Goal: Task Accomplishment & Management: Manage account settings

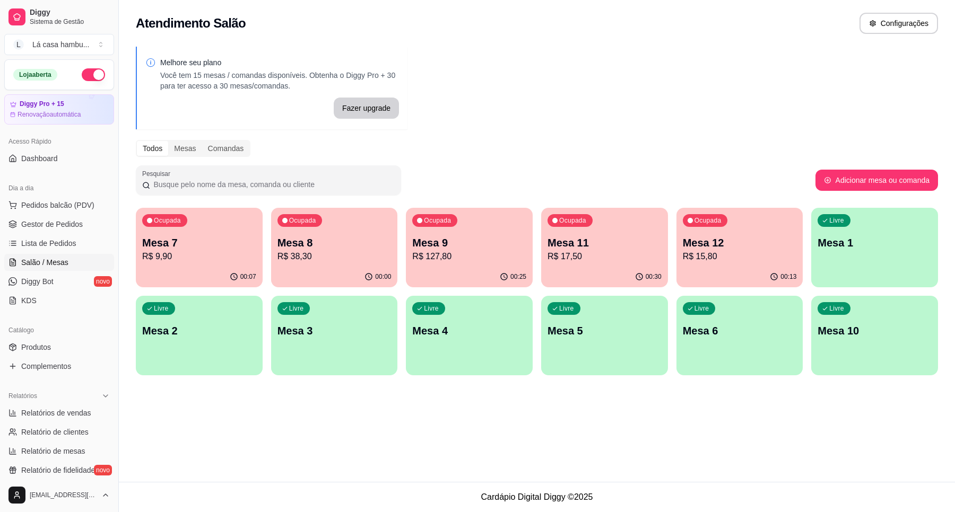
click at [704, 251] on p "R$ 15,80" at bounding box center [740, 256] width 114 height 13
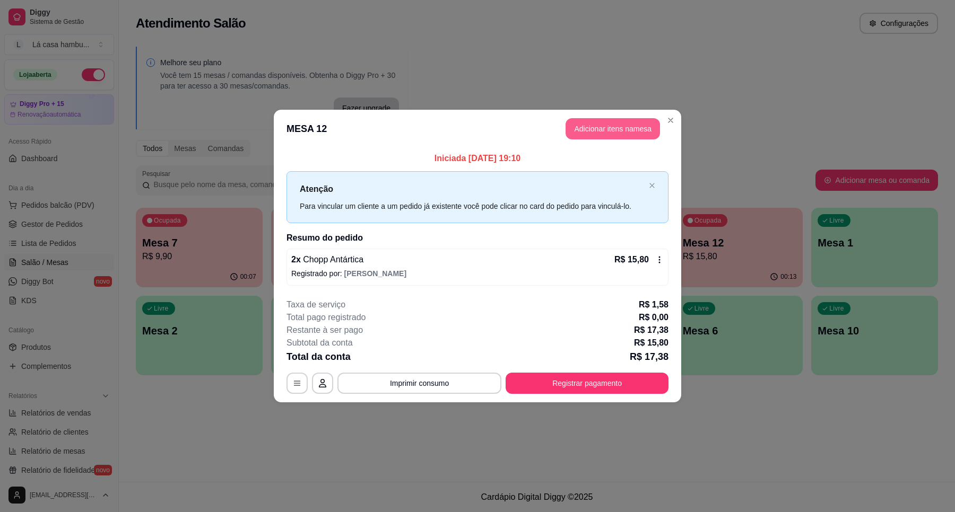
click at [599, 134] on button "Adicionar itens na mesa" at bounding box center [612, 128] width 94 height 21
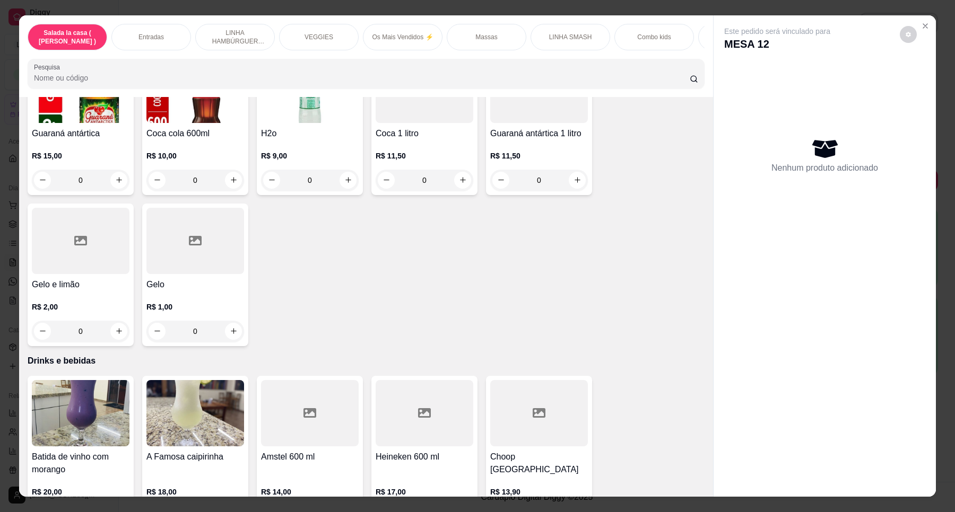
scroll to position [4373, 0]
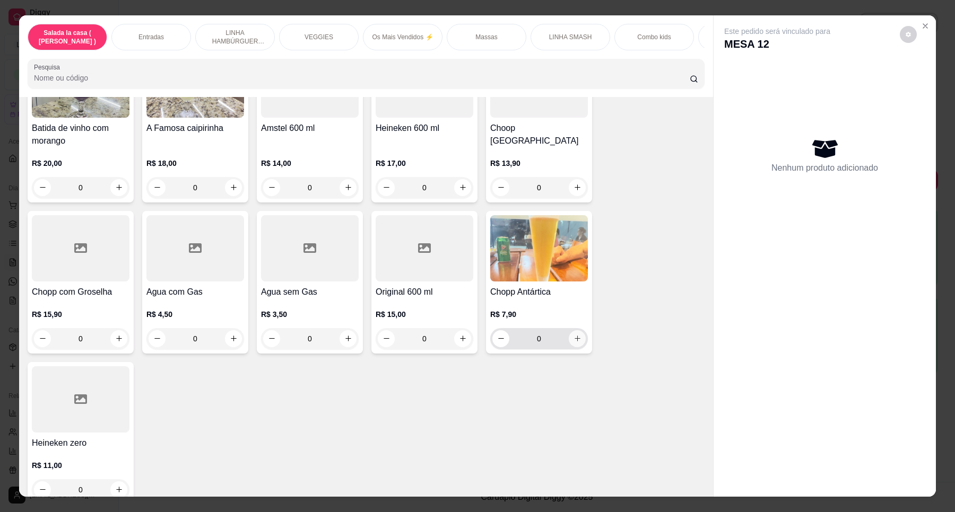
click at [573, 335] on icon "increase-product-quantity" at bounding box center [577, 339] width 8 height 8
type input "1"
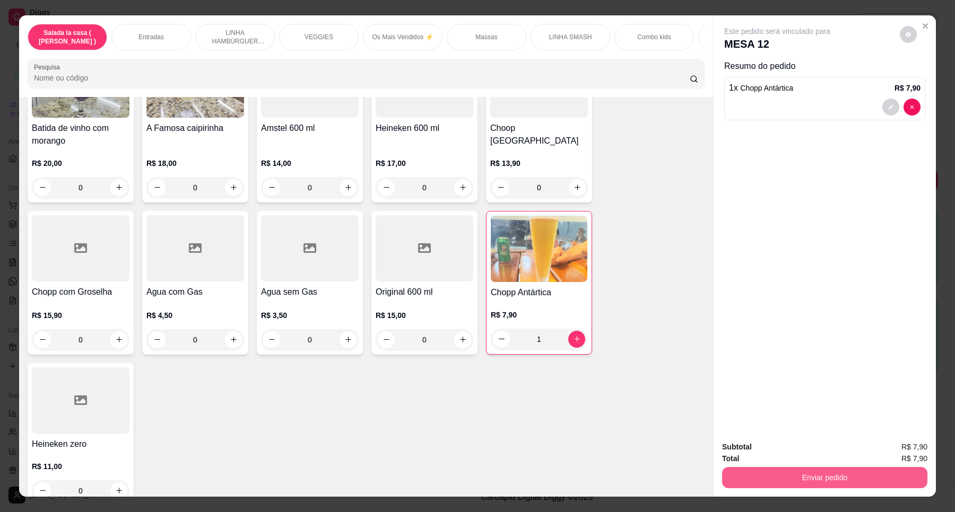
click at [804, 470] on button "Enviar pedido" at bounding box center [824, 477] width 205 height 21
click at [911, 454] on button "Enviar pedido" at bounding box center [899, 452] width 60 height 20
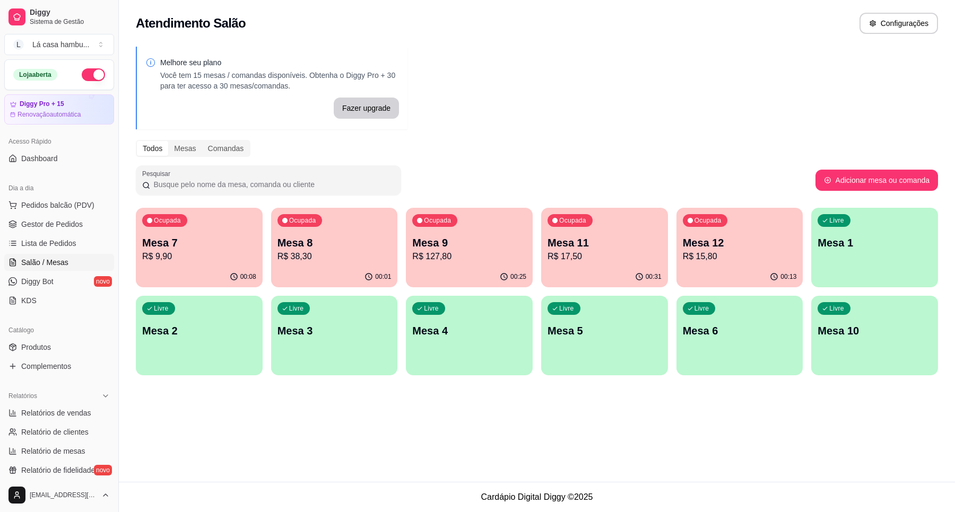
click at [598, 261] on p "R$ 17,50" at bounding box center [604, 256] width 114 height 13
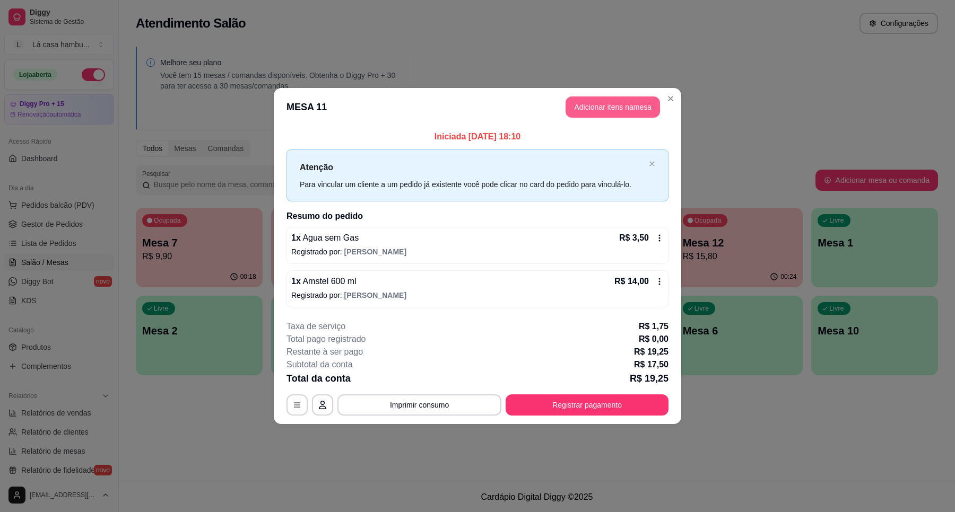
click at [637, 107] on button "Adicionar itens na mesa" at bounding box center [612, 107] width 94 height 21
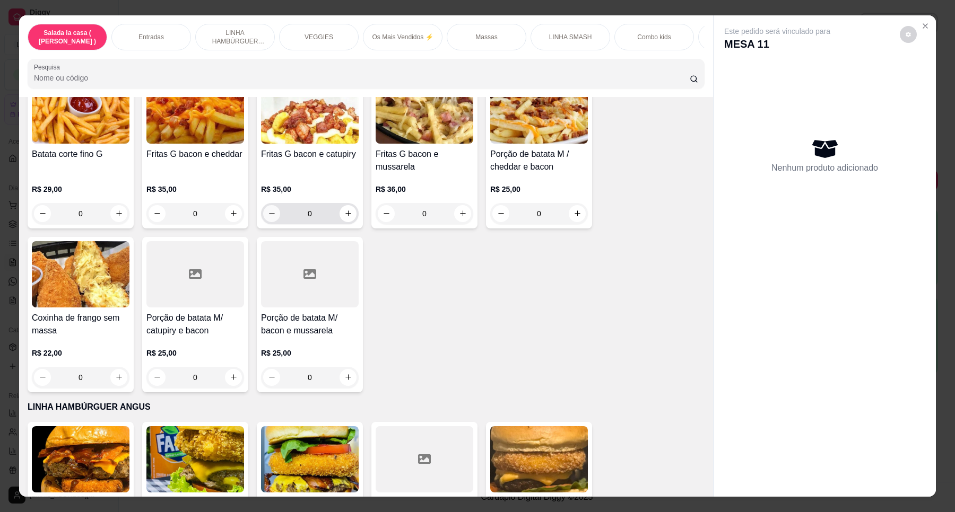
scroll to position [796, 0]
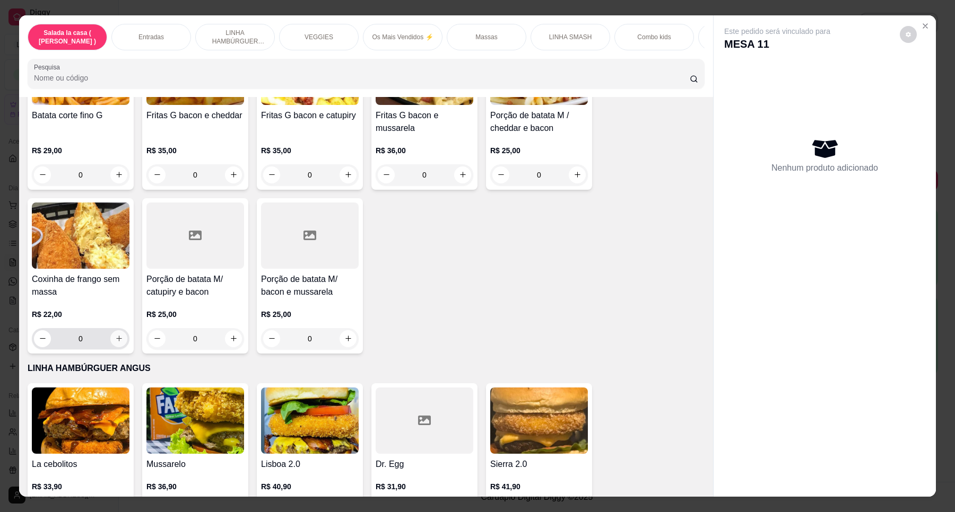
click at [115, 343] on icon "increase-product-quantity" at bounding box center [119, 339] width 8 height 8
type input "1"
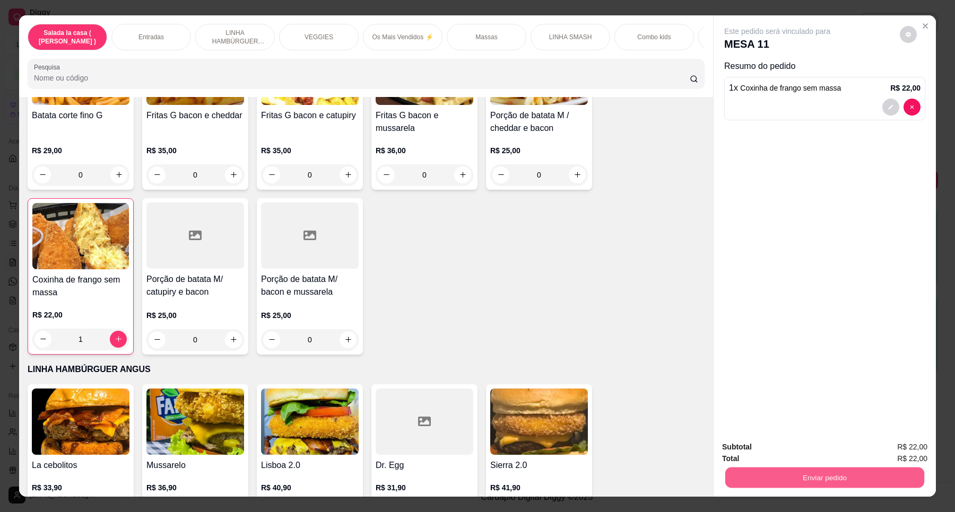
click at [818, 478] on button "Enviar pedido" at bounding box center [824, 478] width 199 height 21
click at [892, 452] on button "Enviar pedido" at bounding box center [898, 452] width 58 height 20
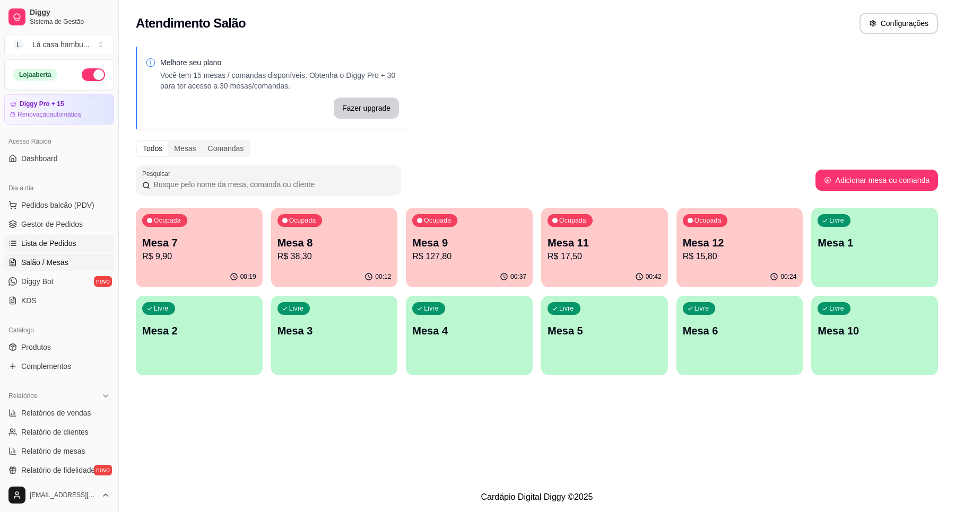
click at [55, 236] on link "Lista de Pedidos" at bounding box center [59, 243] width 110 height 17
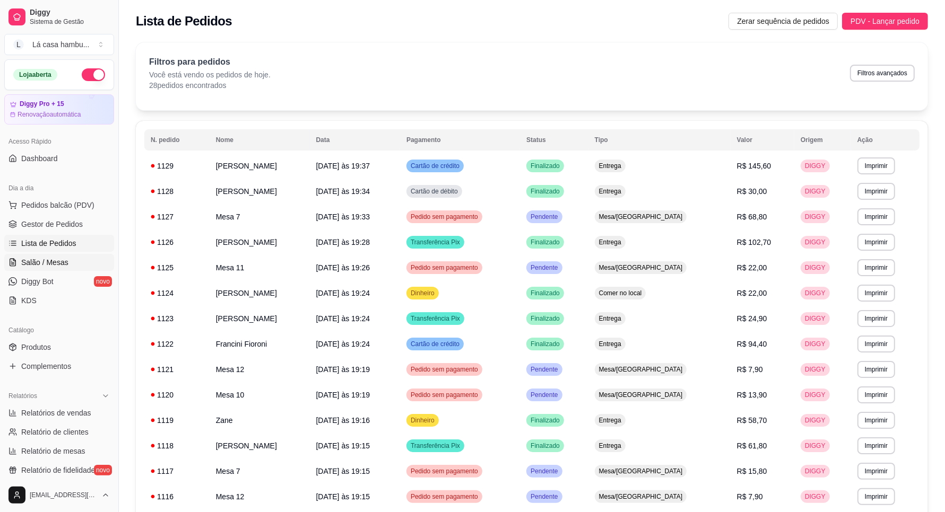
click at [73, 265] on link "Salão / Mesas" at bounding box center [59, 262] width 110 height 17
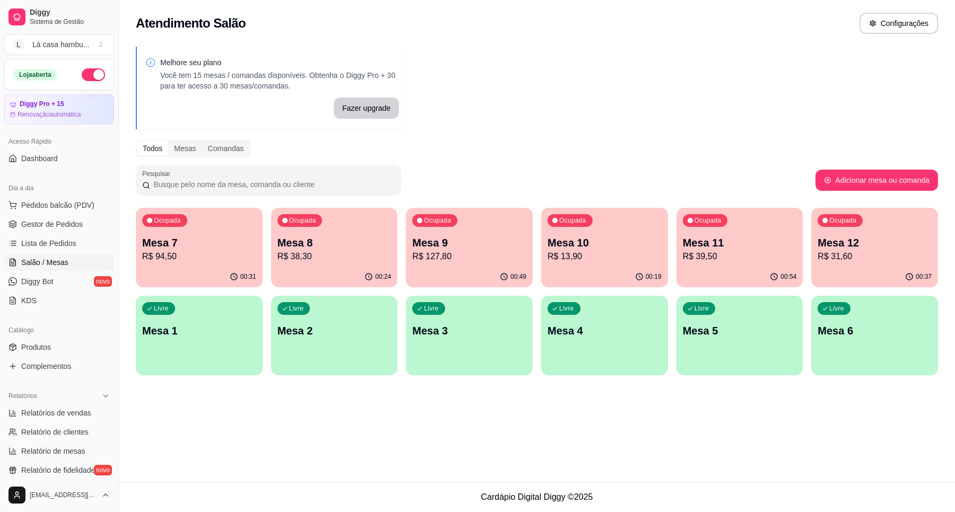
click at [739, 242] on p "Mesa 11" at bounding box center [740, 243] width 114 height 15
click at [867, 252] on p "R$ 31,60" at bounding box center [874, 256] width 114 height 13
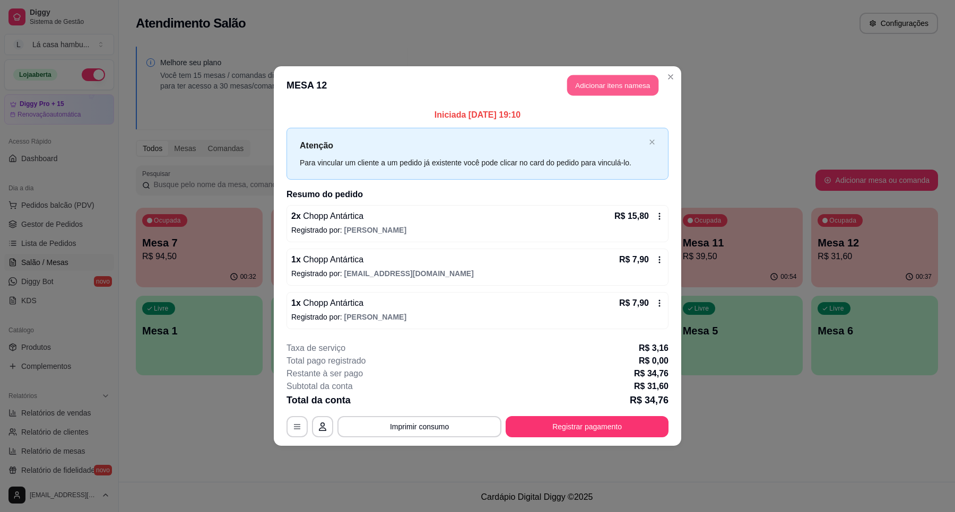
click at [609, 91] on button "Adicionar itens na mesa" at bounding box center [612, 85] width 91 height 21
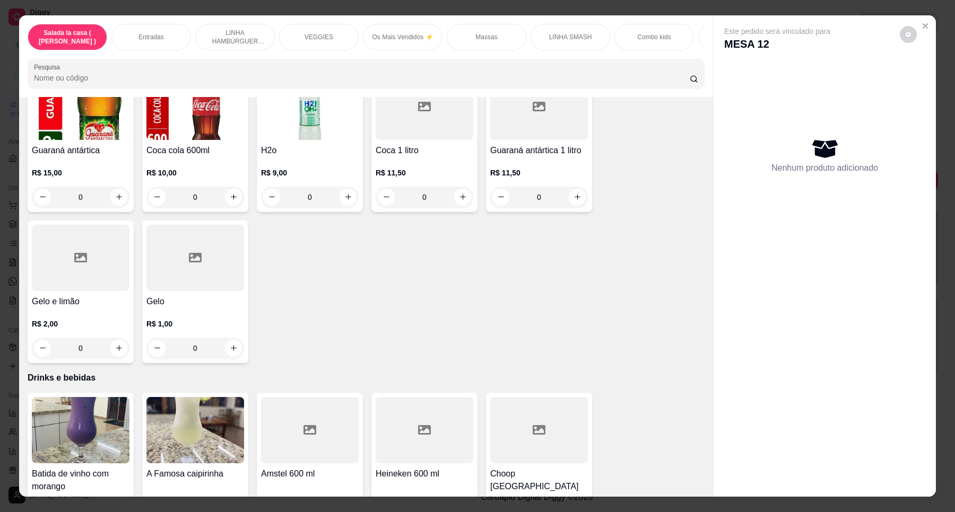
scroll to position [4373, 0]
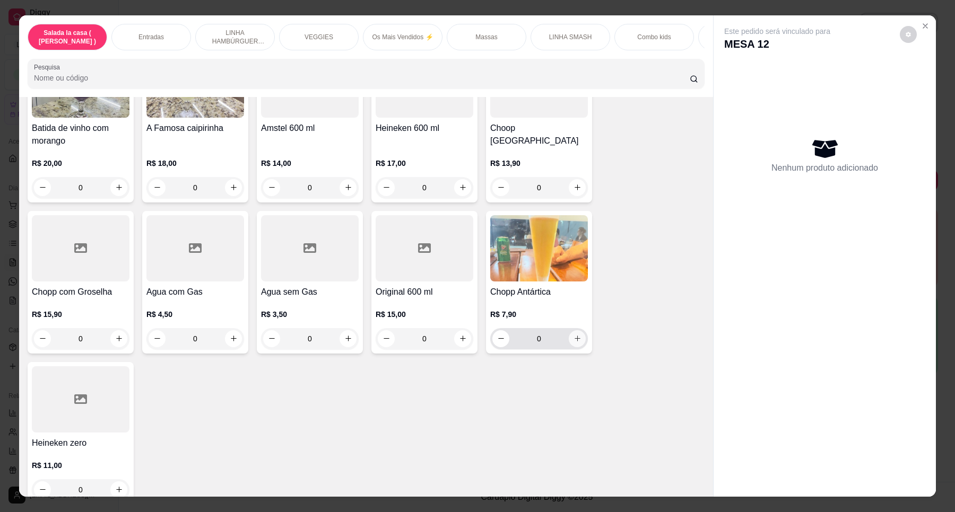
click at [570, 330] on button "increase-product-quantity" at bounding box center [577, 338] width 17 height 17
type input "1"
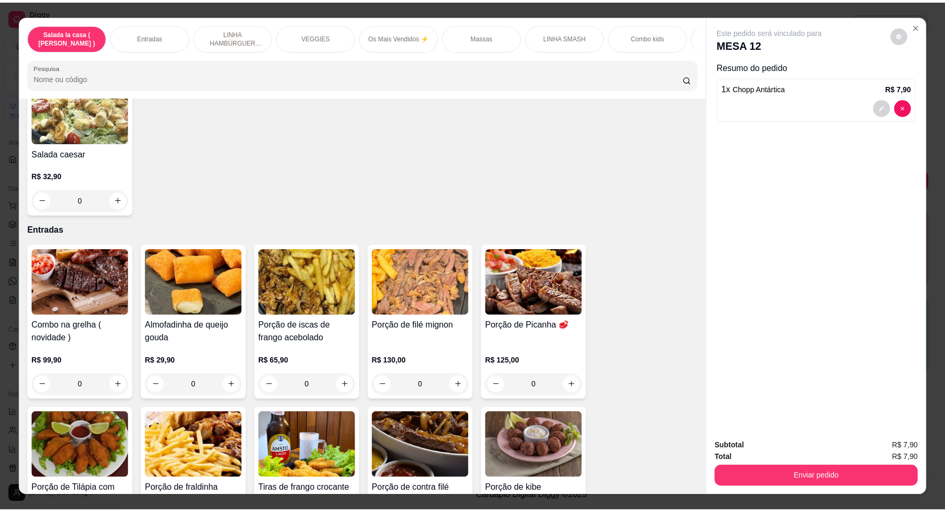
scroll to position [199, 0]
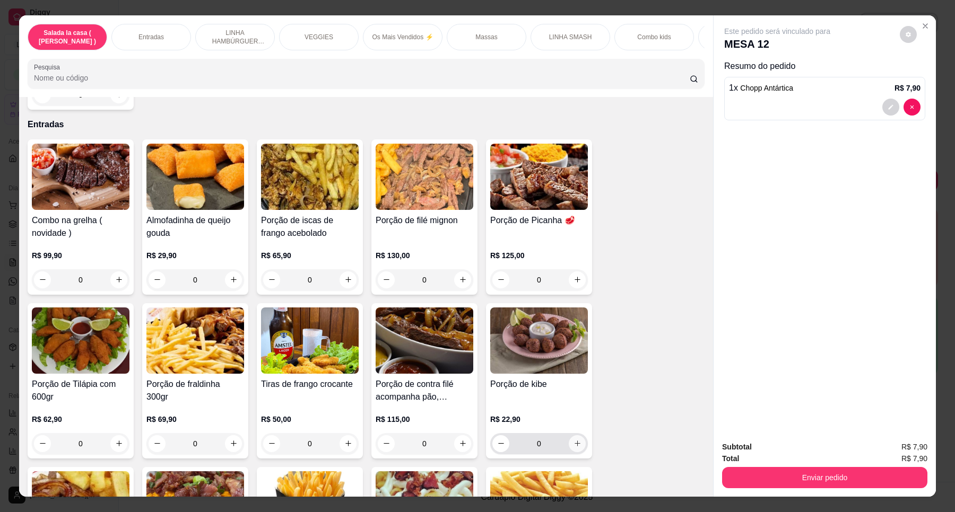
click at [574, 448] on icon "increase-product-quantity" at bounding box center [577, 444] width 8 height 8
type input "1"
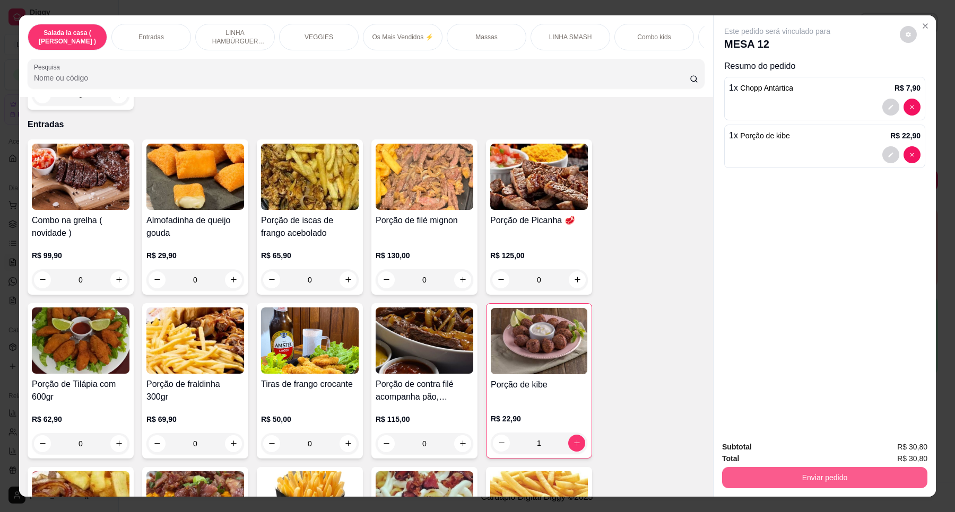
click at [804, 479] on button "Enviar pedido" at bounding box center [824, 477] width 205 height 21
click at [911, 454] on button "Enviar pedido" at bounding box center [899, 452] width 60 height 20
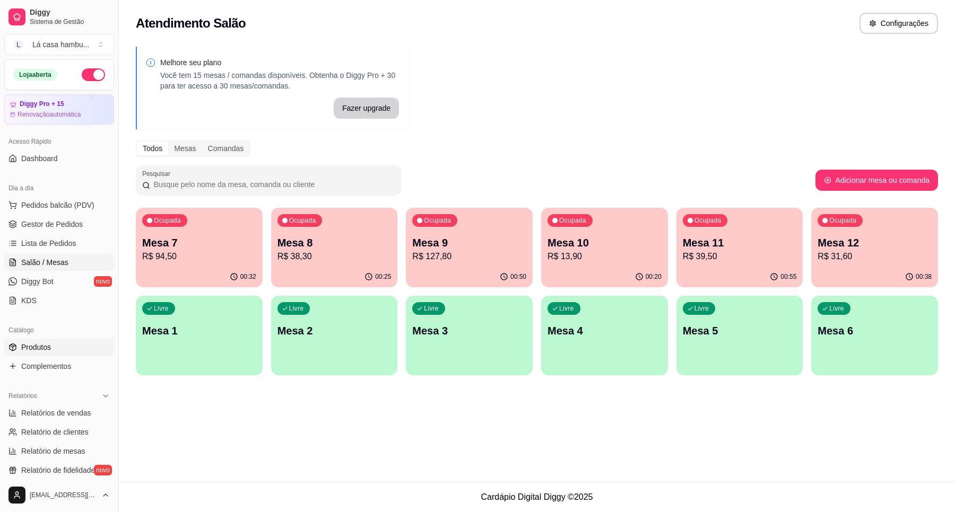
click at [62, 344] on link "Produtos" at bounding box center [59, 347] width 110 height 17
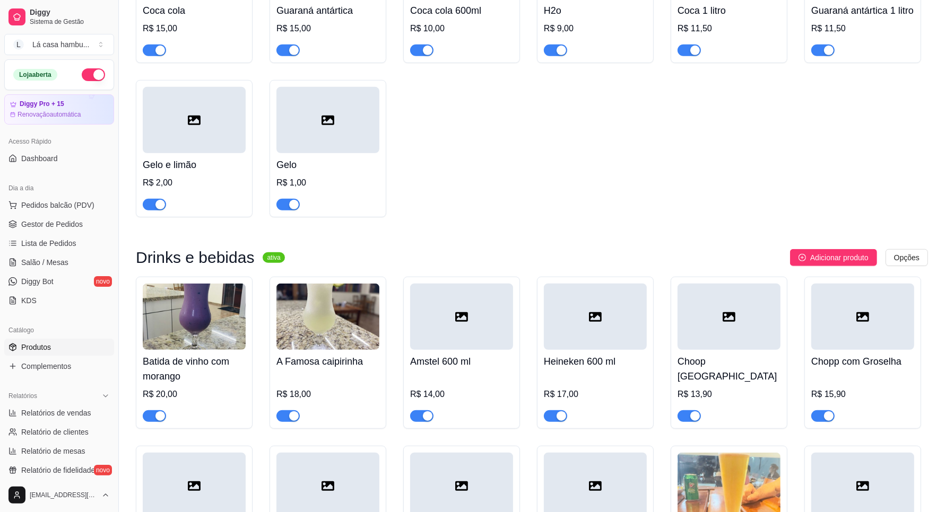
scroll to position [4558, 0]
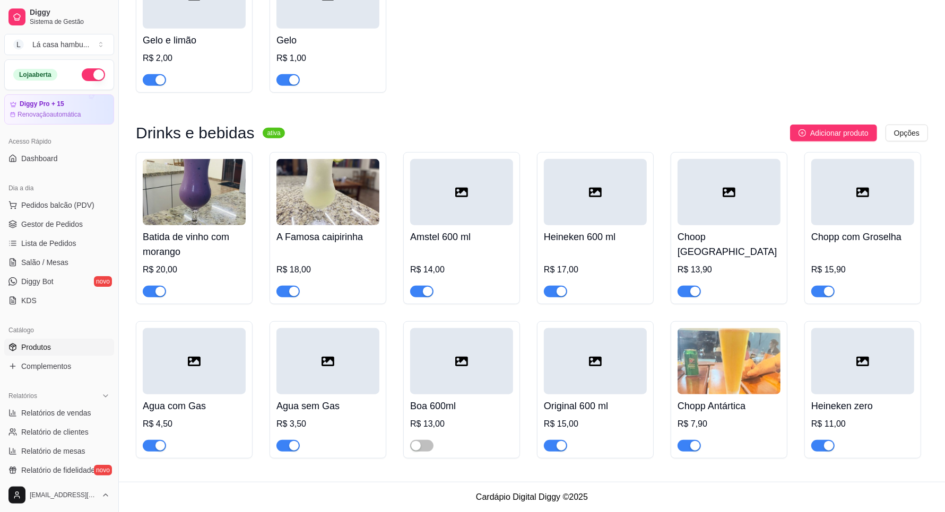
click at [738, 367] on img at bounding box center [728, 361] width 103 height 66
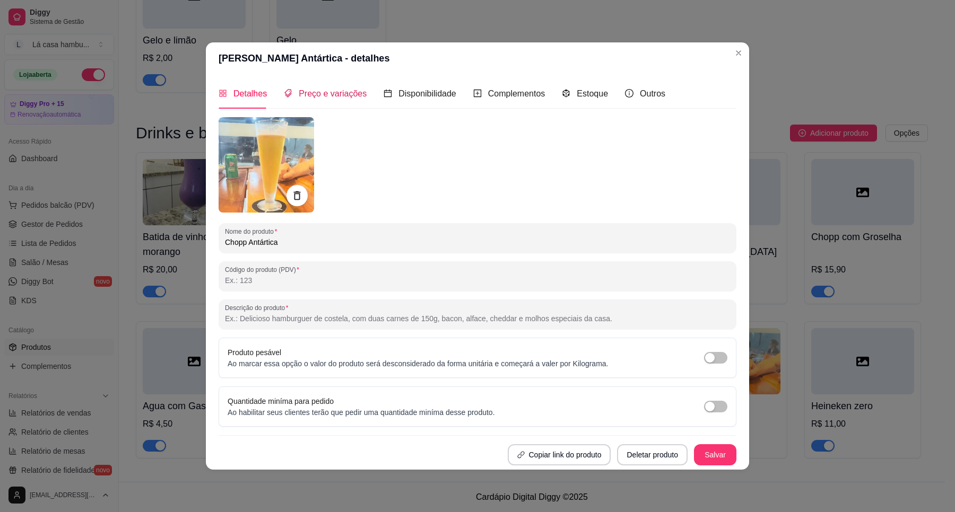
click at [313, 89] on span "Preço e variações" at bounding box center [333, 93] width 68 height 9
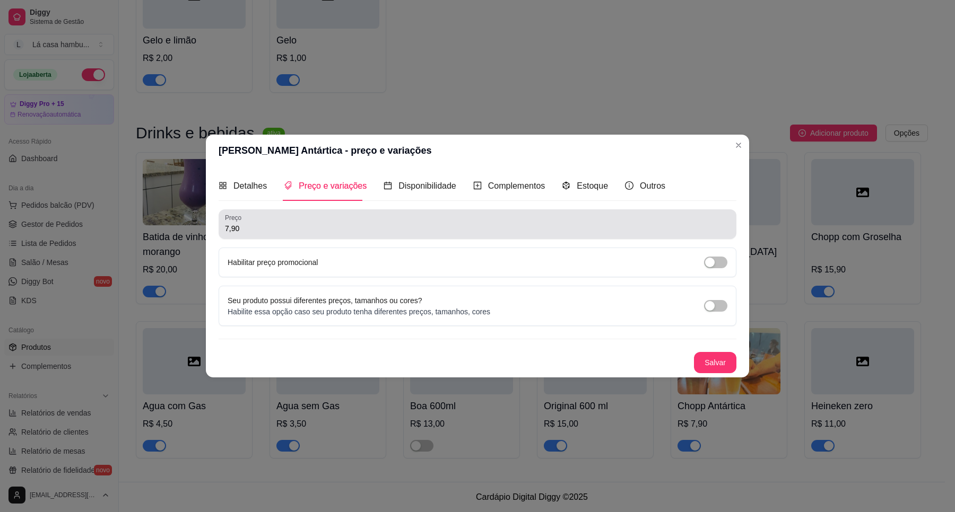
click at [269, 210] on div "Preço 7,90" at bounding box center [478, 225] width 518 height 30
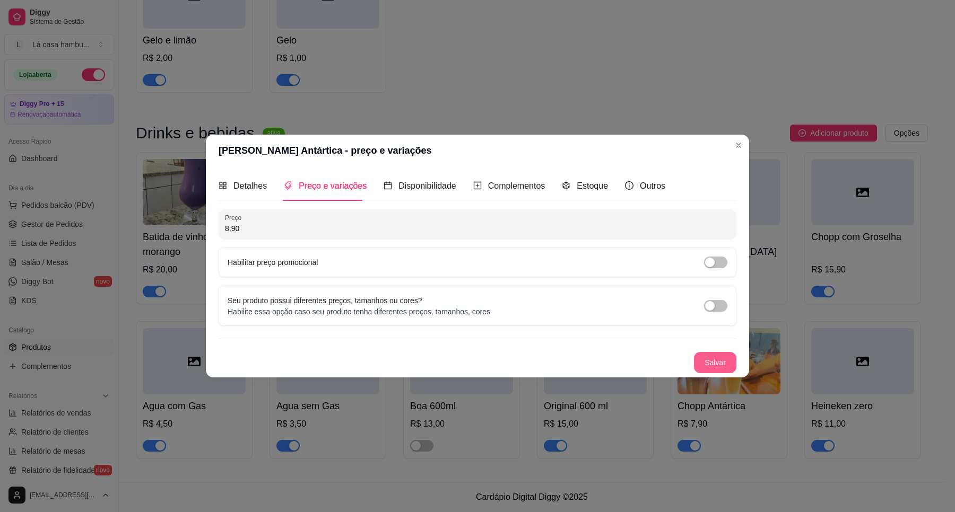
type input "8,90"
click at [723, 370] on button "Salvar" at bounding box center [715, 362] width 42 height 21
click at [731, 164] on header "[PERSON_NAME] Antártica - preço e variações" at bounding box center [477, 151] width 543 height 32
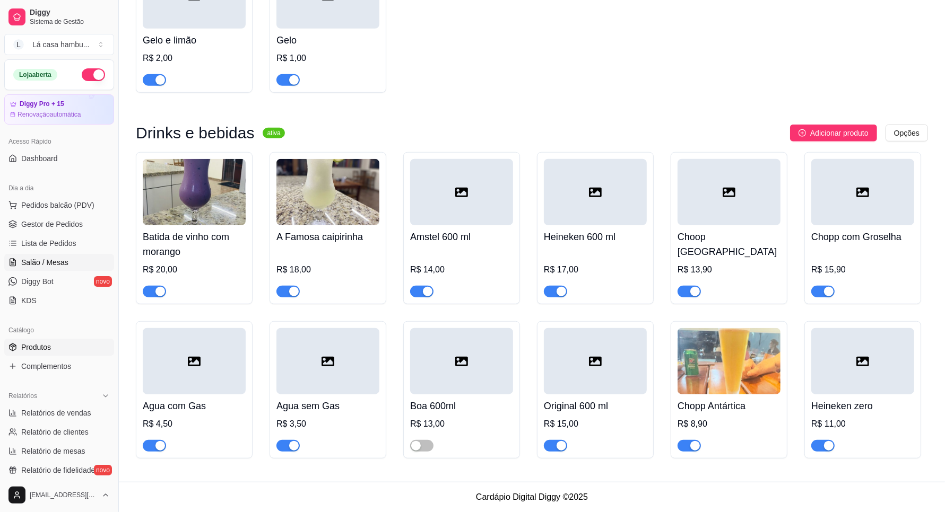
click at [44, 261] on span "Salão / Mesas" at bounding box center [44, 262] width 47 height 11
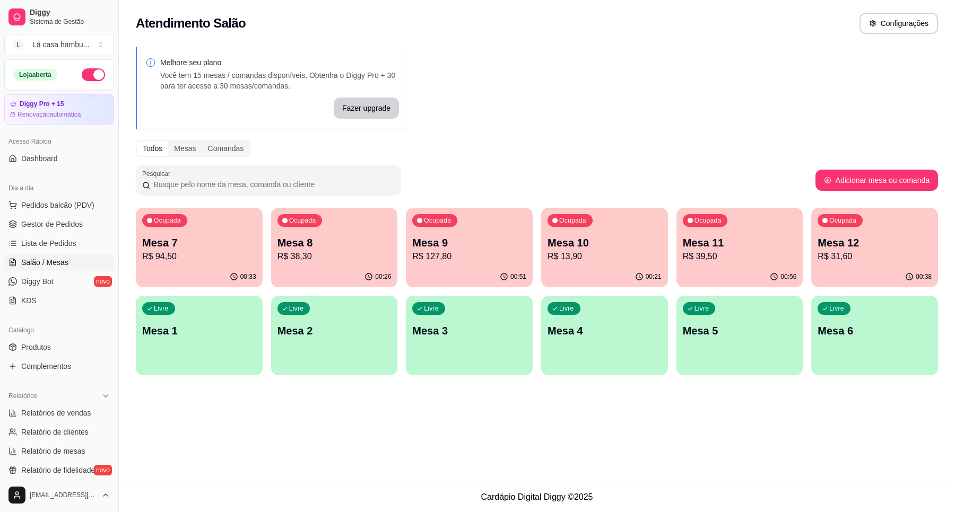
click at [455, 236] on p "Mesa 9" at bounding box center [469, 243] width 114 height 15
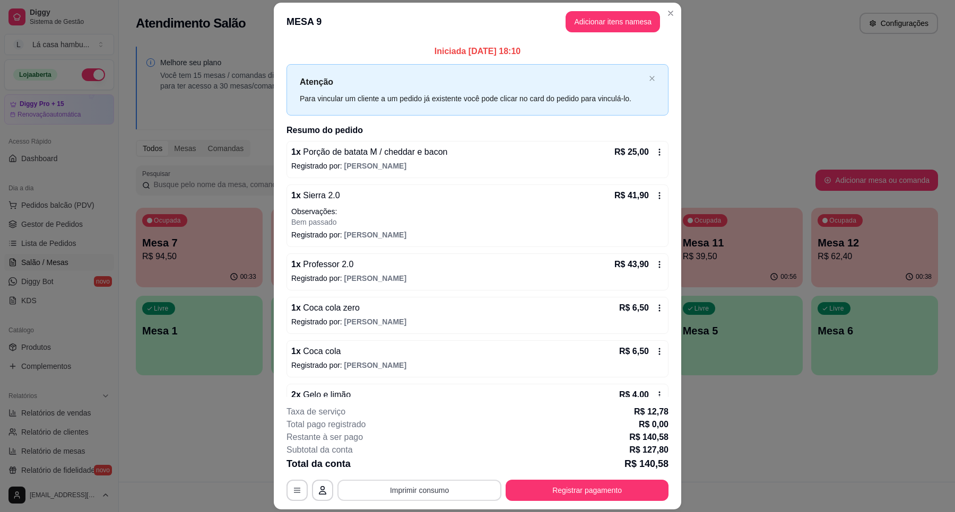
click at [454, 487] on button "Imprimir consumo" at bounding box center [419, 490] width 164 height 21
click at [423, 470] on button "IMPRESSORA" at bounding box center [417, 466] width 74 height 16
click at [599, 493] on button "Registrar pagamento" at bounding box center [586, 490] width 163 height 21
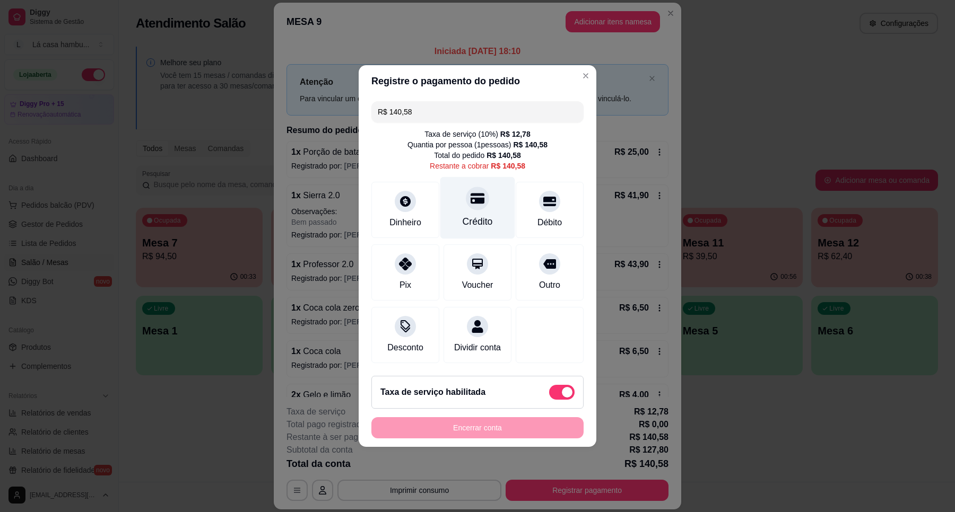
click at [477, 215] on div "Crédito" at bounding box center [478, 222] width 30 height 14
type input "R$ 0,00"
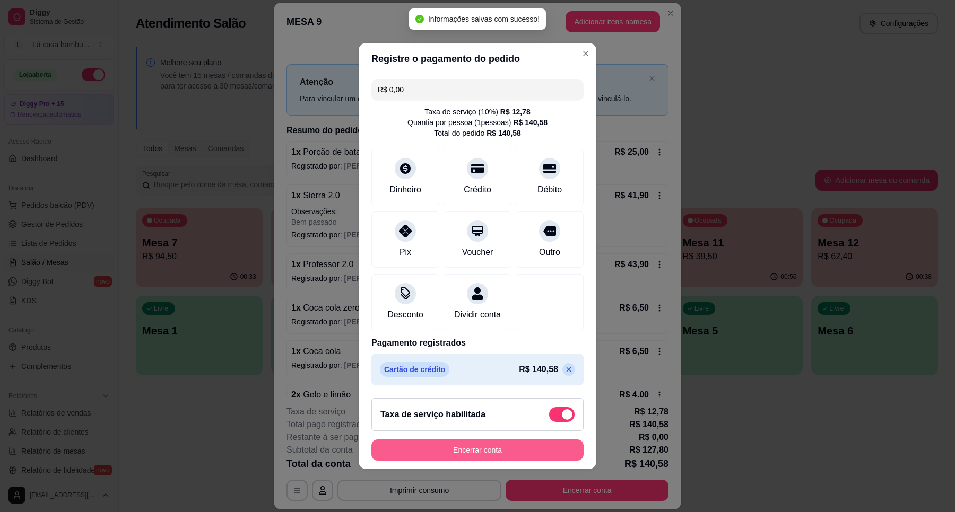
click at [490, 460] on button "Encerrar conta" at bounding box center [477, 450] width 212 height 21
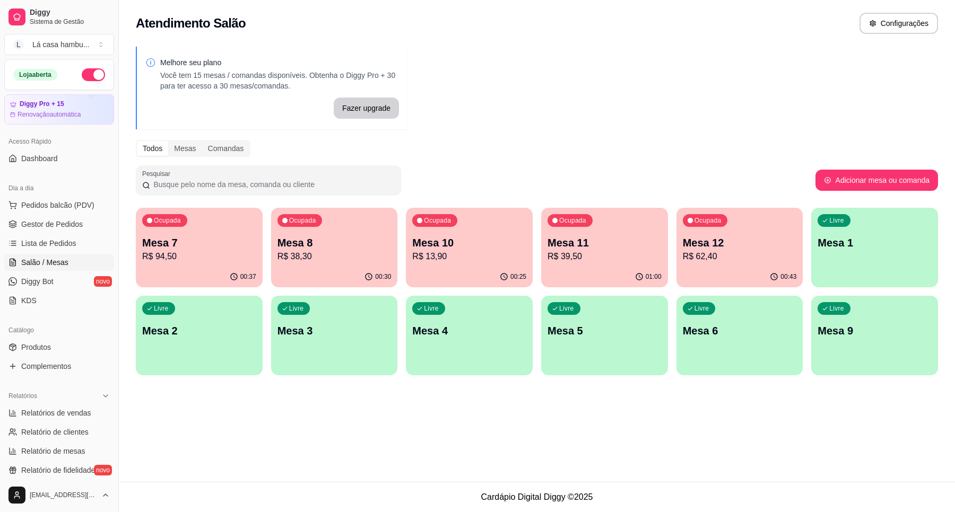
click at [727, 251] on p "R$ 62,40" at bounding box center [740, 256] width 114 height 13
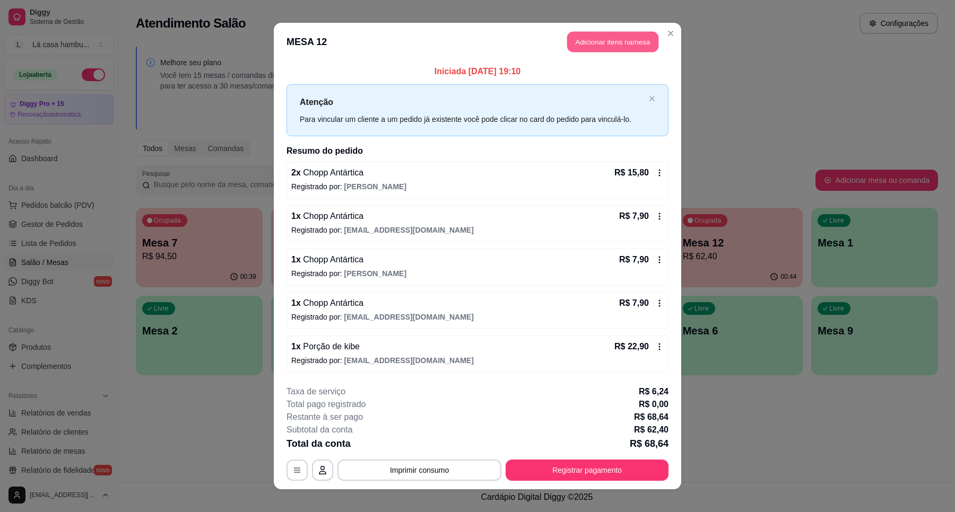
click at [630, 42] on button "Adicionar itens na mesa" at bounding box center [612, 42] width 91 height 21
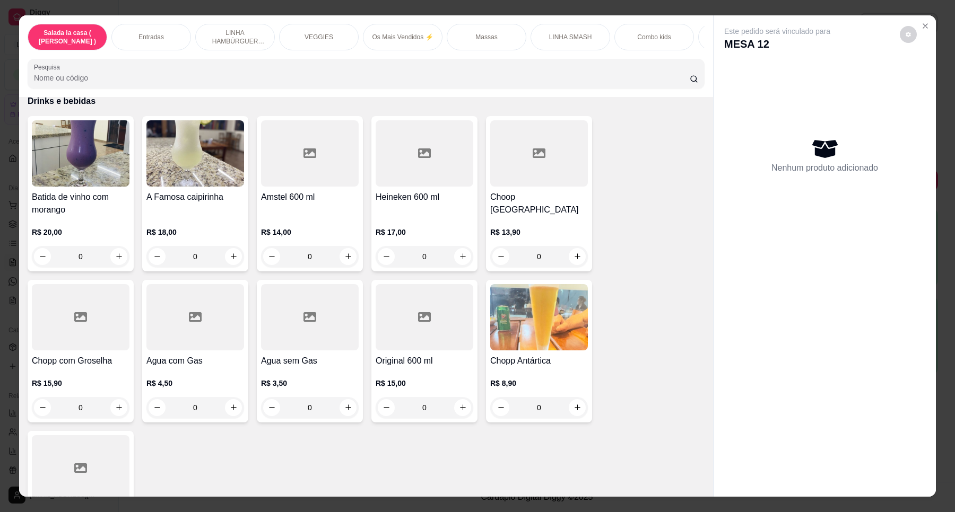
scroll to position [4373, 0]
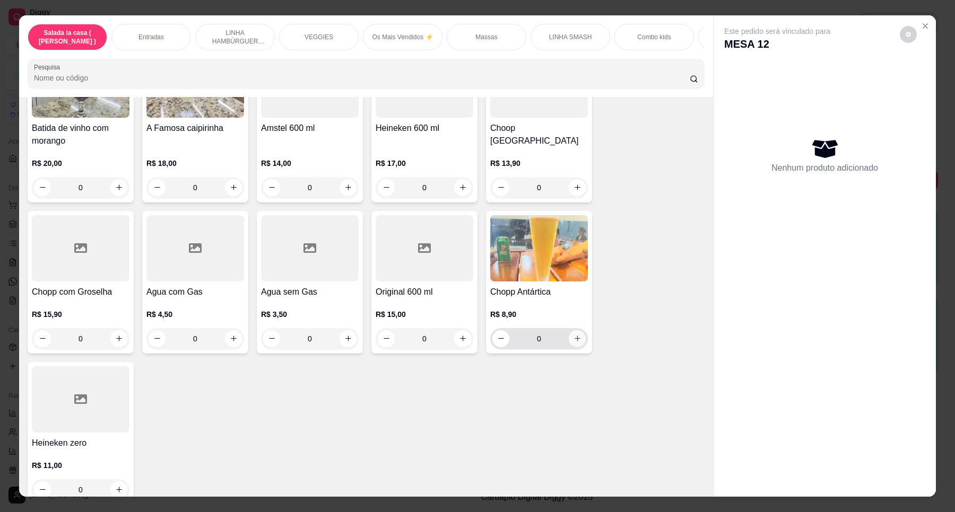
click at [577, 330] on button "increase-product-quantity" at bounding box center [577, 338] width 17 height 17
type input "1"
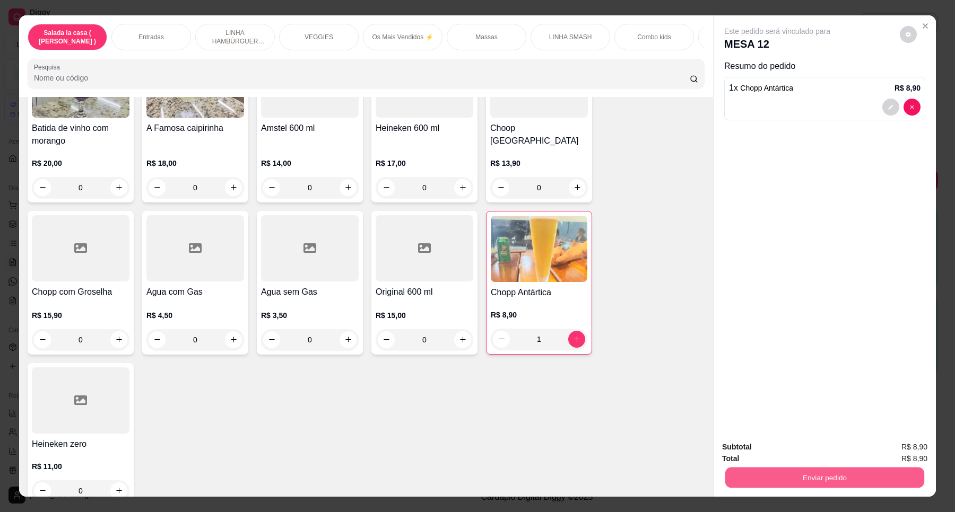
click at [842, 487] on button "Enviar pedido" at bounding box center [824, 478] width 199 height 21
click at [911, 448] on button "Enviar pedido" at bounding box center [898, 452] width 58 height 20
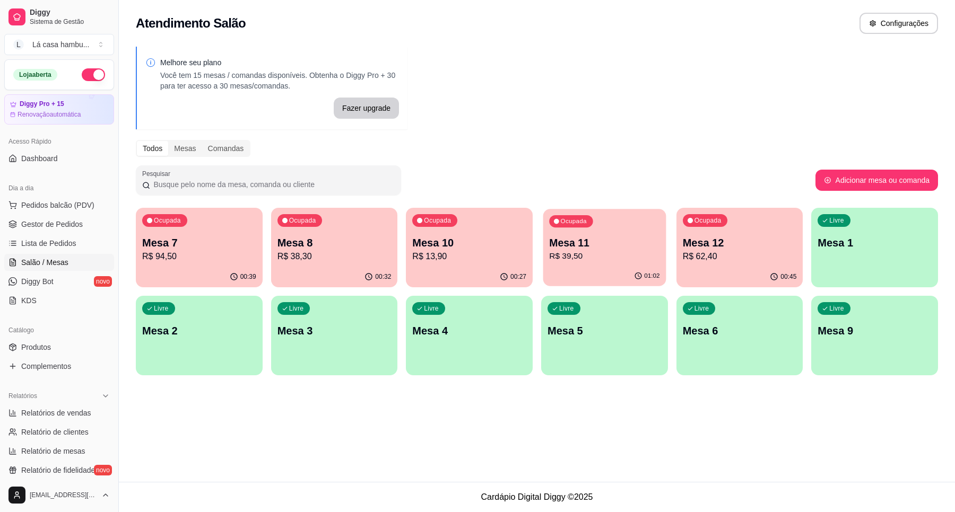
click at [584, 244] on p "Mesa 11" at bounding box center [604, 243] width 110 height 14
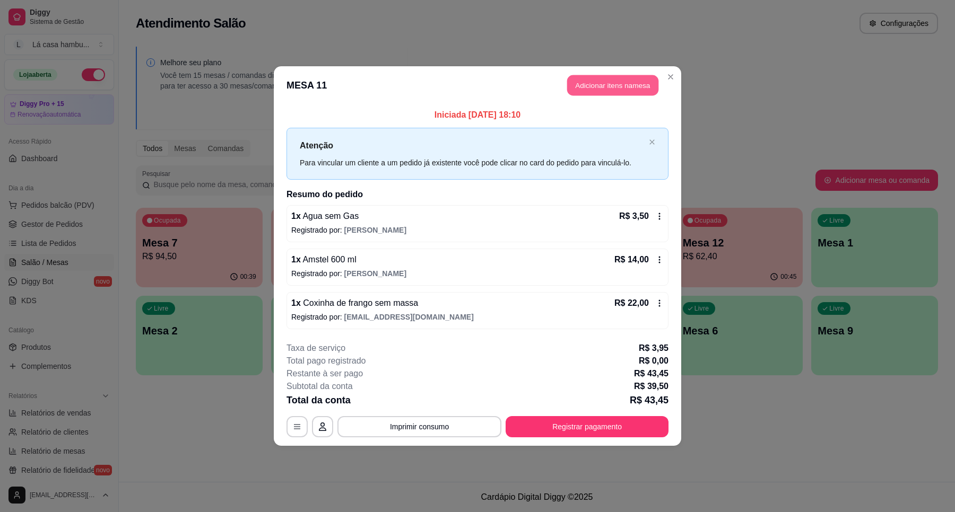
click at [642, 76] on button "Adicionar itens na mesa" at bounding box center [612, 85] width 91 height 21
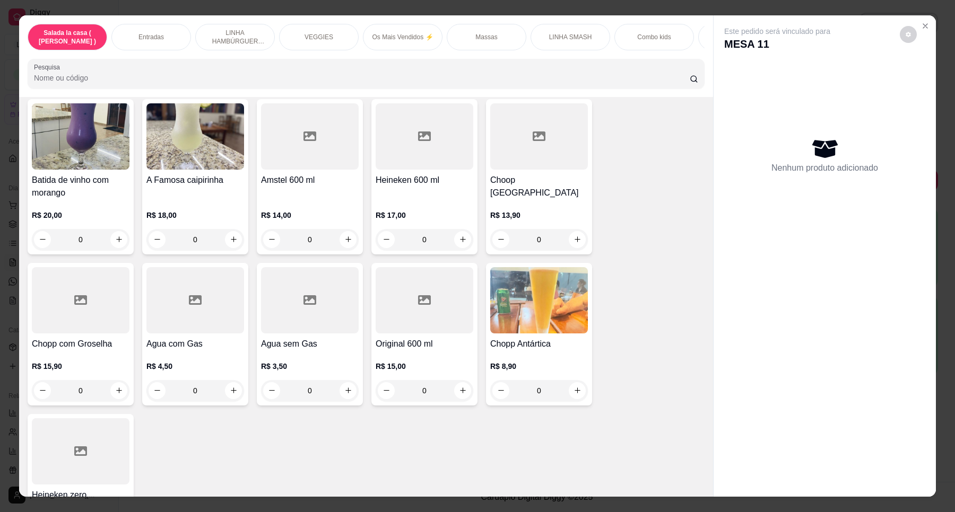
scroll to position [4241, 0]
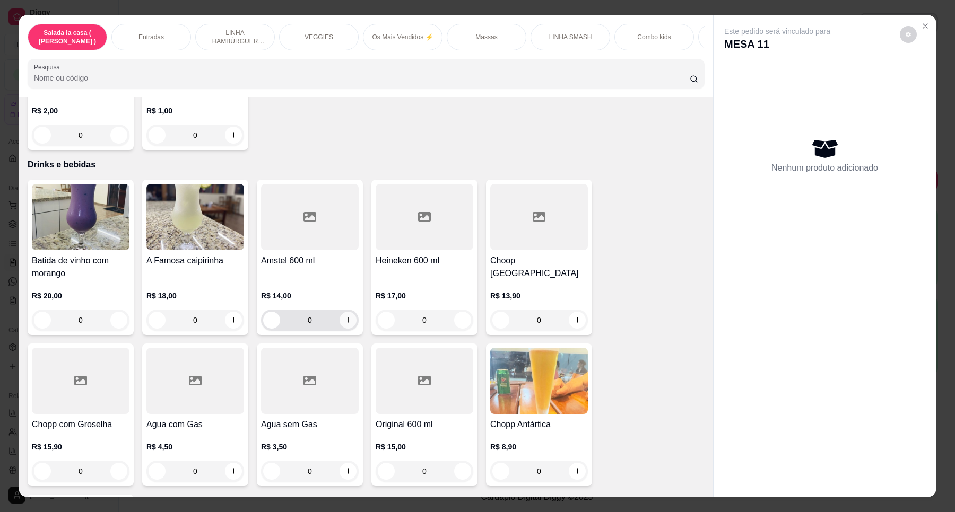
click at [346, 316] on icon "increase-product-quantity" at bounding box center [348, 320] width 8 height 8
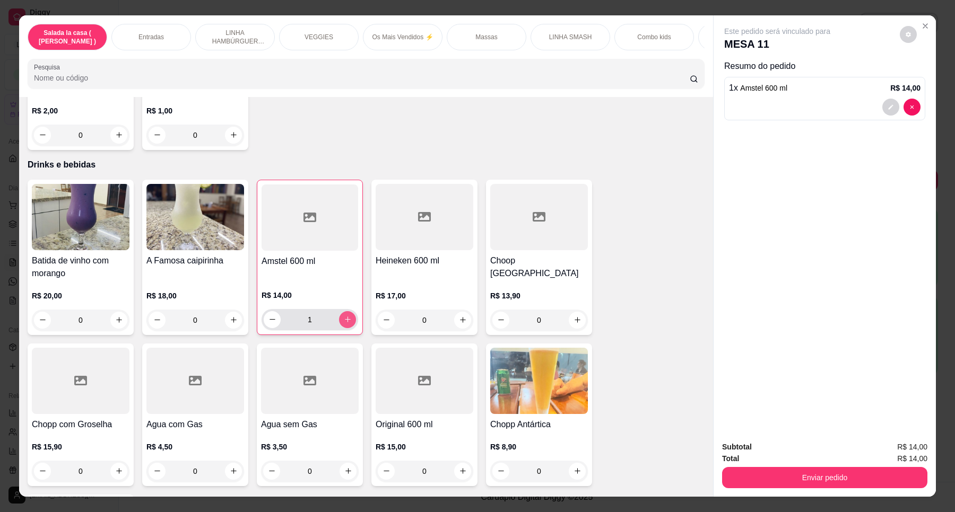
type input "1"
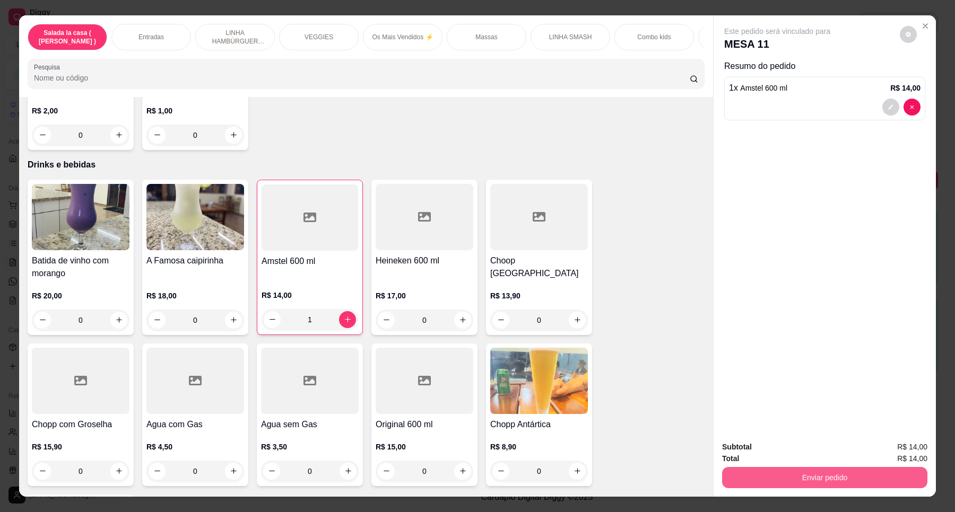
click at [789, 484] on button "Enviar pedido" at bounding box center [824, 477] width 205 height 21
click at [889, 450] on button "Enviar pedido" at bounding box center [899, 452] width 60 height 20
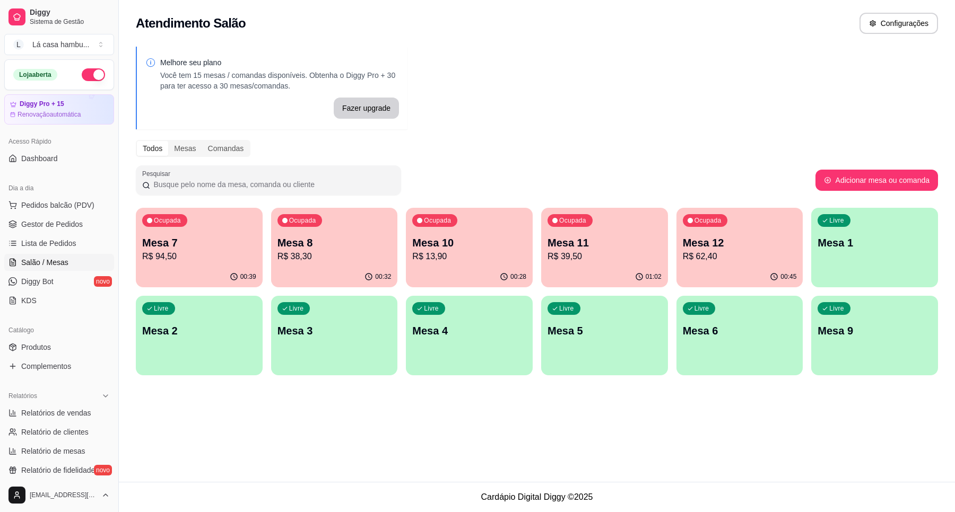
click at [451, 271] on div "00:28" at bounding box center [469, 277] width 127 height 21
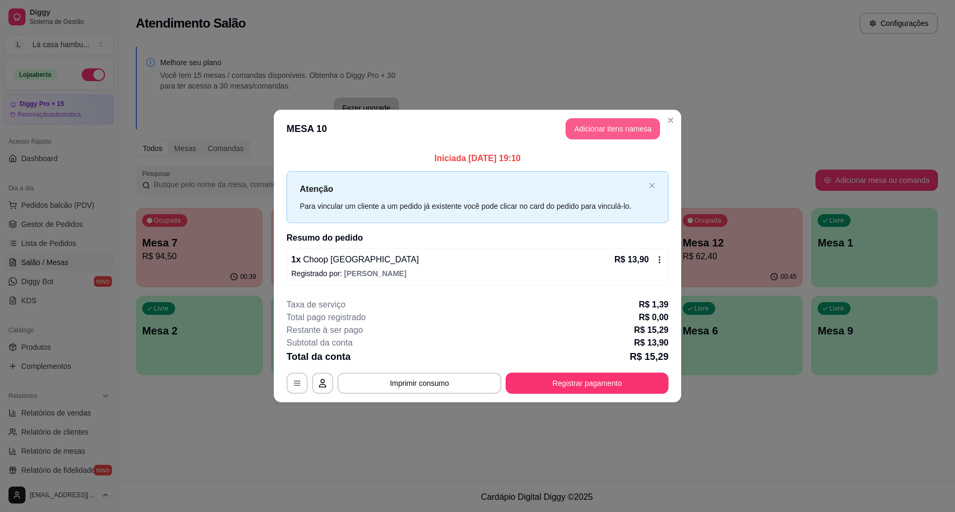
click at [611, 130] on button "Adicionar itens na mesa" at bounding box center [612, 128] width 94 height 21
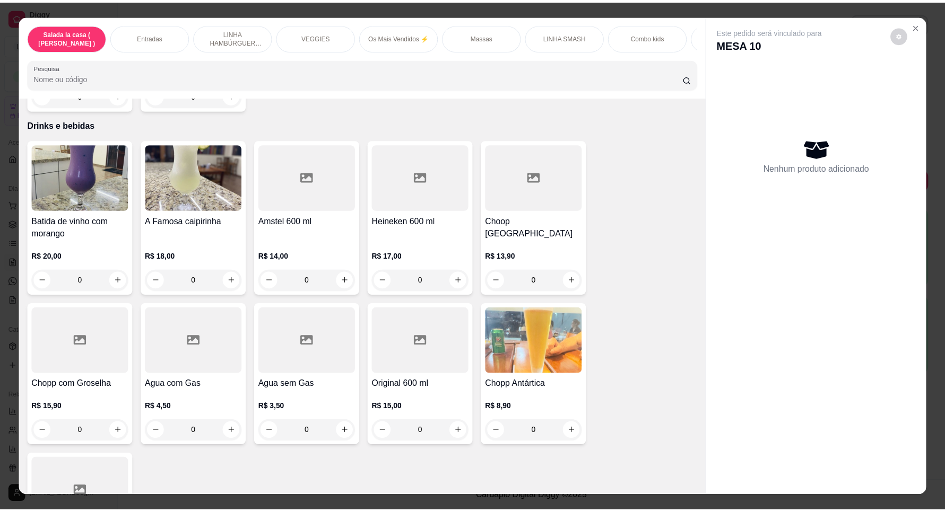
scroll to position [4310, 0]
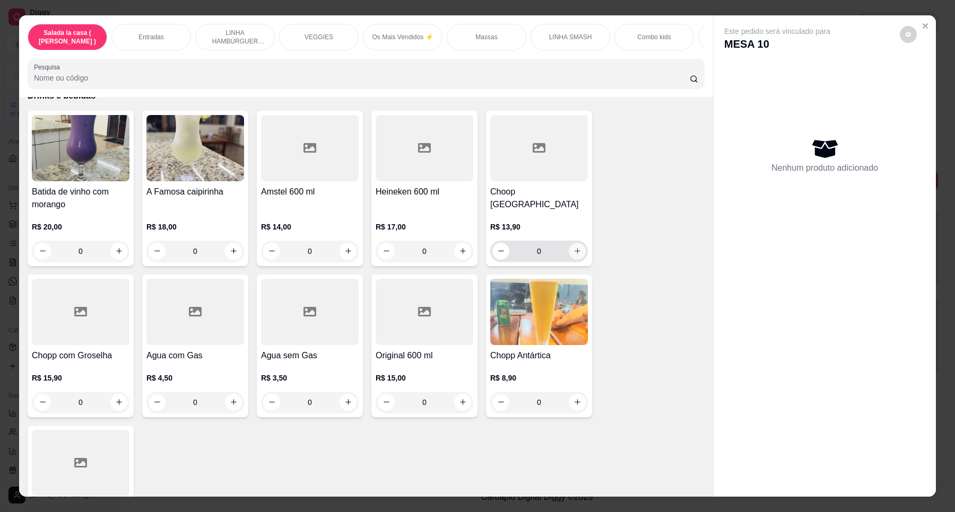
click at [574, 249] on icon "increase-product-quantity" at bounding box center [577, 252] width 6 height 6
type input "1"
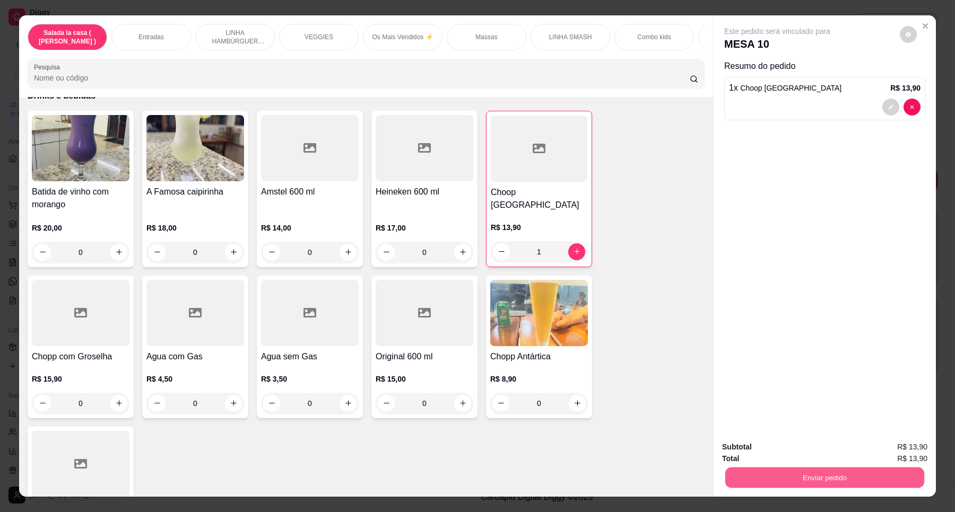
click at [836, 483] on button "Enviar pedido" at bounding box center [824, 478] width 199 height 21
click at [908, 451] on button "Enviar pedido" at bounding box center [899, 452] width 60 height 20
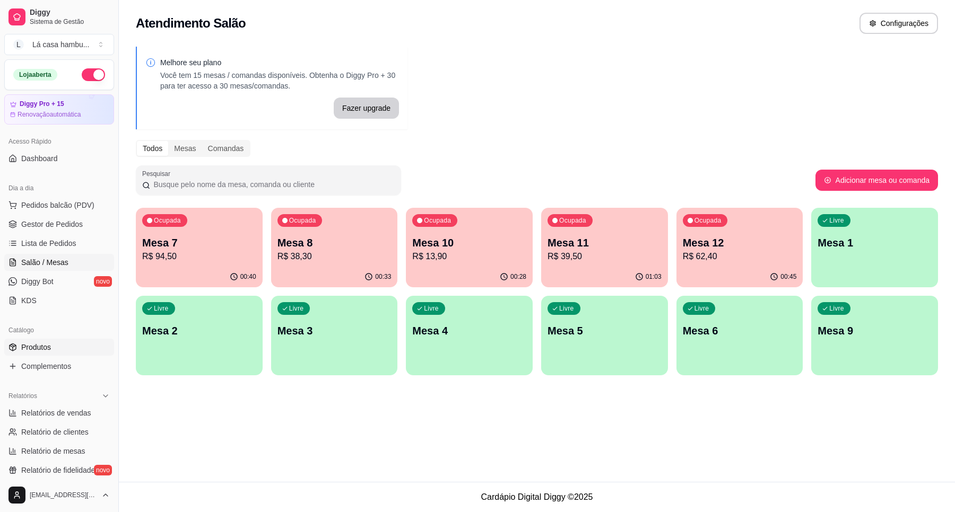
click at [55, 352] on link "Produtos" at bounding box center [59, 347] width 110 height 17
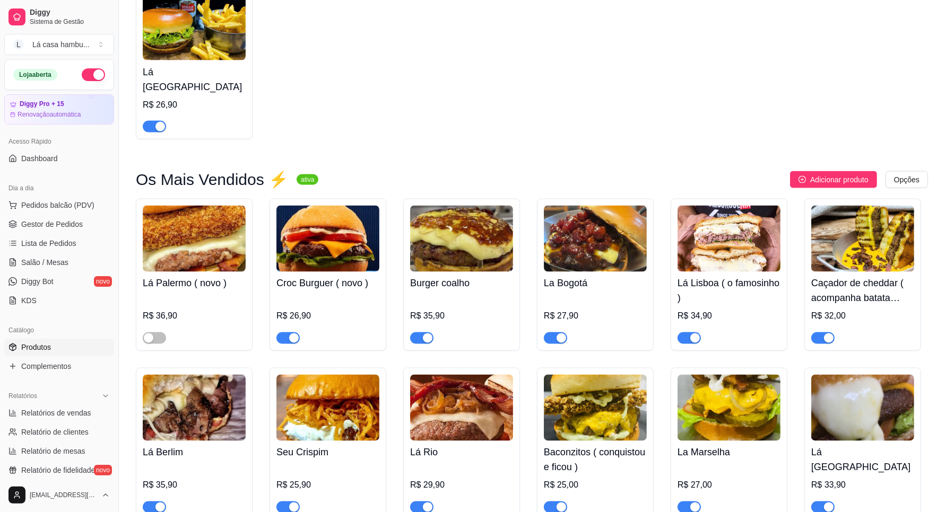
scroll to position [1724, 0]
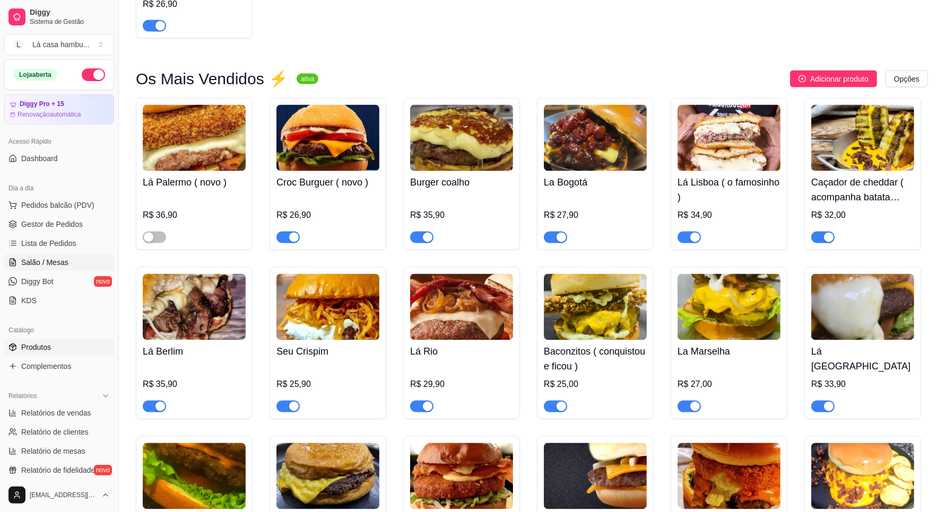
click at [50, 260] on span "Salão / Mesas" at bounding box center [44, 262] width 47 height 11
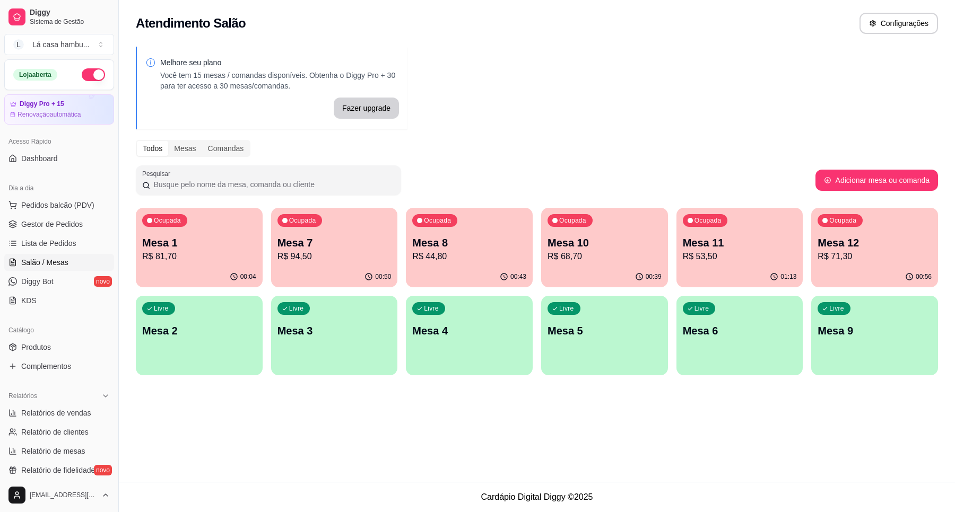
click at [336, 240] on p "Mesa 7" at bounding box center [334, 243] width 114 height 15
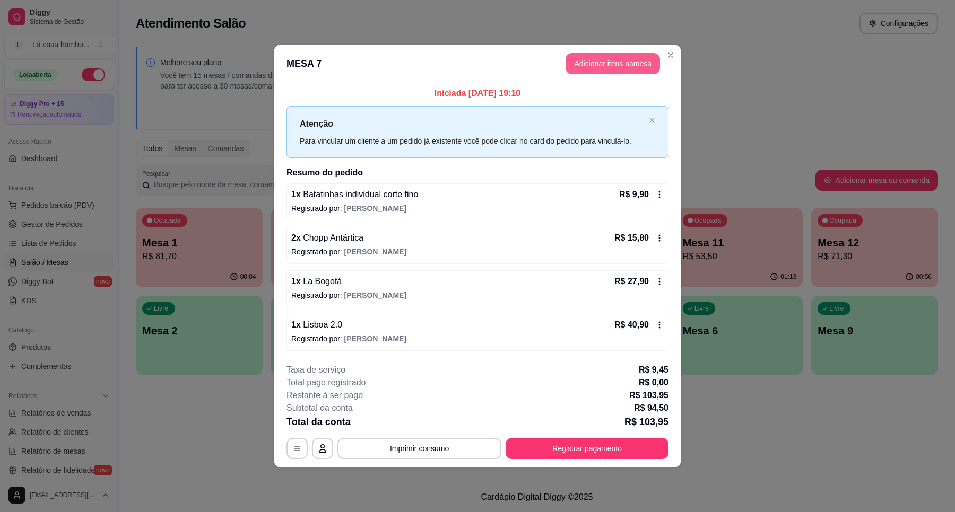
click at [608, 59] on button "Adicionar itens na mesa" at bounding box center [612, 63] width 94 height 21
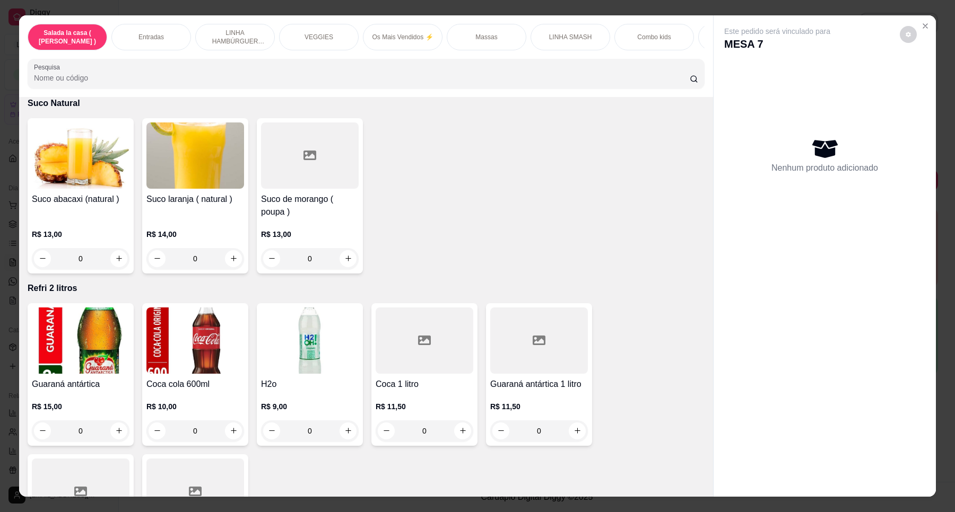
scroll to position [3845, 0]
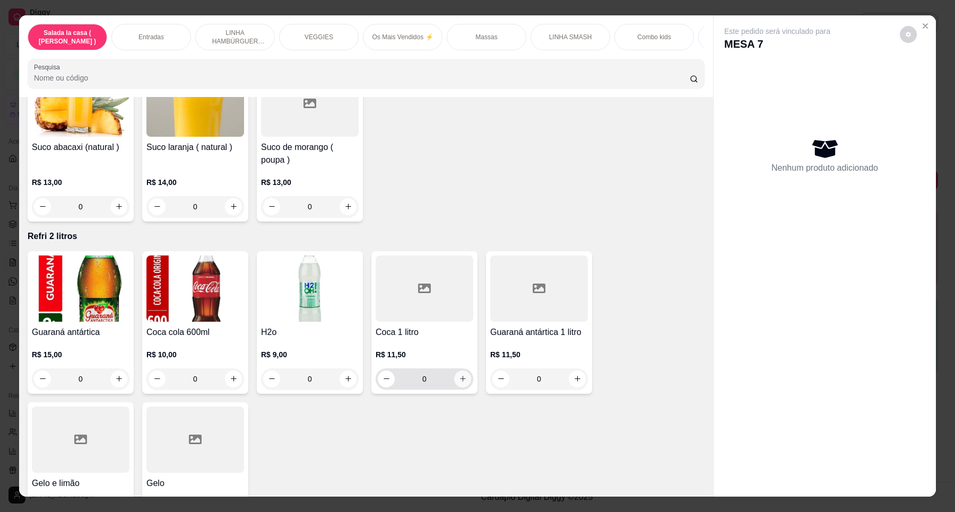
click at [459, 371] on button "increase-product-quantity" at bounding box center [462, 379] width 17 height 17
type input "1"
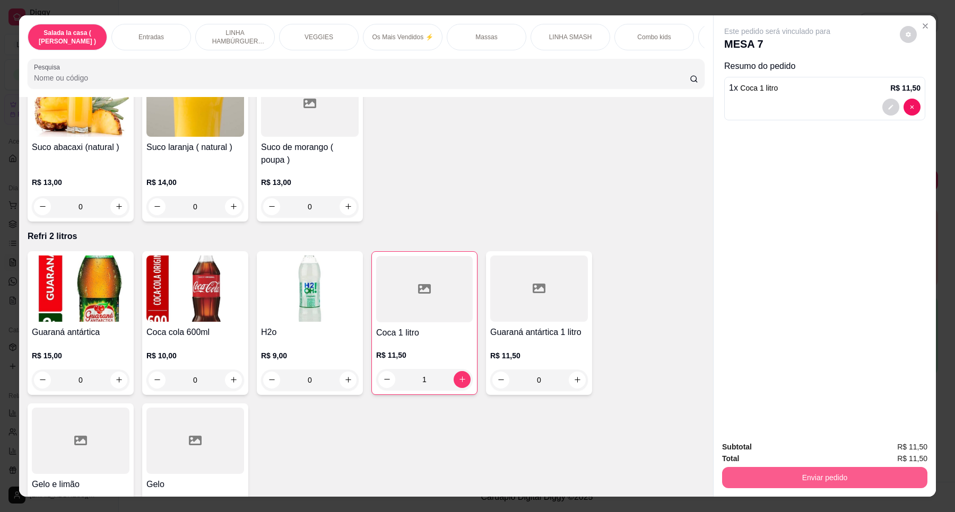
click at [846, 474] on button "Enviar pedido" at bounding box center [824, 477] width 205 height 21
click at [896, 455] on button "Enviar pedido" at bounding box center [899, 452] width 60 height 20
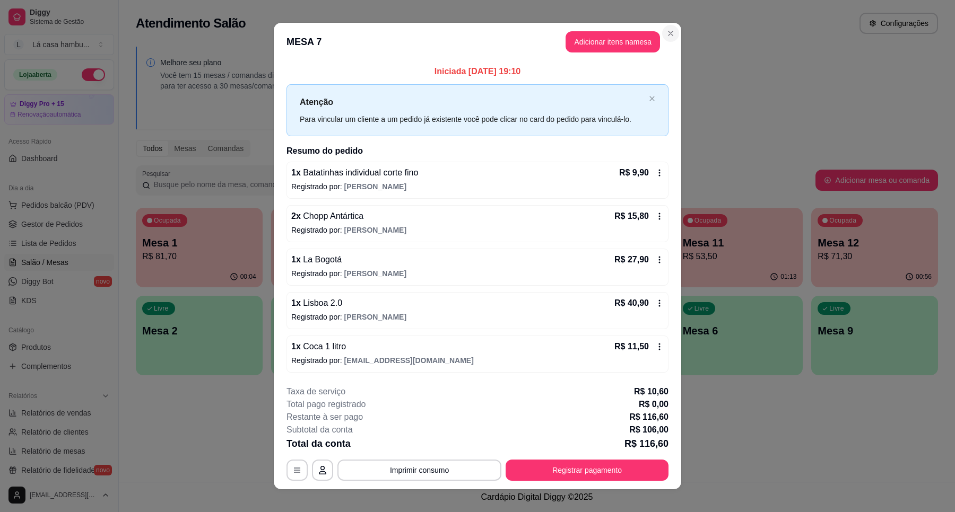
drag, startPoint x: 659, startPoint y: 22, endPoint x: 666, endPoint y: 38, distance: 17.3
click at [659, 27] on section "**********" at bounding box center [477, 256] width 407 height 466
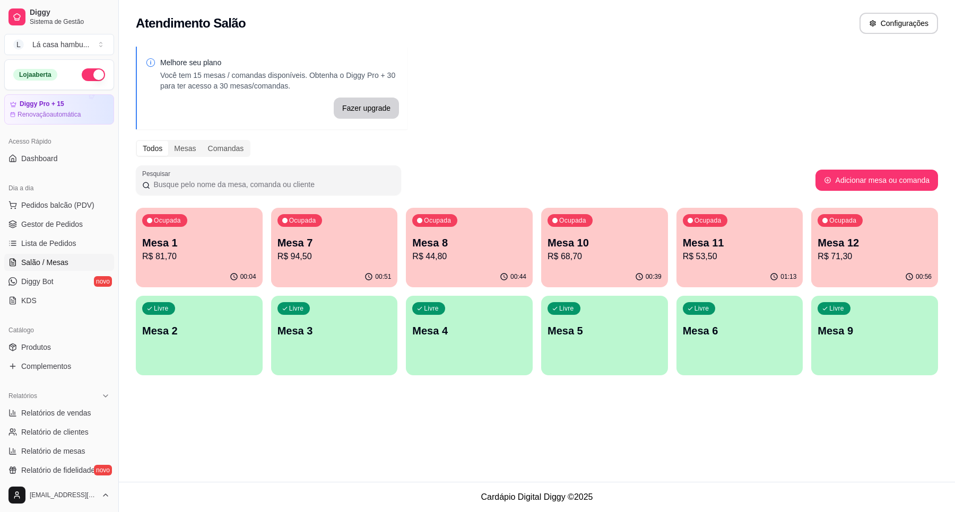
click at [212, 242] on p "Mesa 1" at bounding box center [199, 243] width 114 height 15
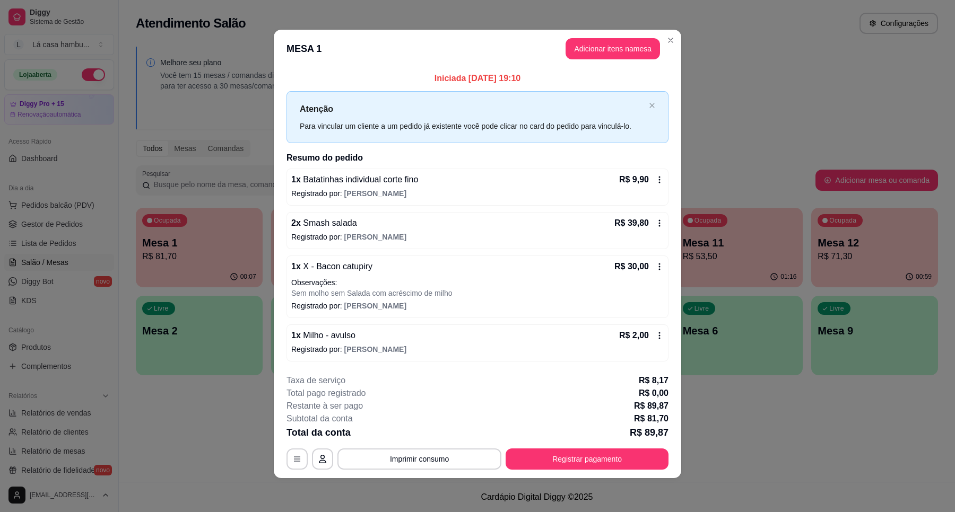
scroll to position [0, 0]
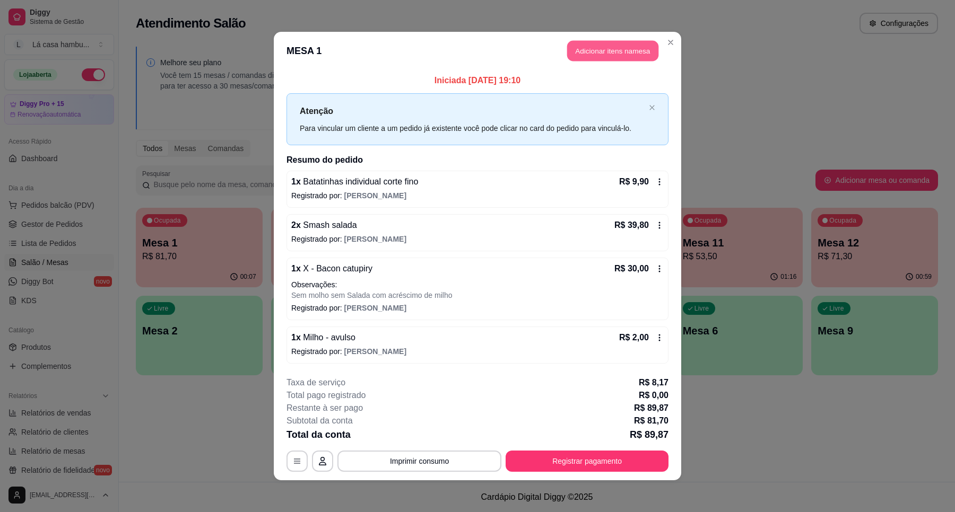
click at [626, 47] on button "Adicionar itens na mesa" at bounding box center [612, 51] width 91 height 21
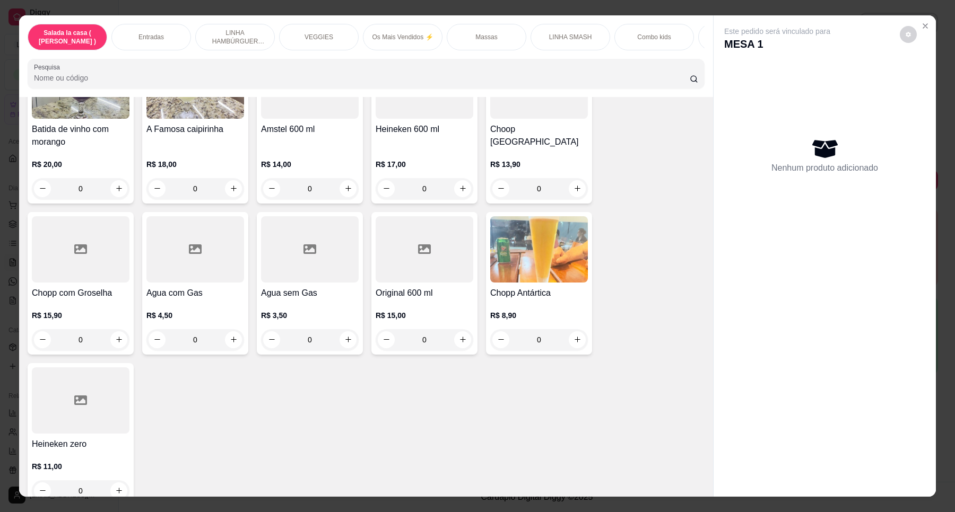
scroll to position [4373, 0]
click at [574, 184] on icon "increase-product-quantity" at bounding box center [577, 188] width 8 height 8
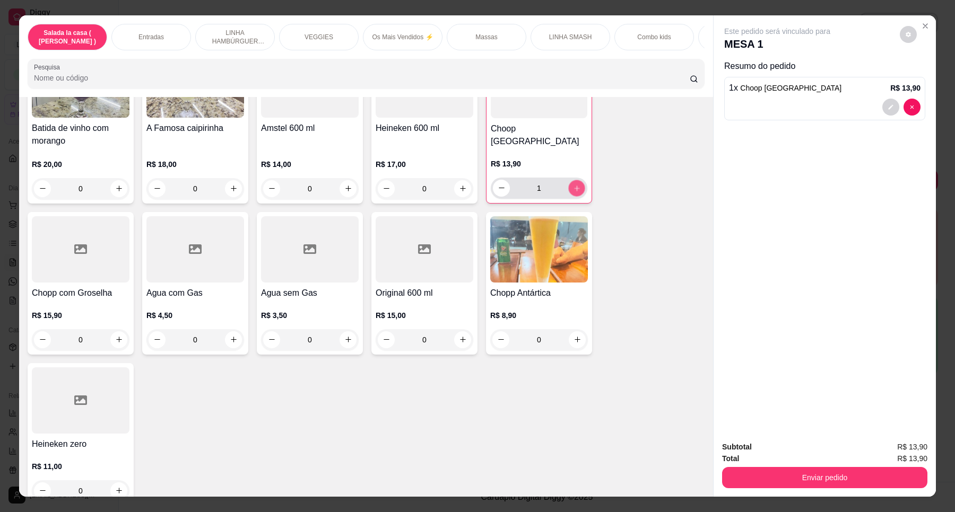
click at [574, 185] on icon "increase-product-quantity" at bounding box center [577, 189] width 8 height 8
type input "2"
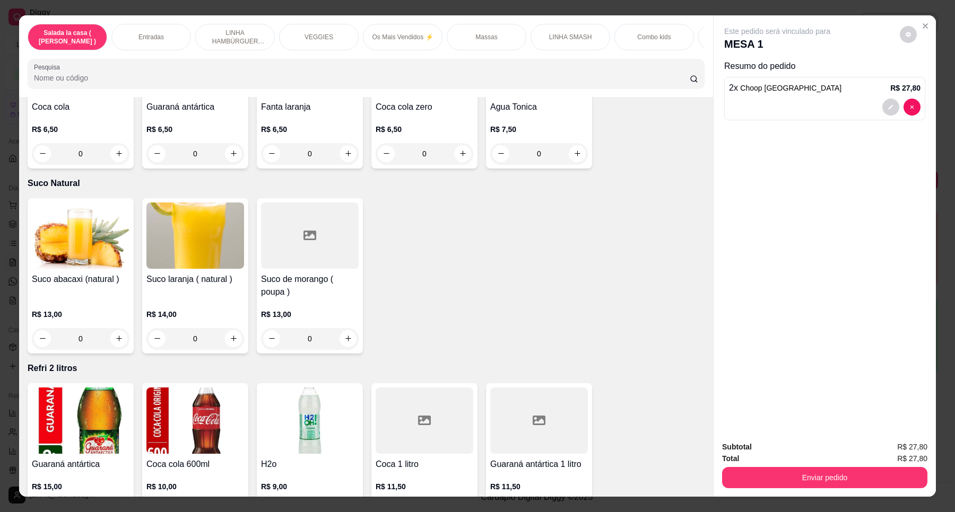
scroll to position [3710, 0]
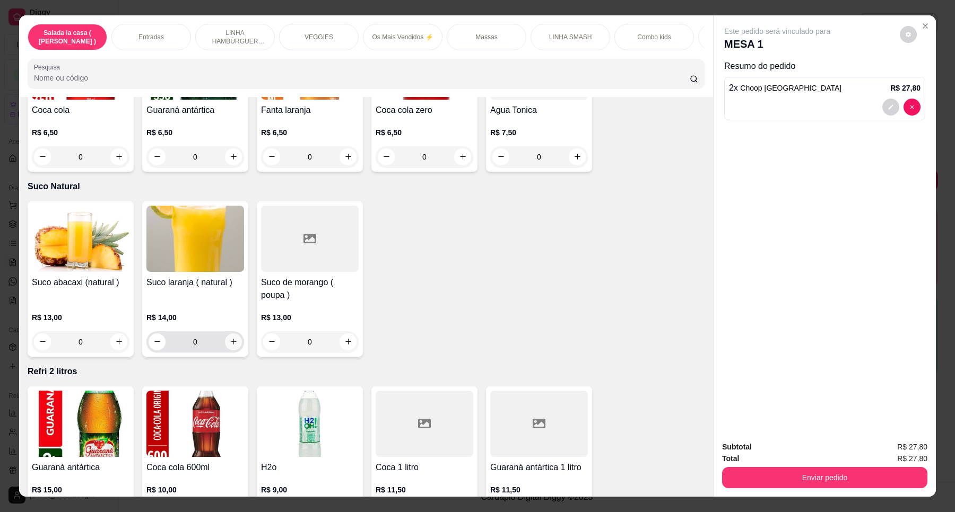
click at [230, 338] on icon "increase-product-quantity" at bounding box center [234, 342] width 8 height 8
type input "1"
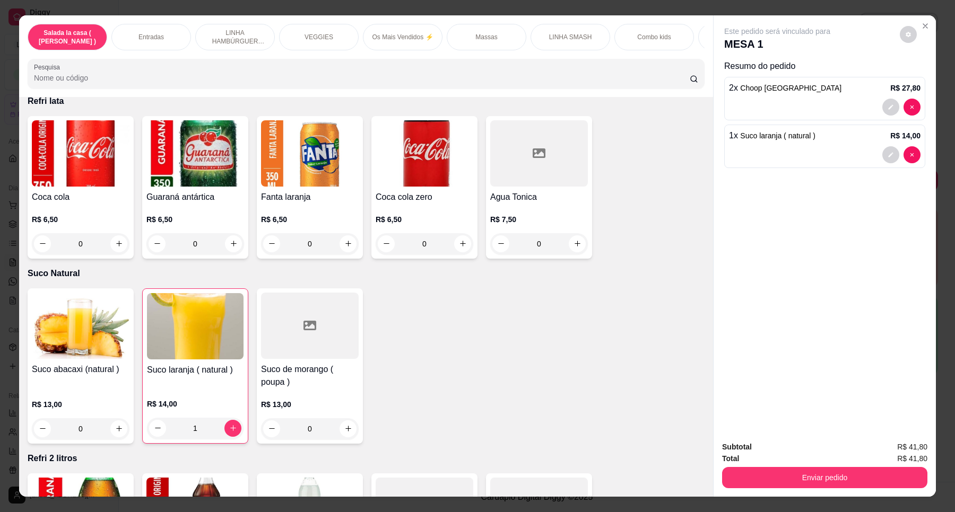
scroll to position [3578, 0]
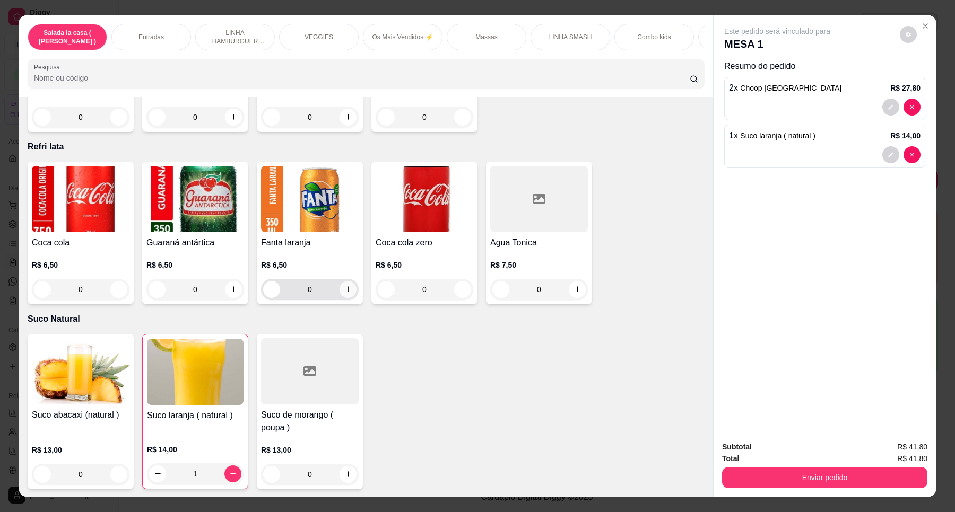
click at [345, 287] on icon "increase-product-quantity" at bounding box center [348, 290] width 6 height 6
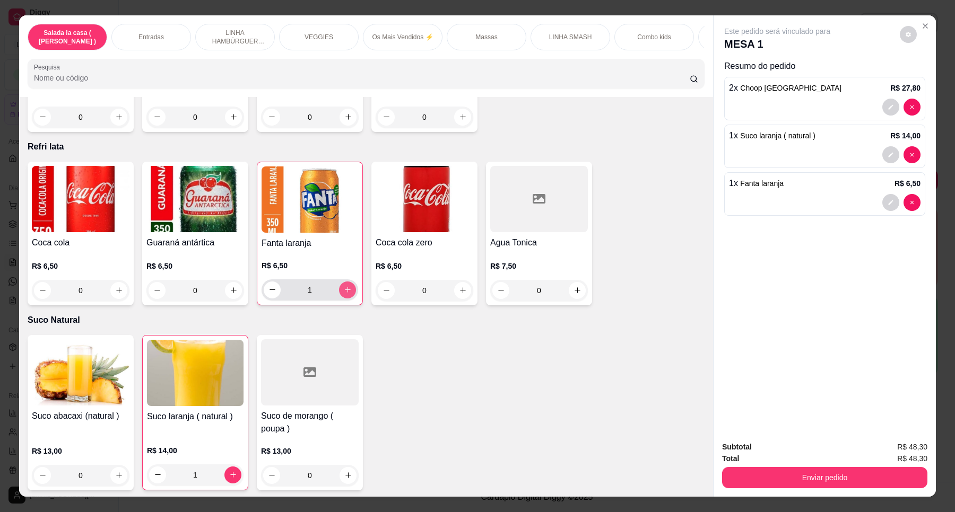
type input "1"
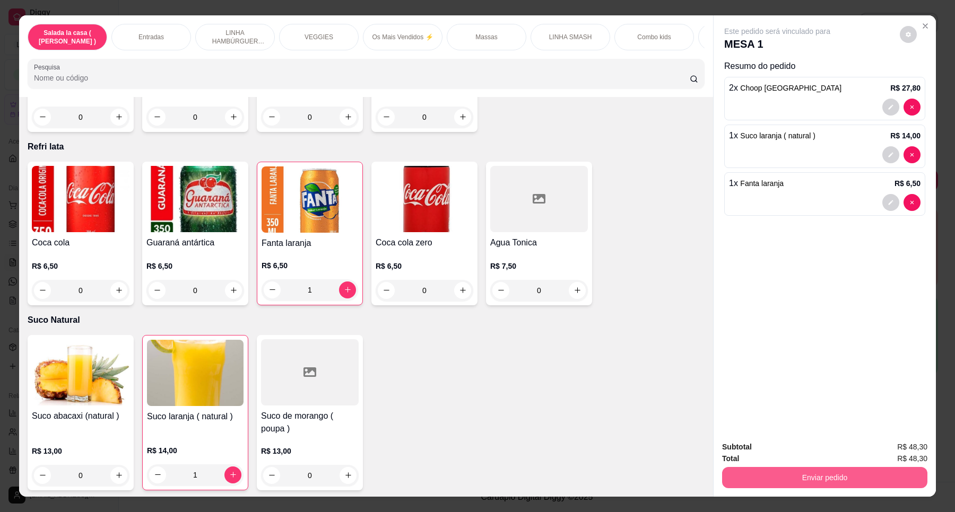
click at [834, 477] on button "Enviar pedido" at bounding box center [824, 477] width 205 height 21
click at [885, 447] on button "Enviar pedido" at bounding box center [899, 452] width 60 height 20
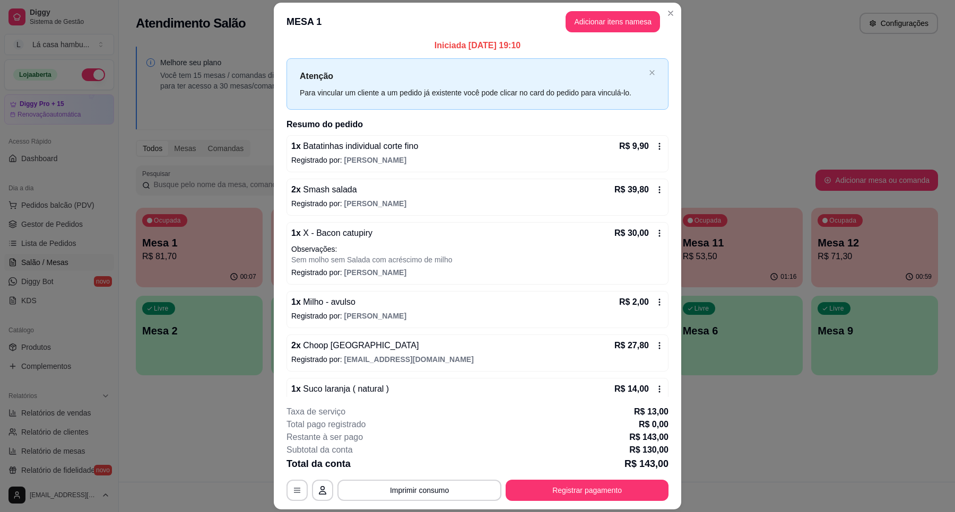
scroll to position [0, 0]
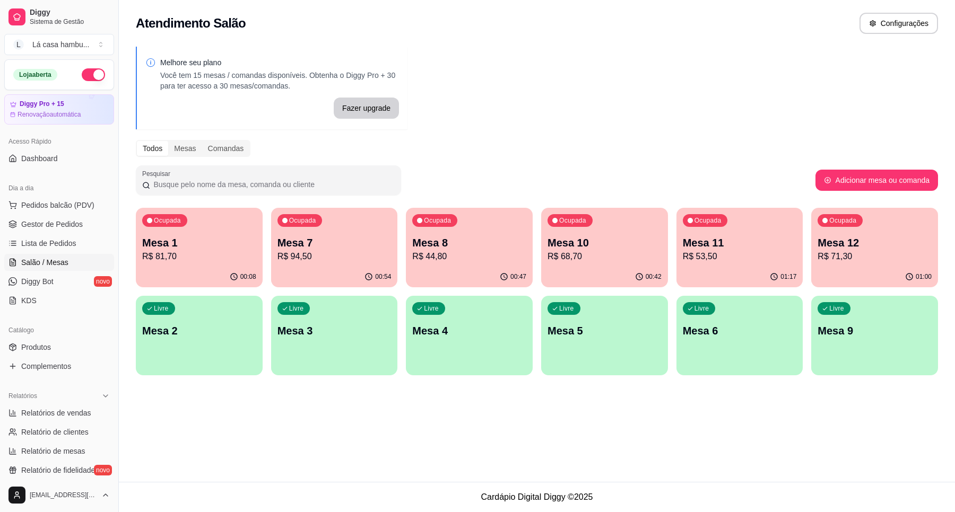
click at [488, 260] on p "R$ 44,80" at bounding box center [469, 256] width 114 height 13
click at [457, 260] on p "R$ 44,80" at bounding box center [469, 256] width 114 height 13
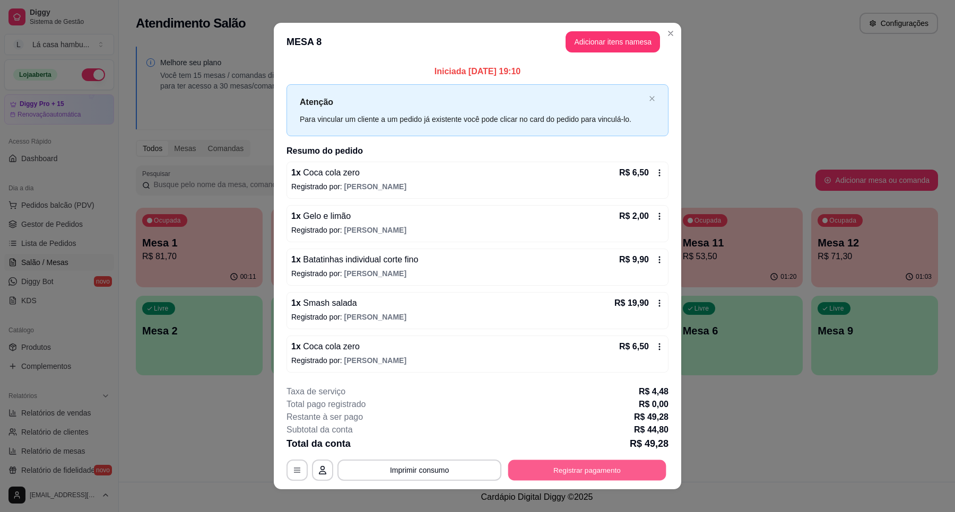
click at [573, 472] on button "Registrar pagamento" at bounding box center [587, 470] width 158 height 21
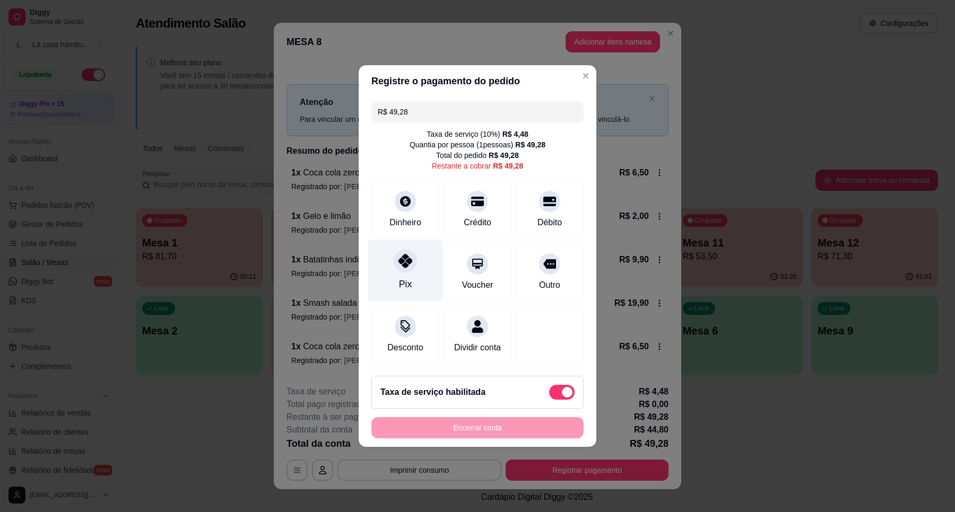
click at [404, 264] on div at bounding box center [405, 260] width 23 height 23
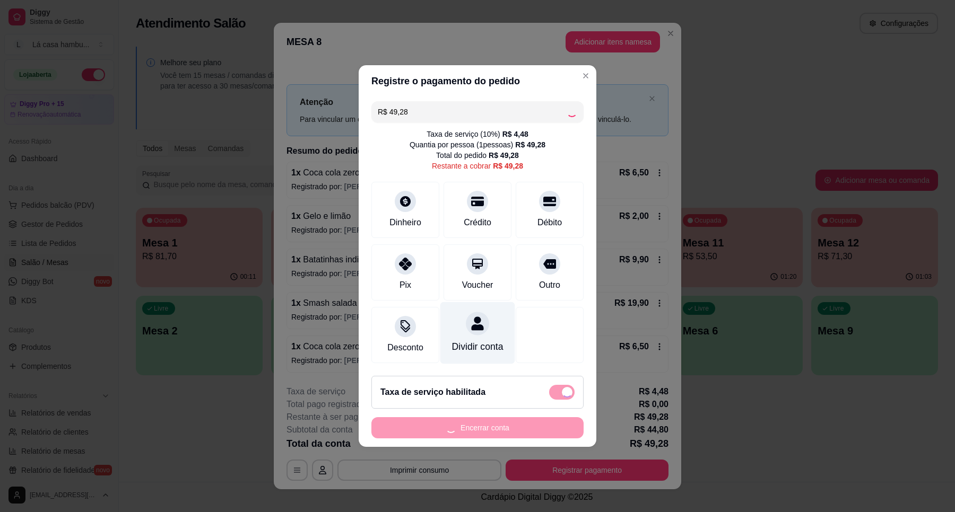
type input "R$ 0,00"
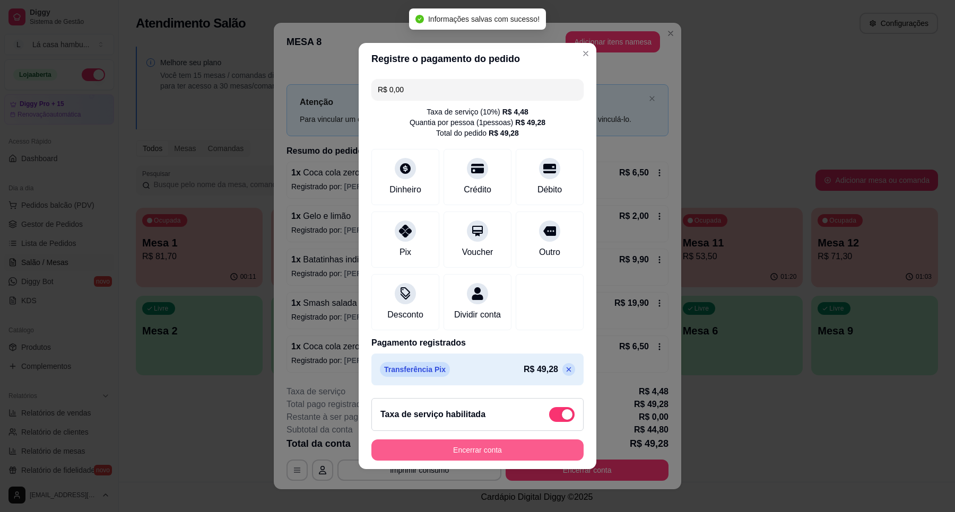
click at [500, 454] on button "Encerrar conta" at bounding box center [477, 450] width 212 height 21
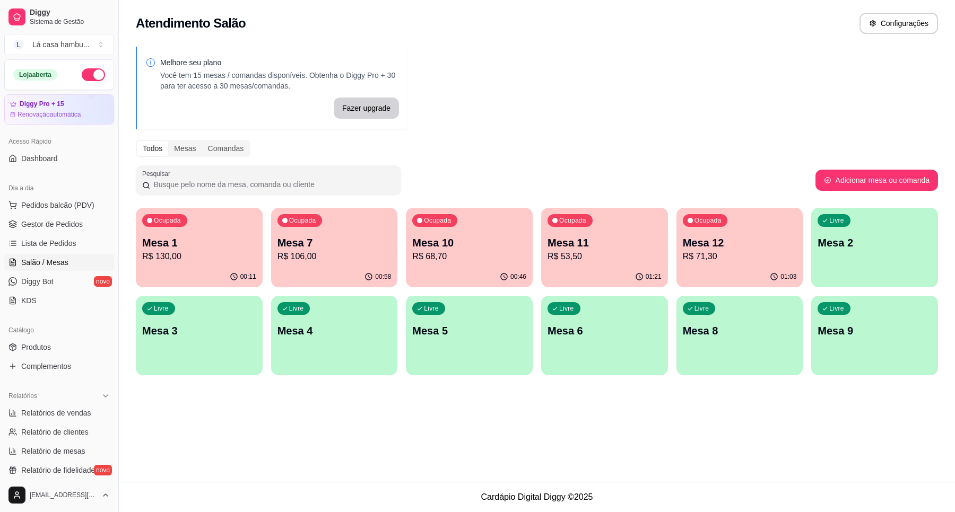
click at [754, 252] on p "R$ 71,30" at bounding box center [740, 256] width 114 height 13
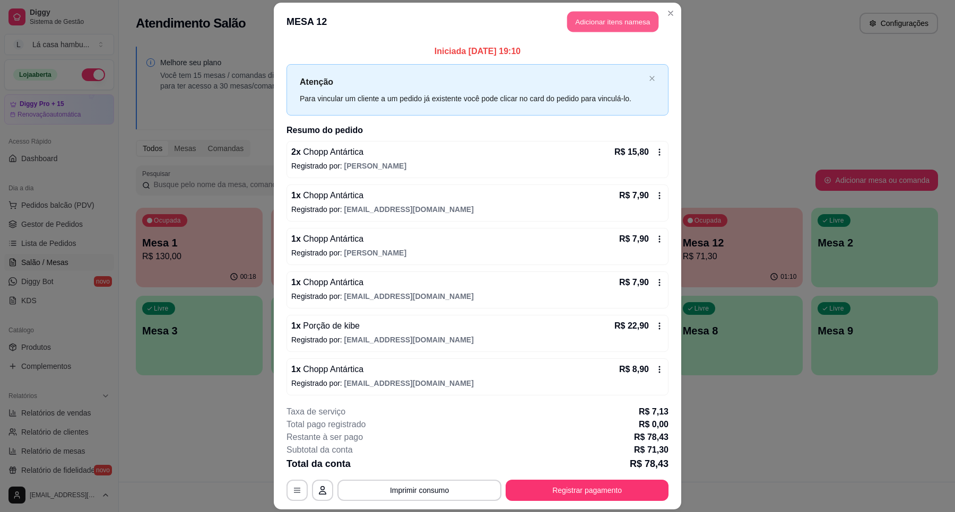
click at [619, 24] on button "Adicionar itens na mesa" at bounding box center [612, 21] width 91 height 21
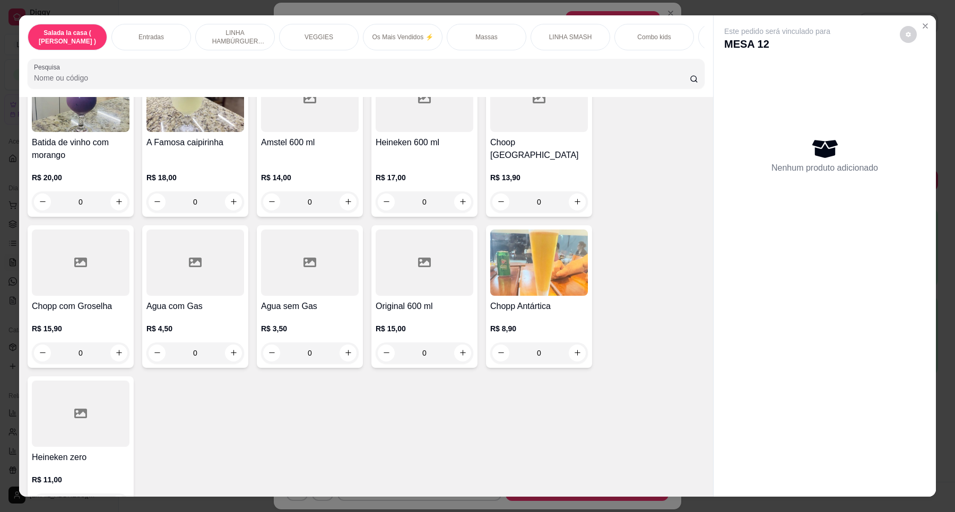
scroll to position [4373, 0]
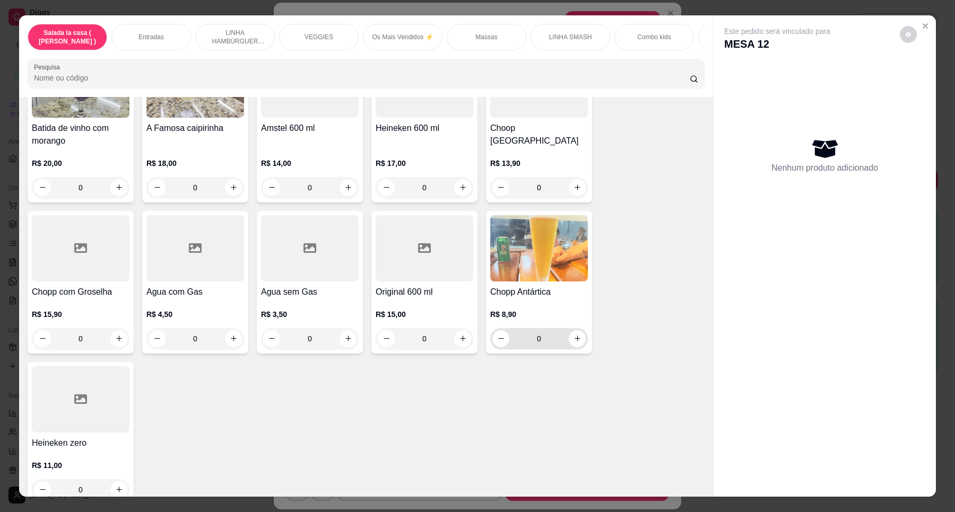
click at [573, 335] on icon "increase-product-quantity" at bounding box center [577, 339] width 8 height 8
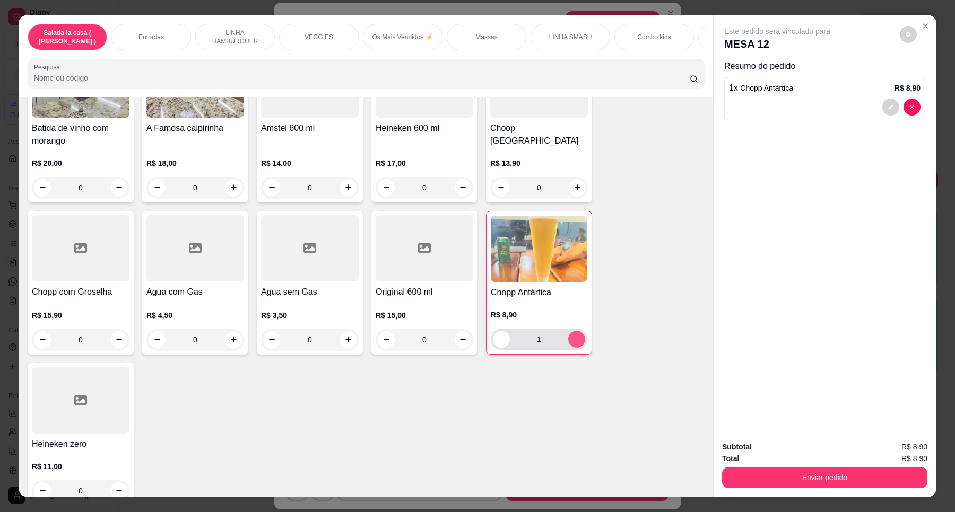
click at [573, 335] on icon "increase-product-quantity" at bounding box center [577, 339] width 8 height 8
type input "2"
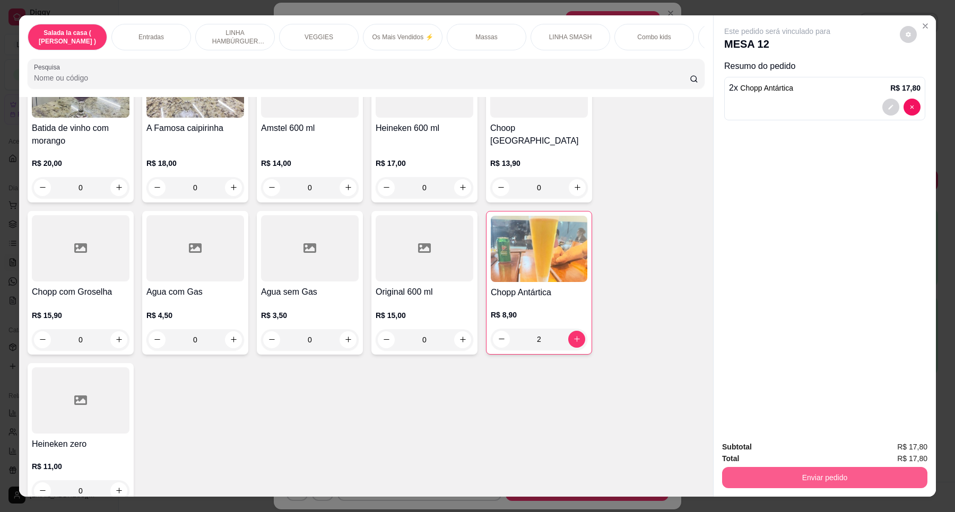
click at [831, 476] on button "Enviar pedido" at bounding box center [824, 477] width 205 height 21
click at [880, 448] on button "Enviar pedido" at bounding box center [899, 452] width 60 height 20
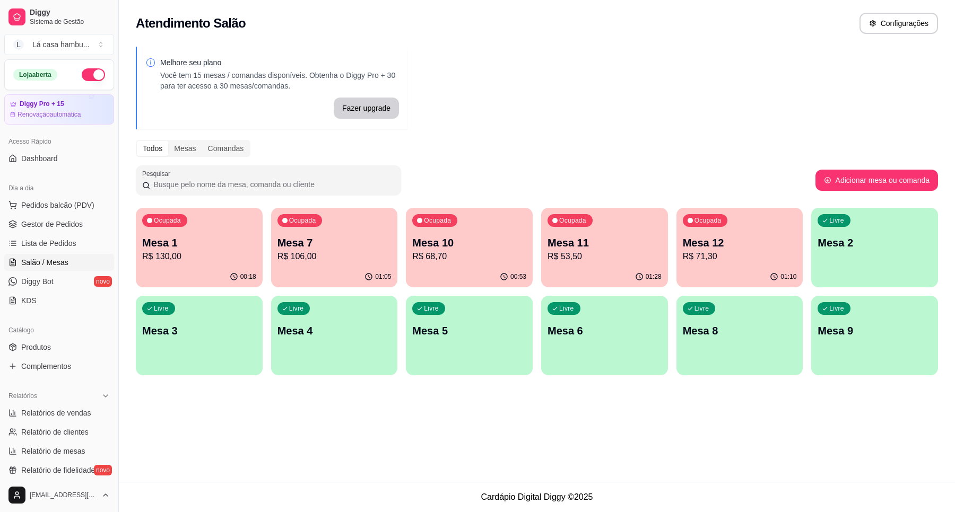
click at [479, 264] on div "Ocupada Mesa 10 R$ 68,70" at bounding box center [469, 237] width 127 height 59
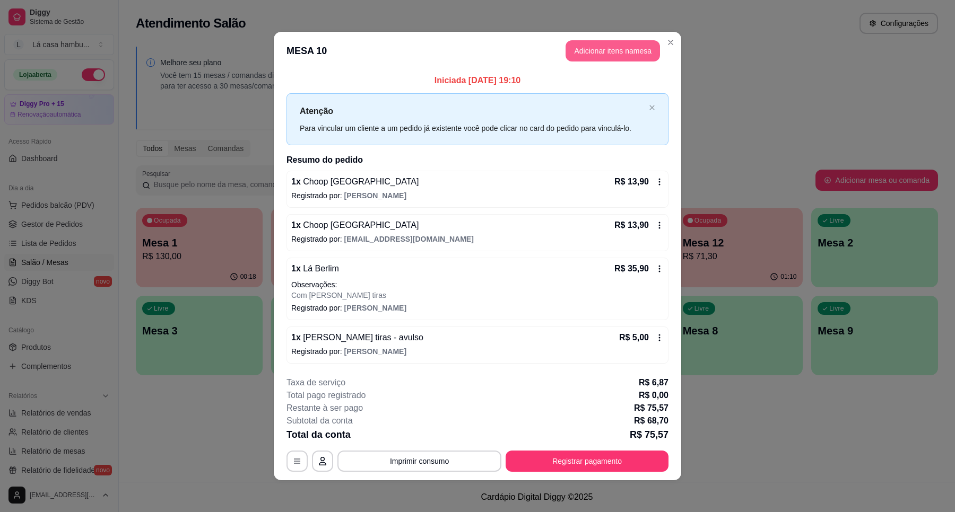
click at [624, 54] on button "Adicionar itens na mesa" at bounding box center [612, 50] width 94 height 21
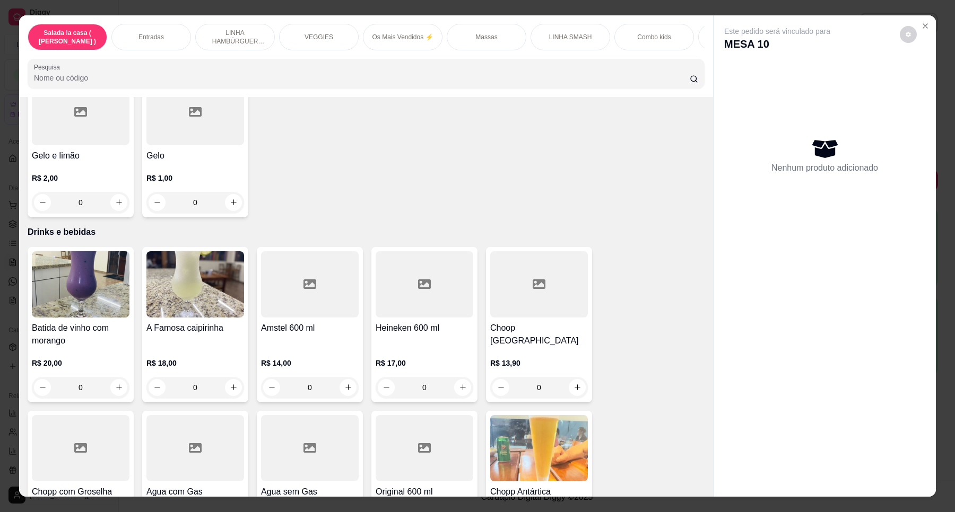
scroll to position [4177, 0]
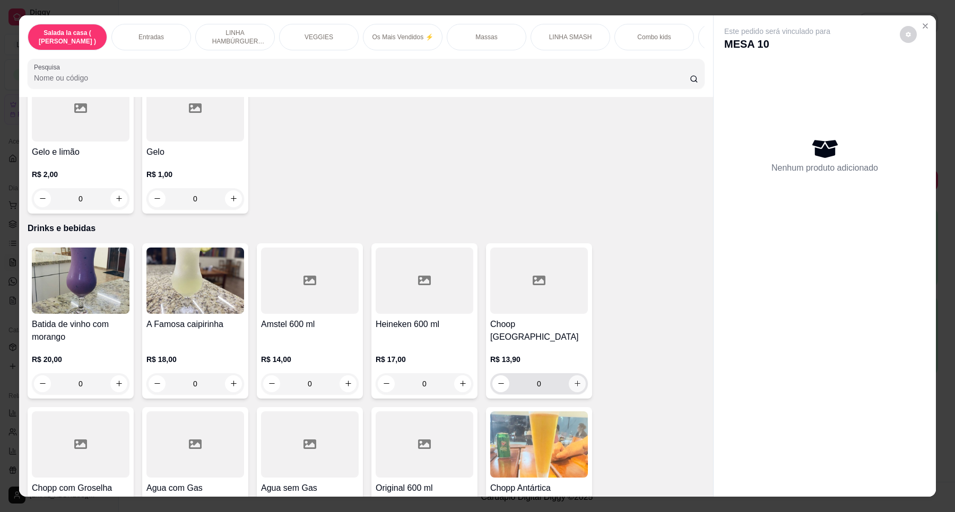
click at [573, 380] on icon "increase-product-quantity" at bounding box center [577, 384] width 8 height 8
type input "1"
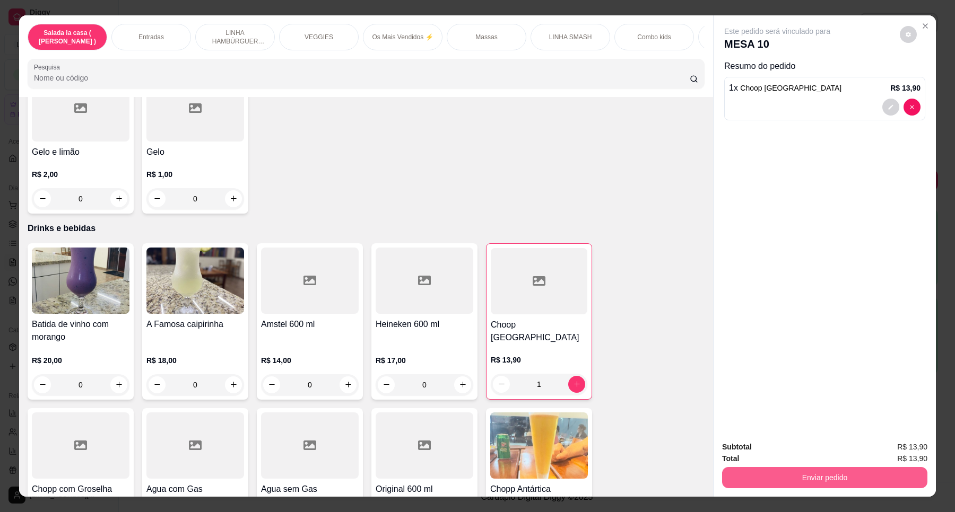
click at [831, 474] on button "Enviar pedido" at bounding box center [824, 477] width 205 height 21
click at [889, 447] on button "Enviar pedido" at bounding box center [898, 452] width 58 height 20
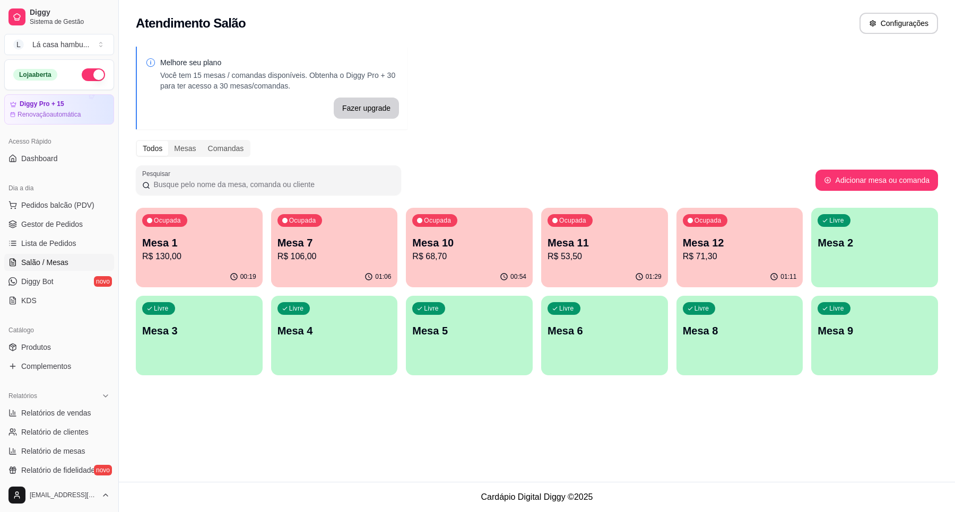
click at [194, 248] on p "Mesa 1" at bounding box center [199, 243] width 114 height 15
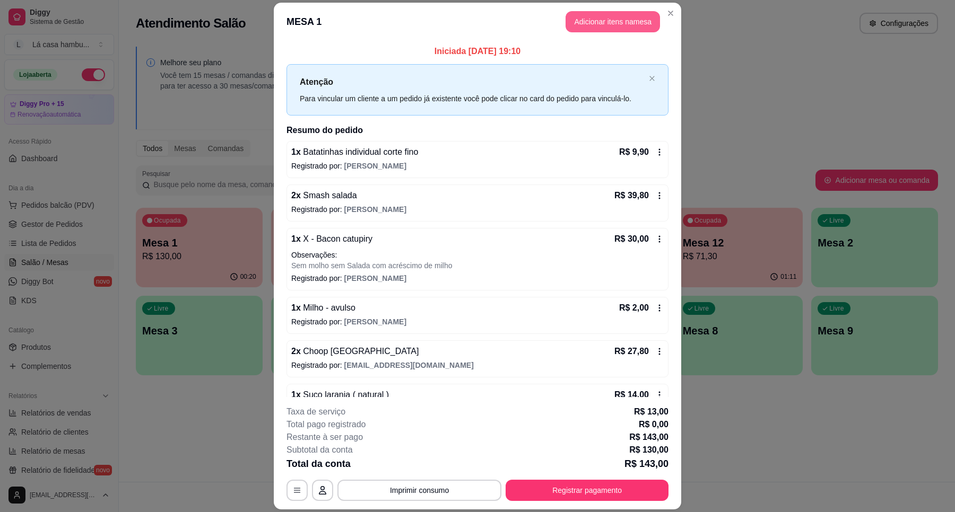
click at [623, 20] on button "Adicionar itens na mesa" at bounding box center [612, 21] width 94 height 21
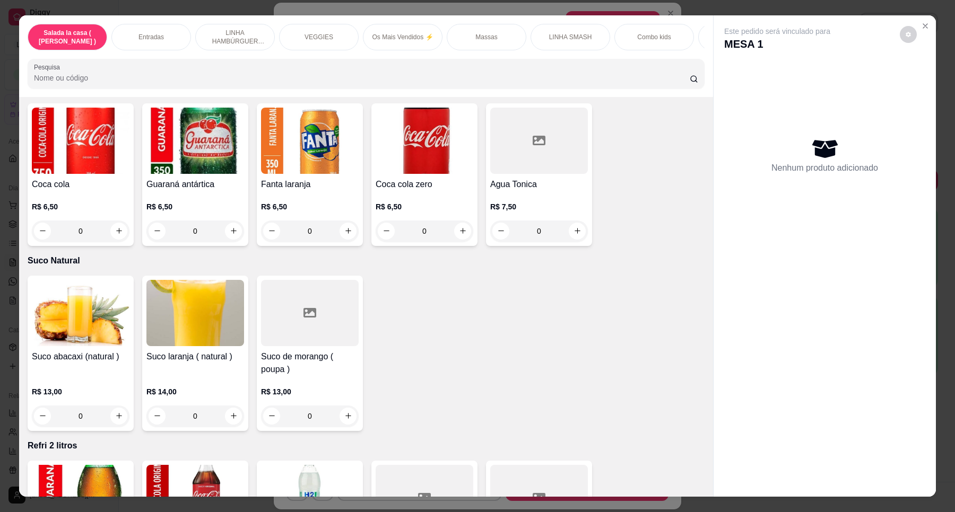
scroll to position [3580, 0]
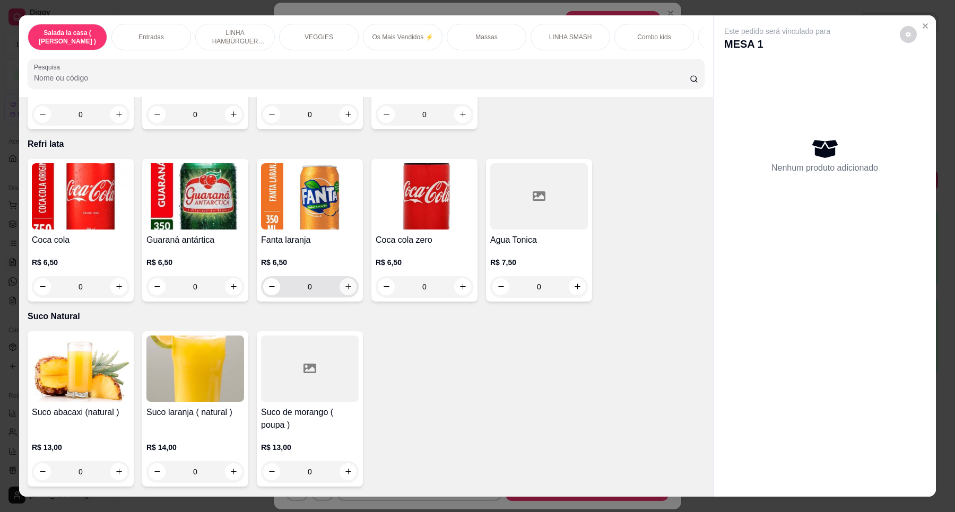
click at [344, 283] on icon "increase-product-quantity" at bounding box center [348, 287] width 8 height 8
type input "1"
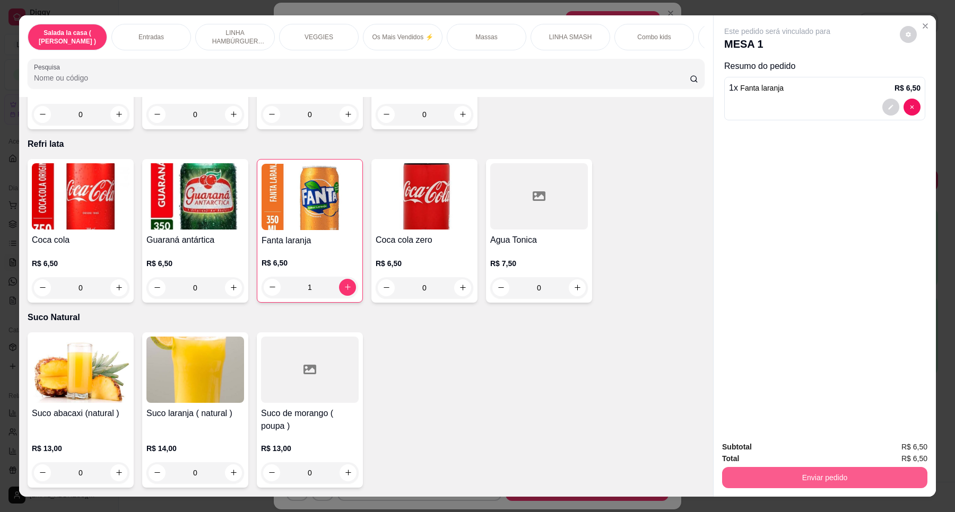
click at [797, 476] on button "Enviar pedido" at bounding box center [824, 477] width 205 height 21
click at [906, 451] on button "Enviar pedido" at bounding box center [899, 452] width 60 height 20
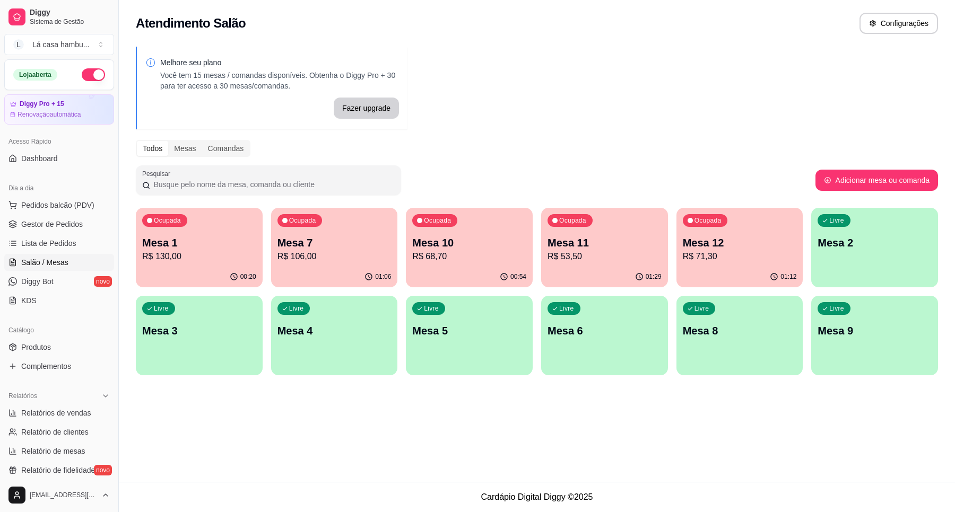
click at [581, 269] on div "01:29" at bounding box center [604, 277] width 127 height 21
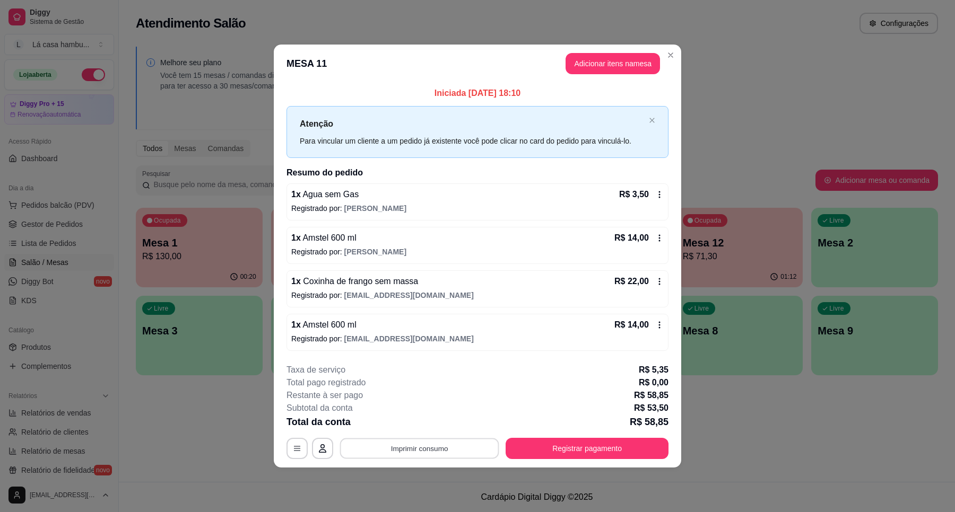
click at [414, 451] on button "Imprimir consumo" at bounding box center [419, 448] width 159 height 21
click at [420, 426] on button "IMPRESSORA" at bounding box center [422, 424] width 74 height 16
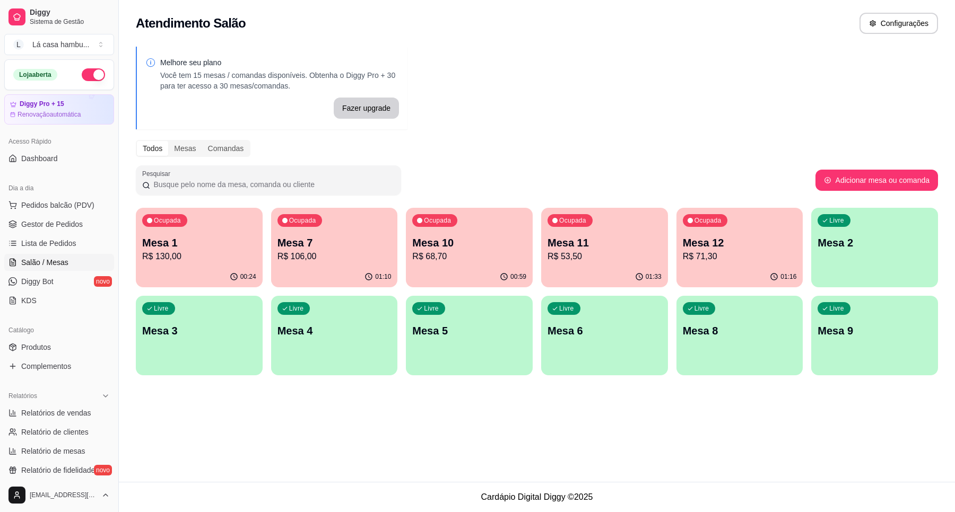
click at [332, 257] on p "R$ 106,00" at bounding box center [334, 256] width 114 height 13
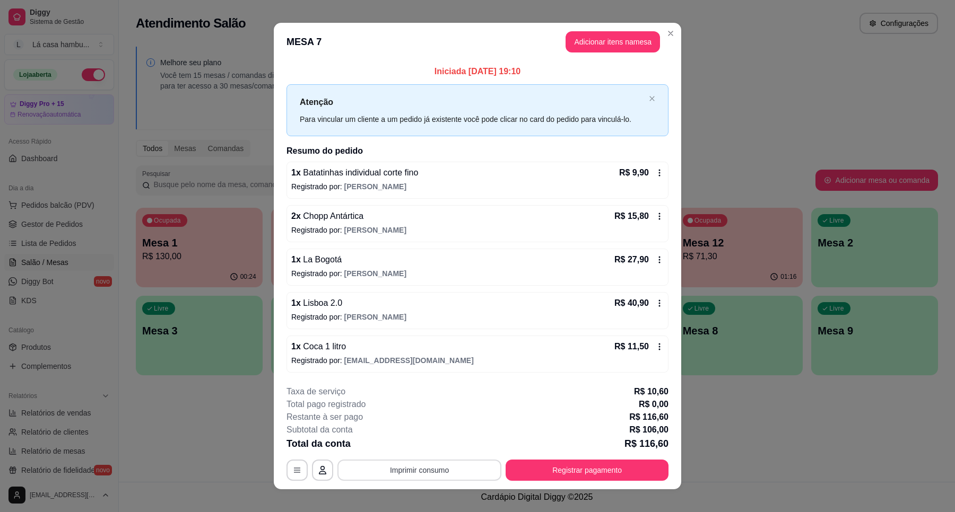
click at [430, 478] on button "Imprimir consumo" at bounding box center [419, 470] width 164 height 21
click at [441, 444] on button "IMPRESSORA" at bounding box center [417, 446] width 74 height 16
click at [568, 470] on button "Registrar pagamento" at bounding box center [586, 470] width 163 height 21
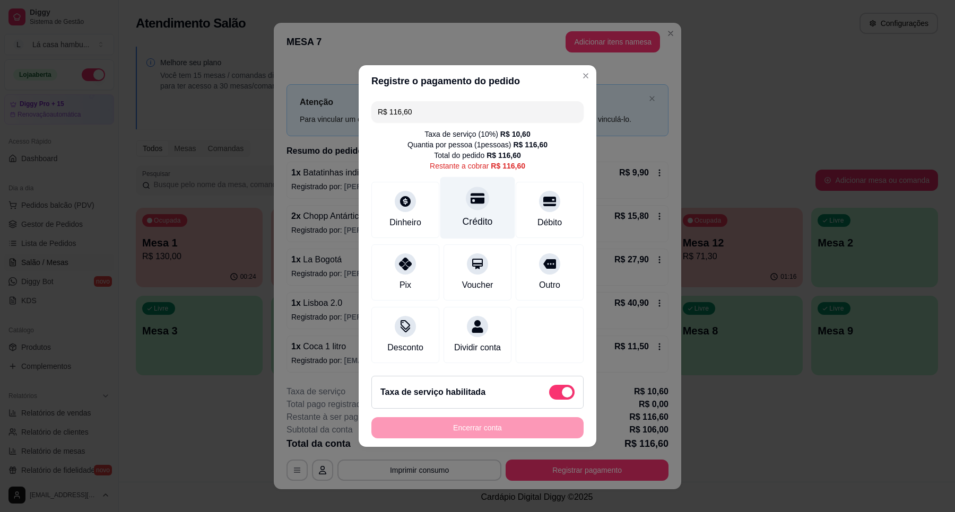
click at [466, 199] on div at bounding box center [477, 198] width 23 height 23
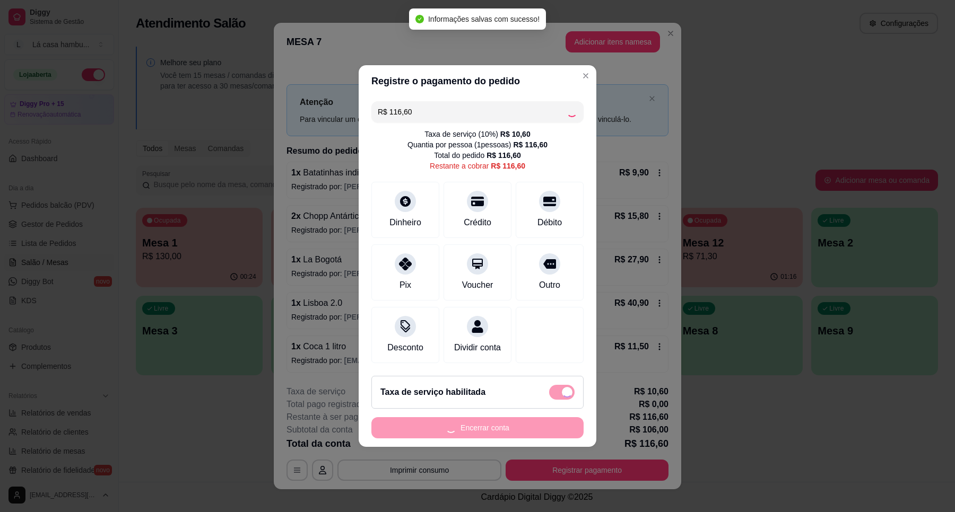
type input "R$ 0,00"
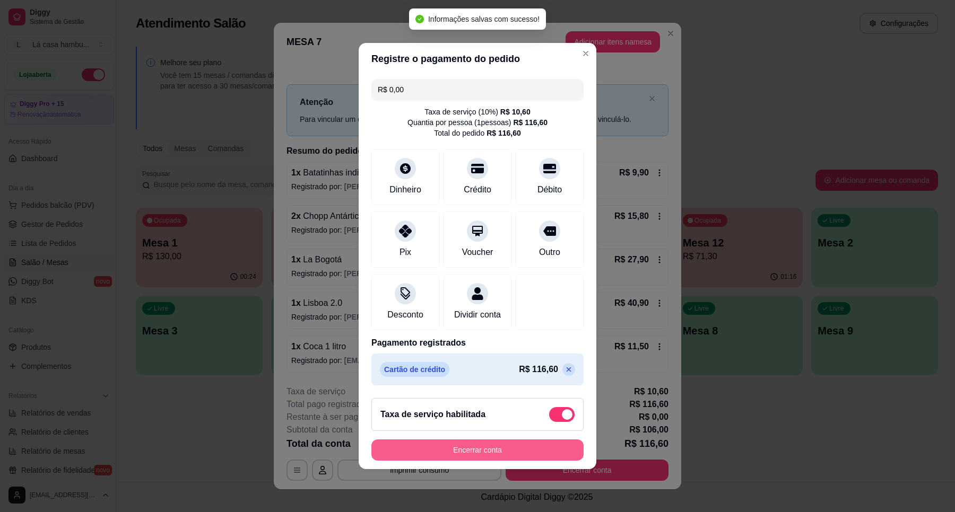
click at [481, 456] on button "Encerrar conta" at bounding box center [477, 450] width 212 height 21
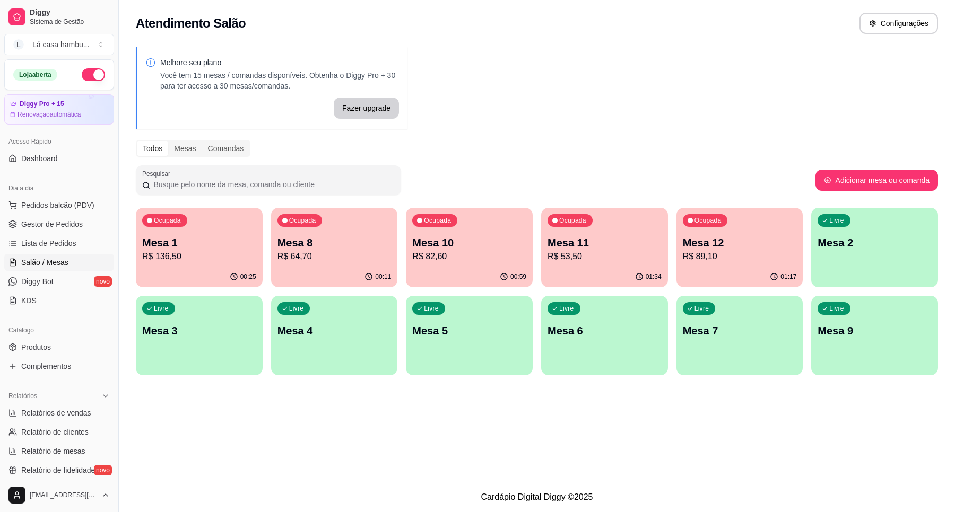
click at [490, 255] on p "R$ 82,60" at bounding box center [469, 256] width 114 height 13
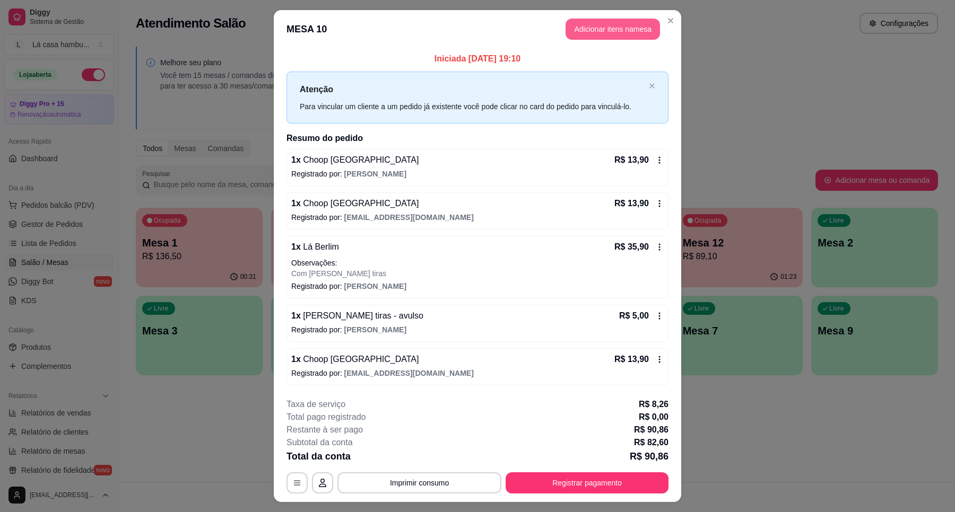
click at [643, 27] on button "Adicionar itens na mesa" at bounding box center [612, 29] width 94 height 21
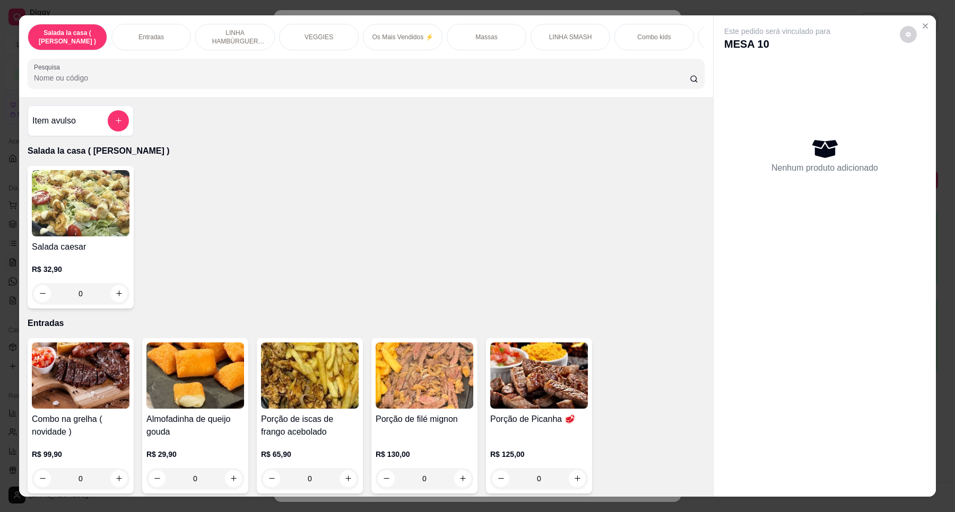
scroll to position [265, 0]
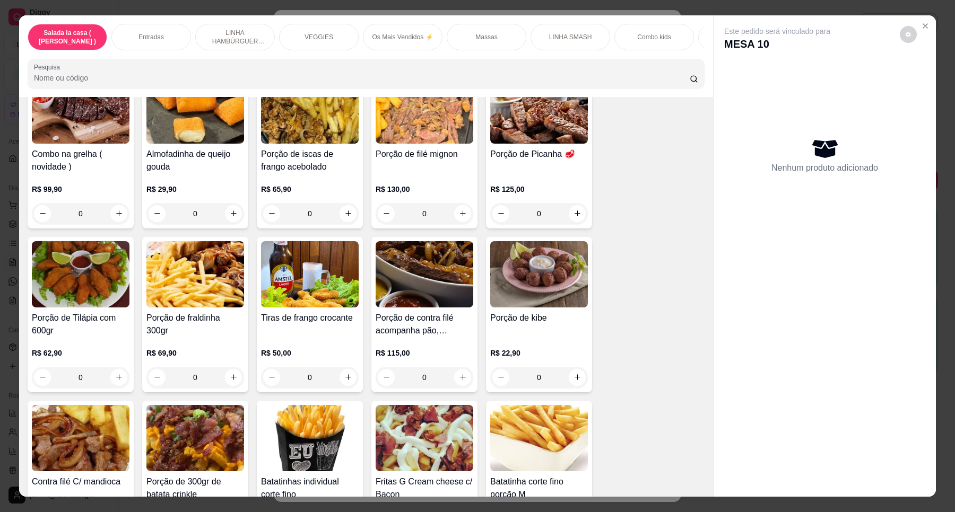
click at [338, 472] on img at bounding box center [310, 438] width 98 height 66
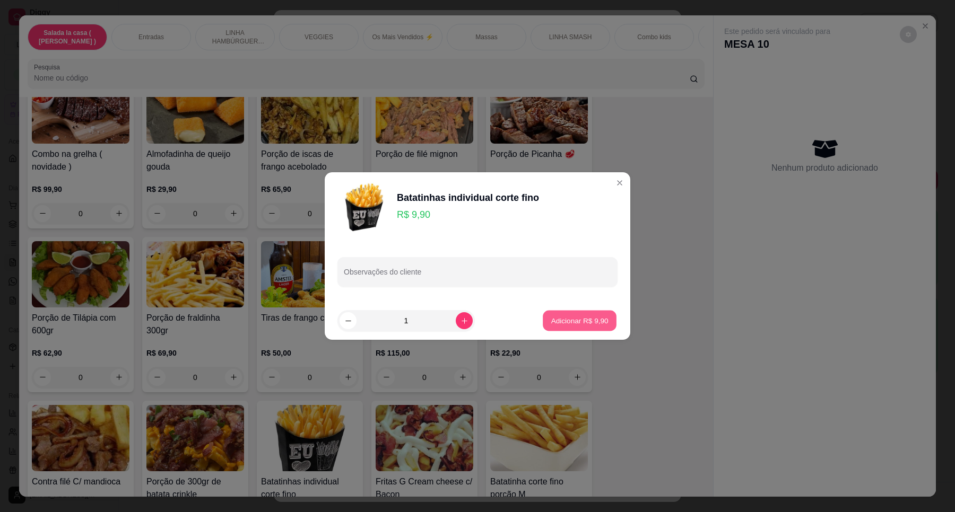
click at [564, 321] on p "Adicionar R$ 9,90" at bounding box center [579, 321] width 57 height 10
type input "1"
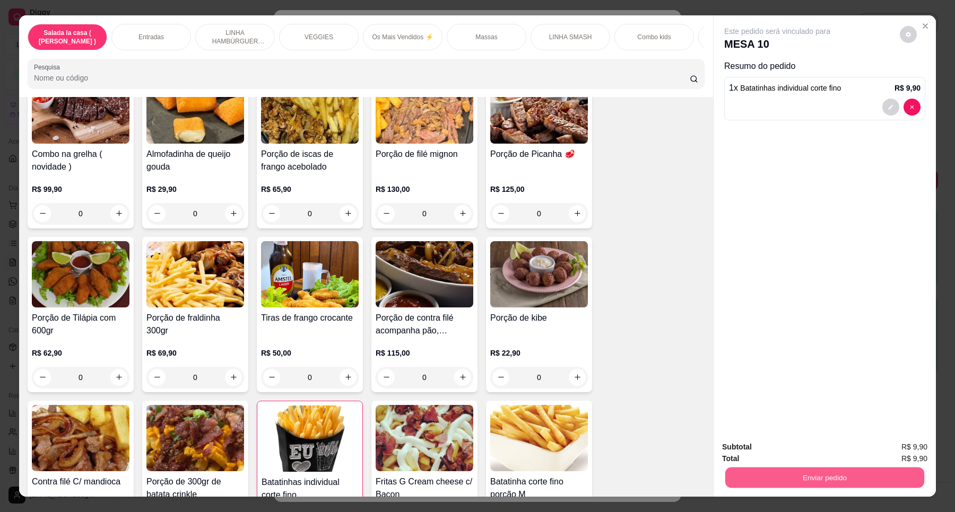
click at [823, 488] on button "Enviar pedido" at bounding box center [824, 478] width 199 height 21
click at [894, 454] on button "Enviar pedido" at bounding box center [898, 452] width 58 height 20
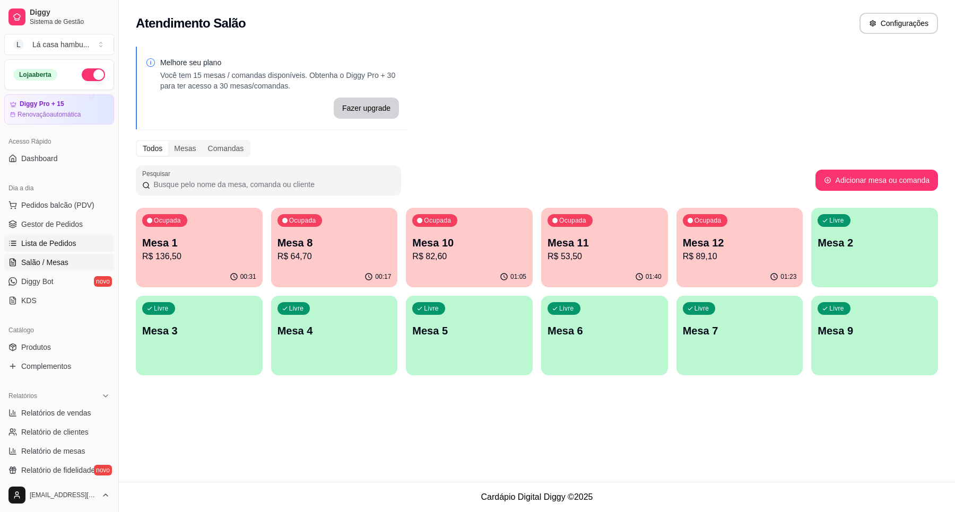
click at [73, 237] on link "Lista de Pedidos" at bounding box center [59, 243] width 110 height 17
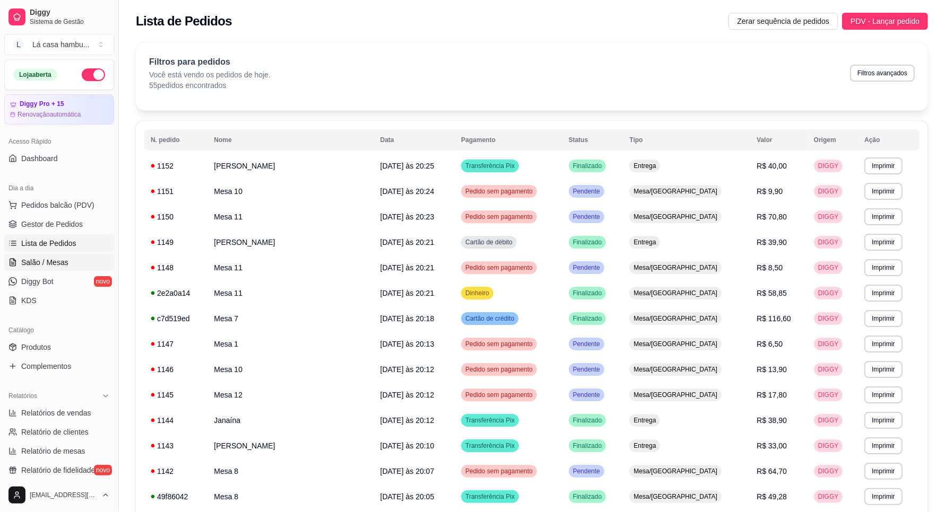
click at [46, 261] on span "Salão / Mesas" at bounding box center [44, 262] width 47 height 11
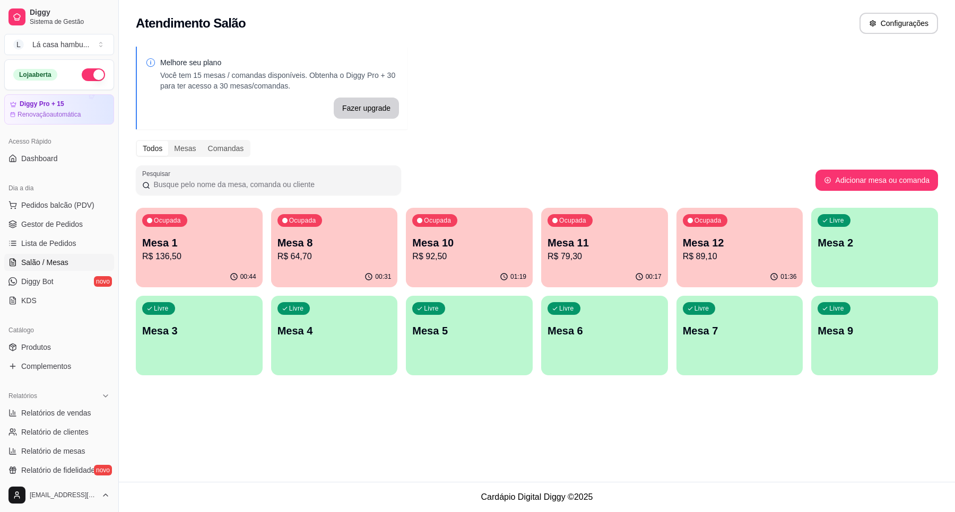
click at [242, 240] on p "Mesa 1" at bounding box center [199, 243] width 114 height 15
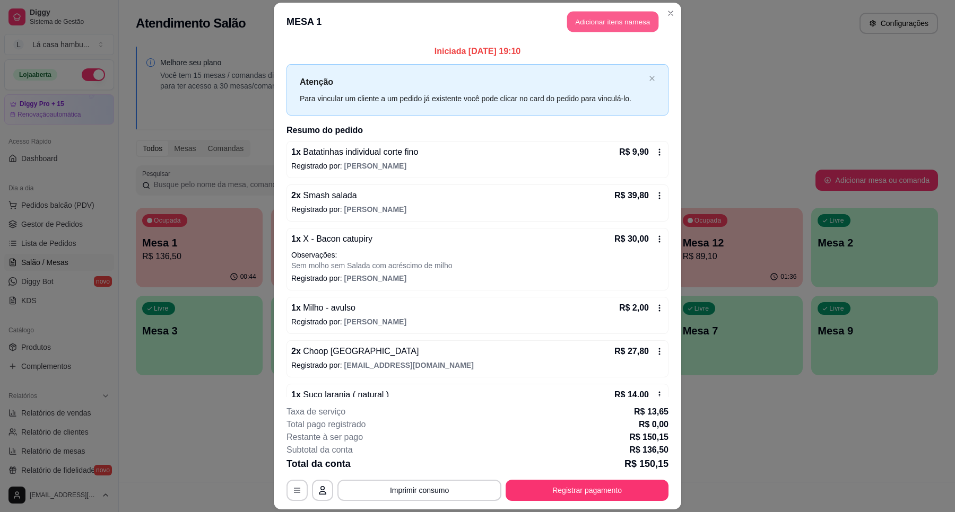
click at [605, 22] on button "Adicionar itens na mesa" at bounding box center [612, 21] width 91 height 21
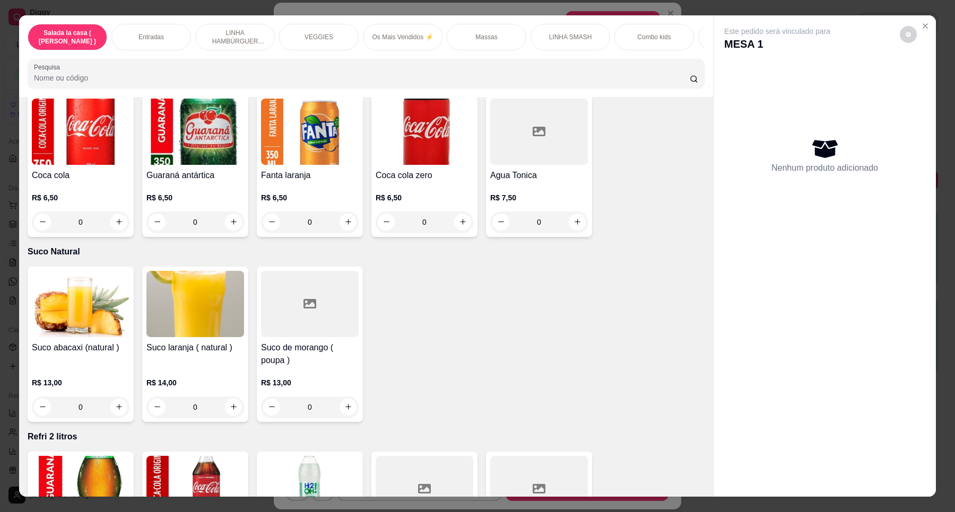
scroll to position [3514, 0]
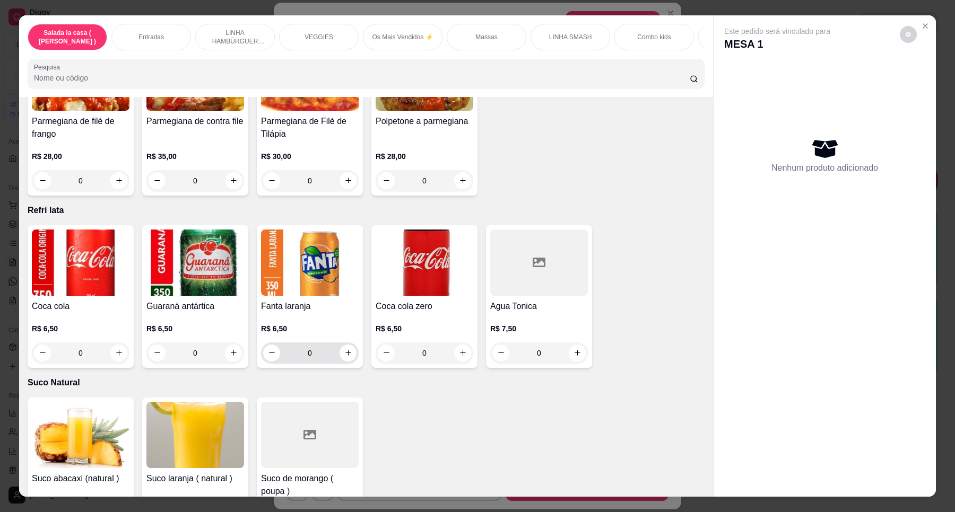
click at [347, 343] on div "0" at bounding box center [309, 353] width 93 height 21
click at [345, 351] on icon "increase-product-quantity" at bounding box center [348, 354] width 6 height 6
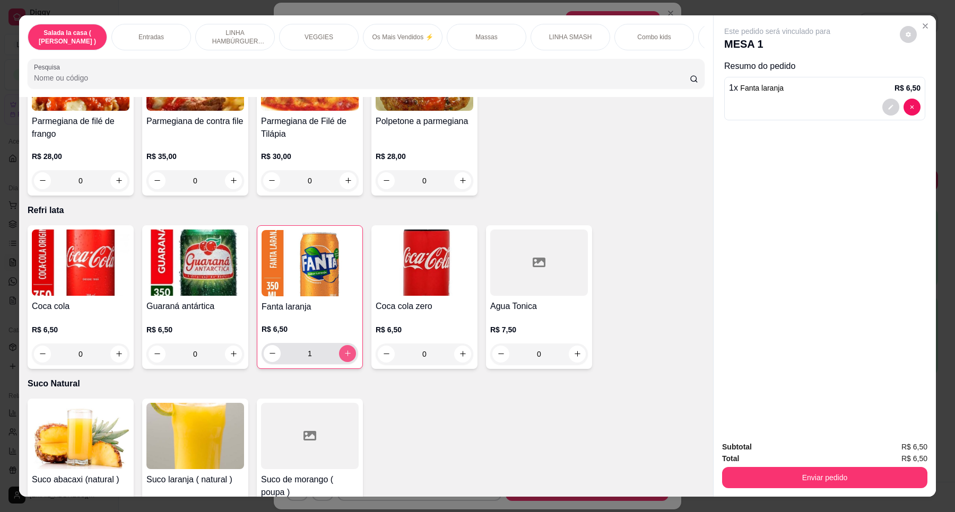
type input "1"
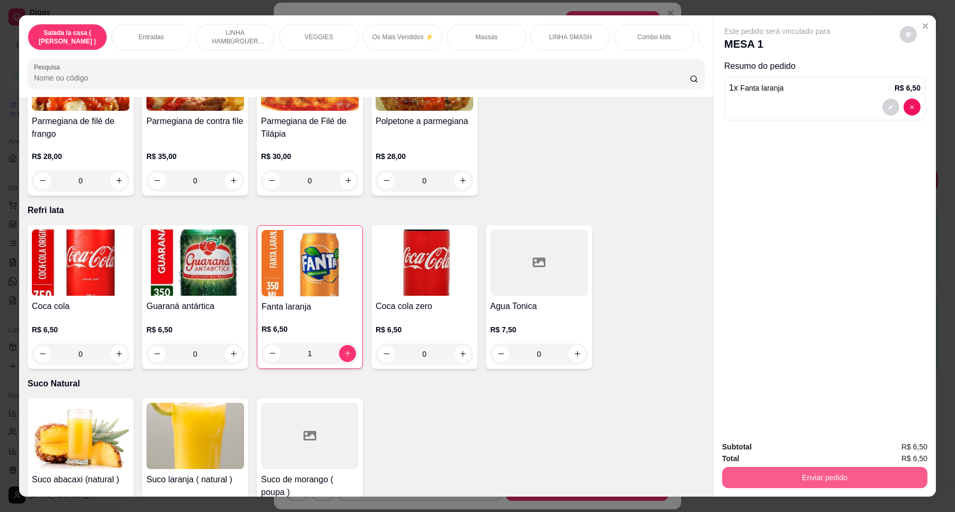
click at [807, 472] on button "Enviar pedido" at bounding box center [824, 477] width 205 height 21
click at [911, 452] on button "Enviar pedido" at bounding box center [898, 452] width 58 height 20
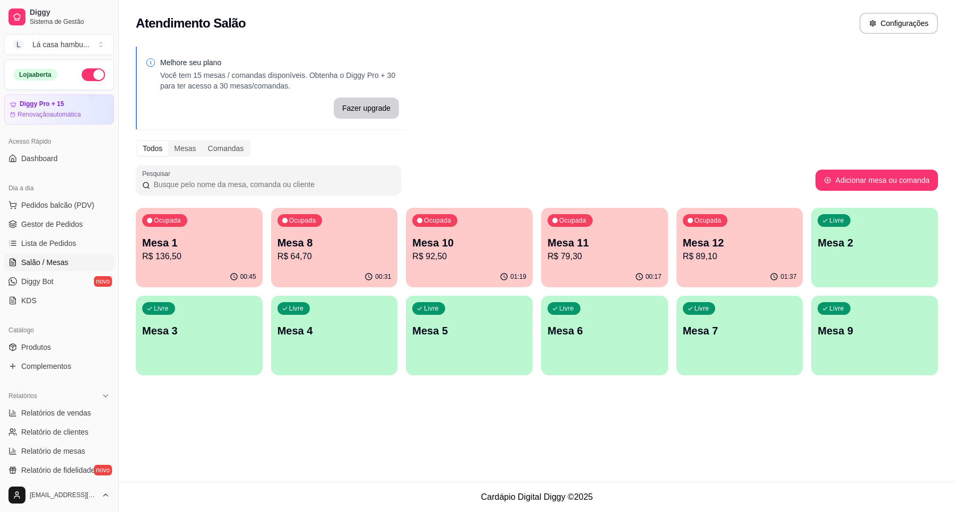
click at [496, 241] on p "Mesa 10" at bounding box center [469, 243] width 114 height 15
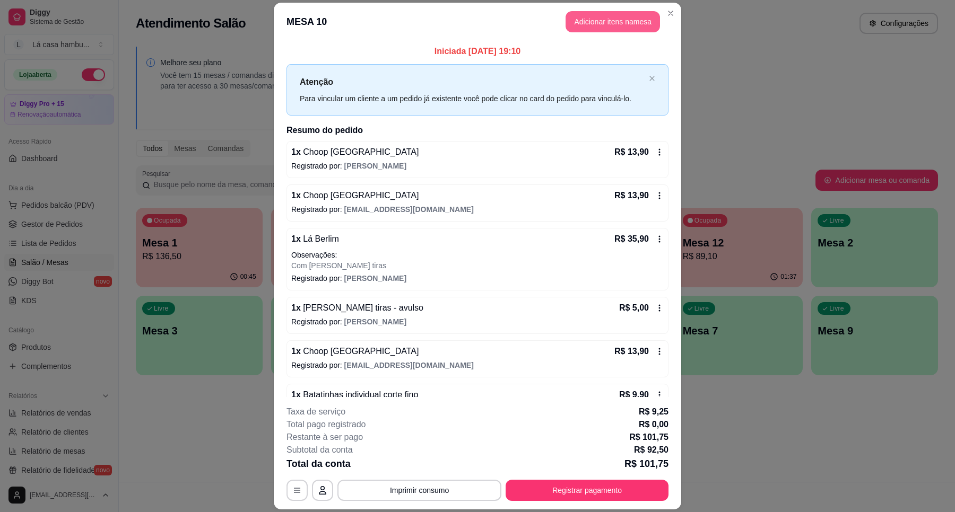
click at [620, 18] on button "Adicionar itens na mesa" at bounding box center [612, 21] width 94 height 21
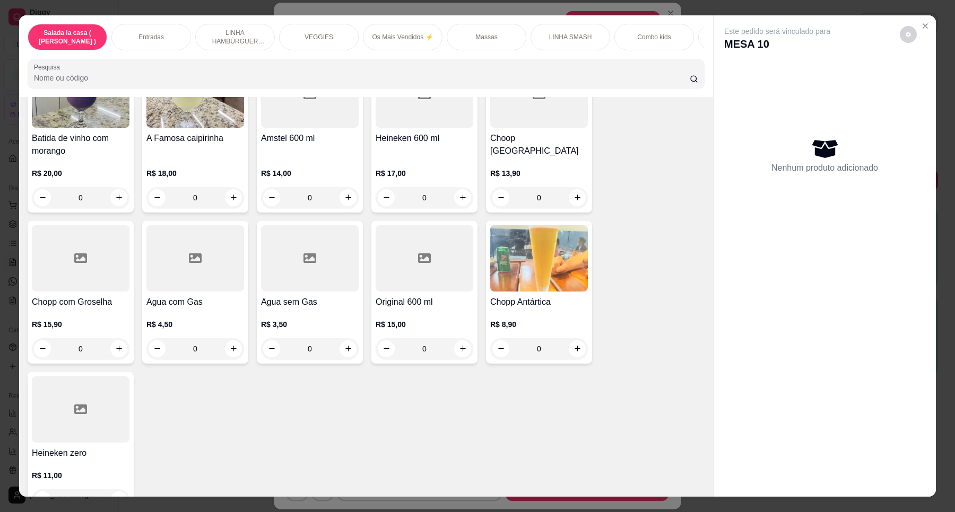
scroll to position [4373, 0]
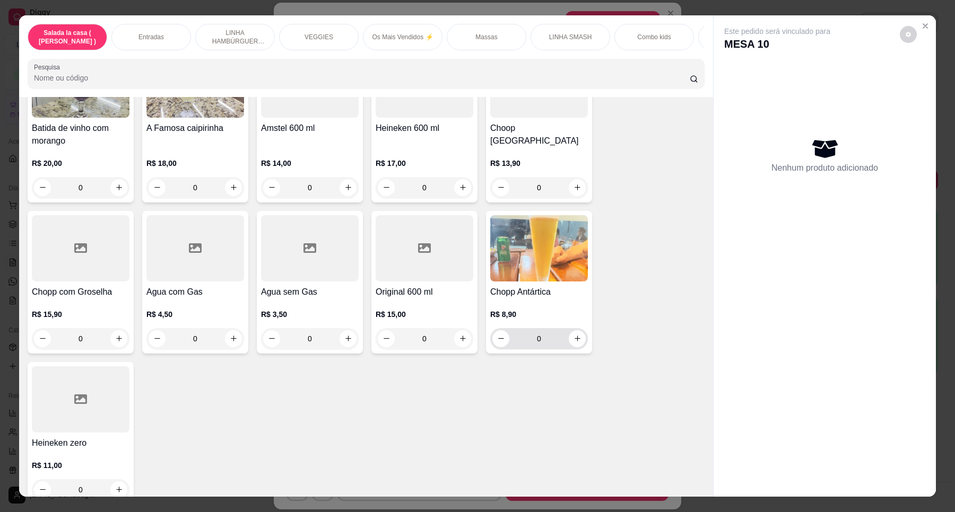
click at [577, 330] on button "increase-product-quantity" at bounding box center [577, 338] width 17 height 17
type input "1"
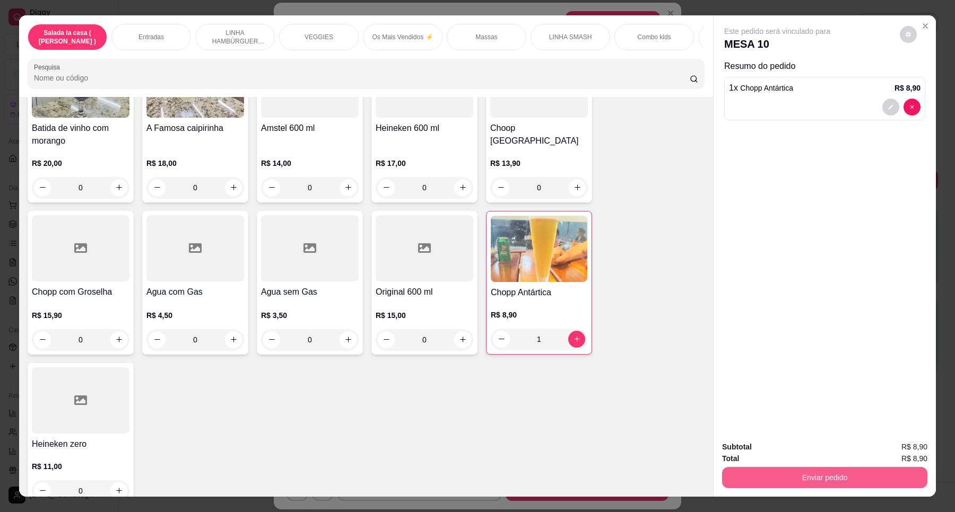
click at [815, 475] on button "Enviar pedido" at bounding box center [824, 477] width 205 height 21
click at [904, 455] on button "Enviar pedido" at bounding box center [898, 452] width 58 height 20
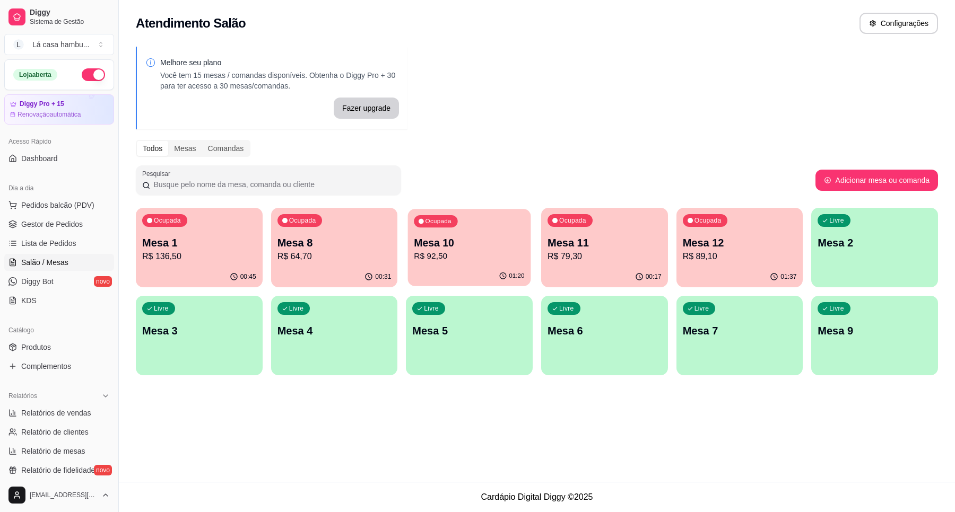
click at [483, 232] on div "Ocupada Mesa 10 R$ 92,50" at bounding box center [469, 237] width 123 height 57
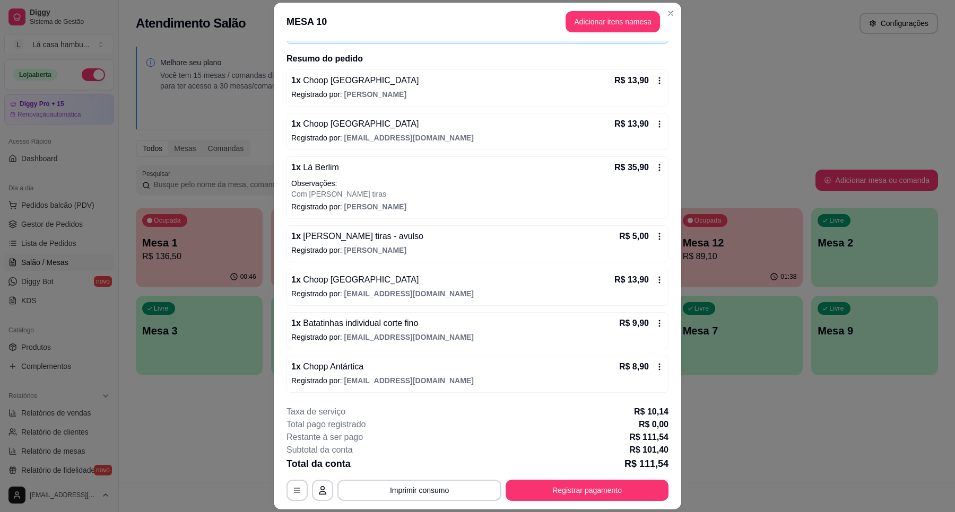
scroll to position [73, 0]
click at [659, 367] on icon at bounding box center [660, 366] width 2 height 7
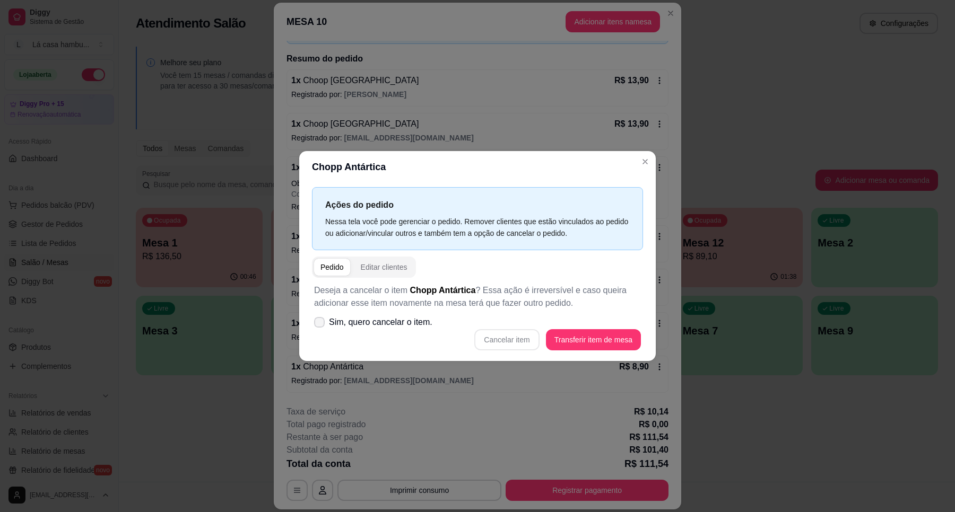
click at [316, 321] on icon at bounding box center [319, 322] width 8 height 6
click at [316, 325] on input "Sim, quero cancelar o item." at bounding box center [316, 328] width 7 height 7
checkbox input "true"
click at [512, 338] on button "Cancelar item" at bounding box center [506, 340] width 63 height 21
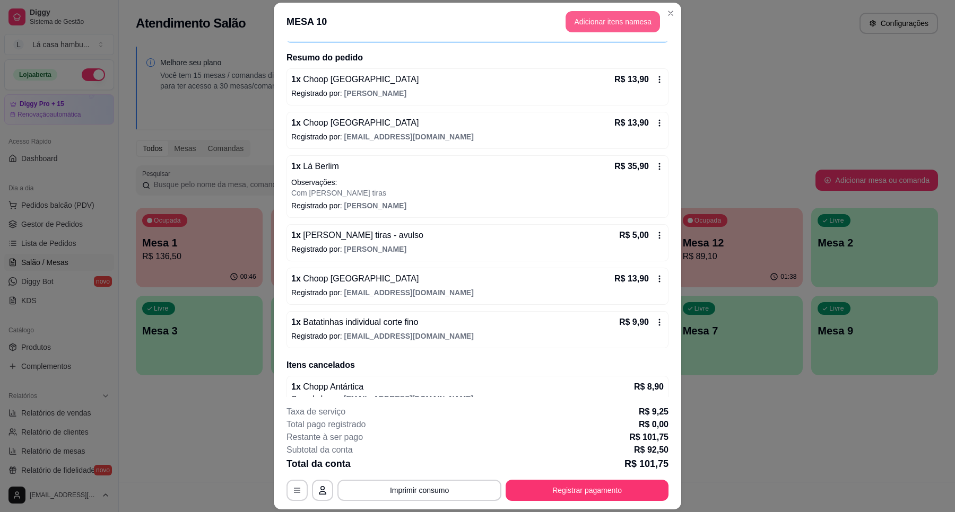
click at [619, 20] on button "Adicionar itens na mesa" at bounding box center [612, 21] width 94 height 21
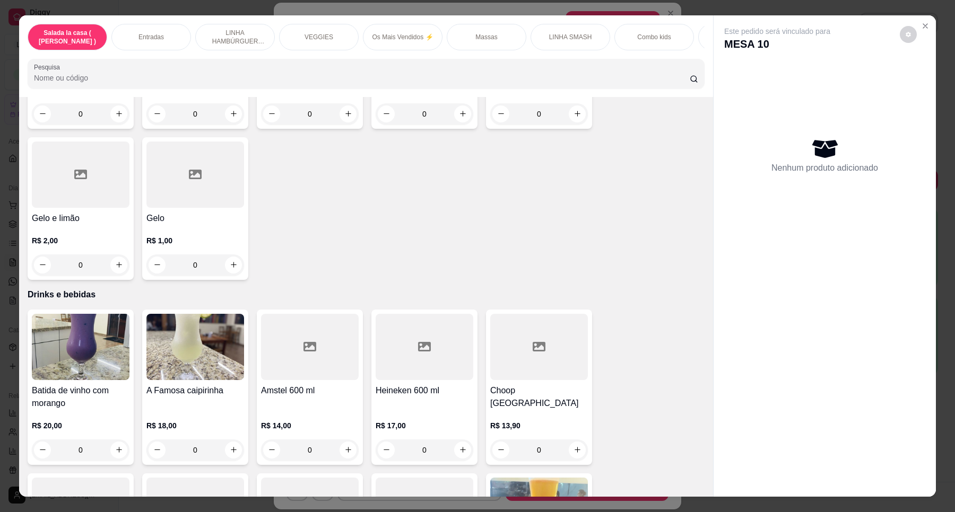
scroll to position [4373, 0]
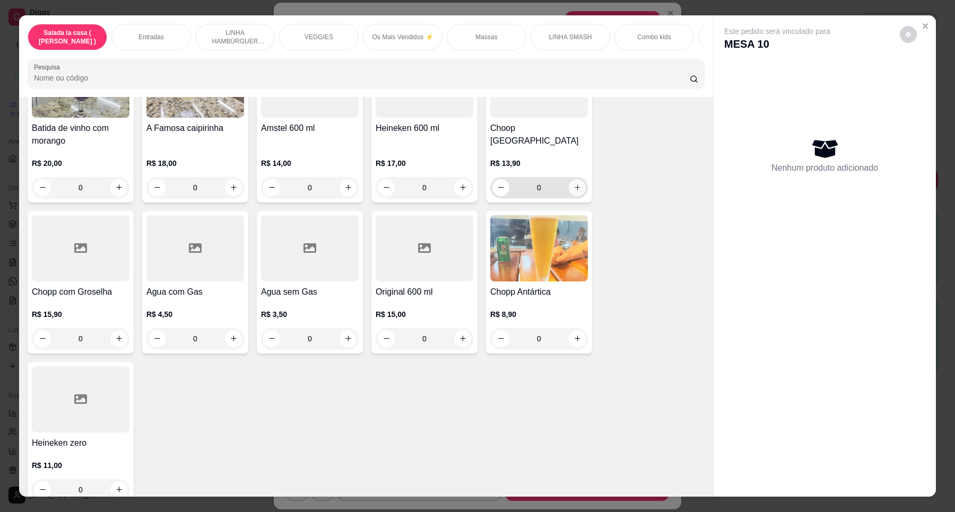
click at [574, 185] on icon "increase-product-quantity" at bounding box center [577, 188] width 6 height 6
type input "1"
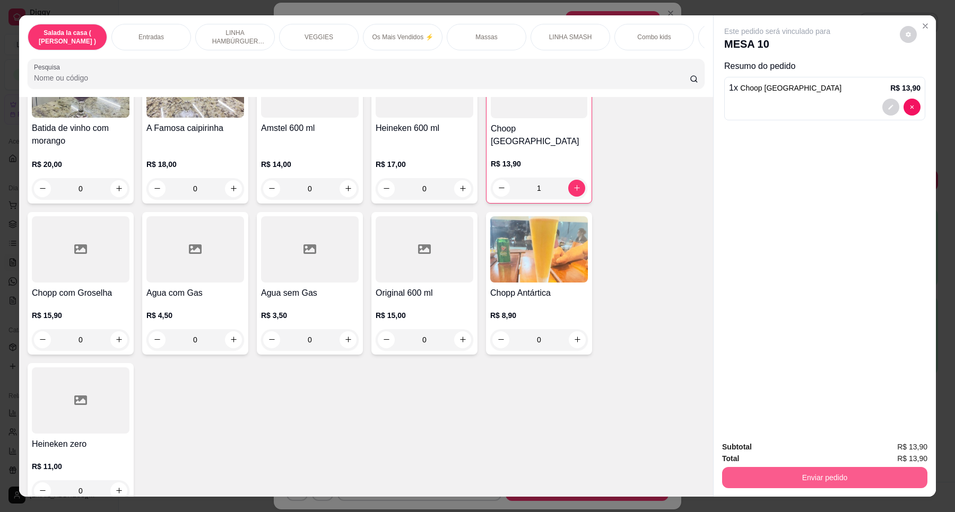
click at [825, 483] on button "Enviar pedido" at bounding box center [824, 477] width 205 height 21
click at [905, 449] on button "Enviar pedido" at bounding box center [899, 452] width 60 height 20
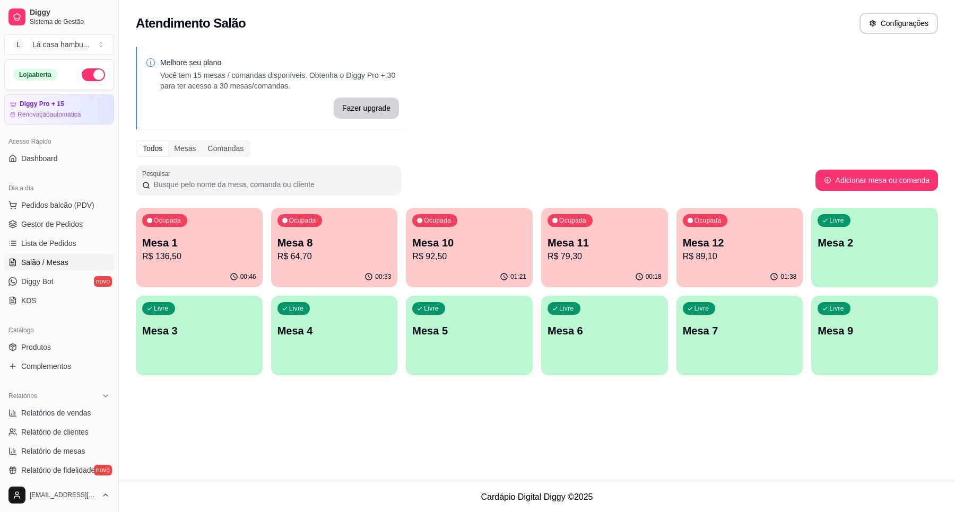
click at [182, 263] on p "R$ 136,50" at bounding box center [199, 256] width 114 height 13
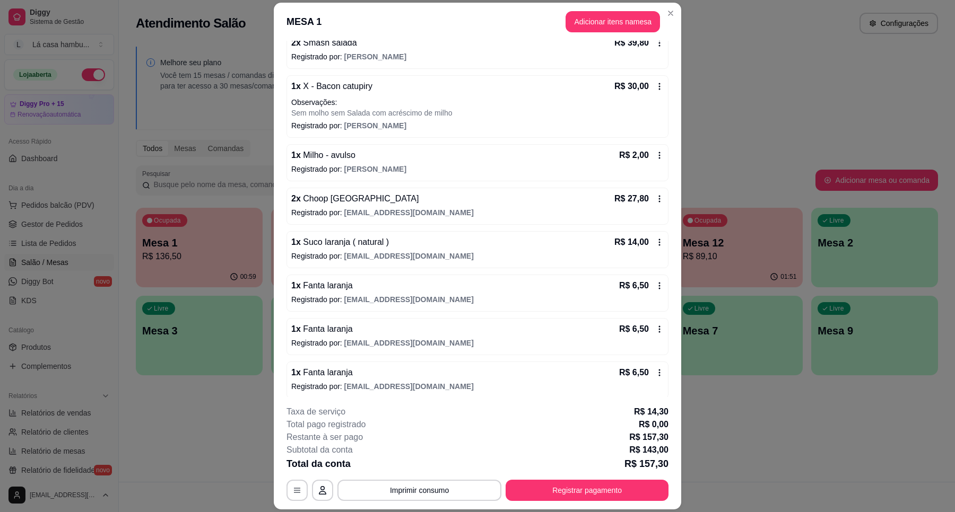
scroll to position [160, 0]
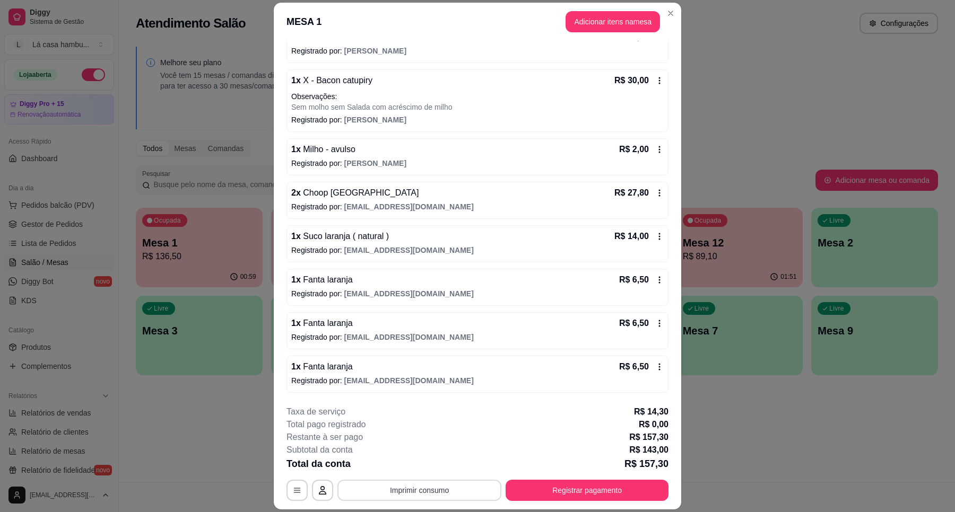
click at [444, 489] on button "Imprimir consumo" at bounding box center [419, 490] width 164 height 21
click at [427, 457] on div "Escolha a impressora IMPRESSORA" at bounding box center [418, 459] width 88 height 36
click at [428, 459] on button "IMPRESSORA" at bounding box center [417, 466] width 77 height 17
click at [590, 493] on button "Registrar pagamento" at bounding box center [586, 490] width 163 height 21
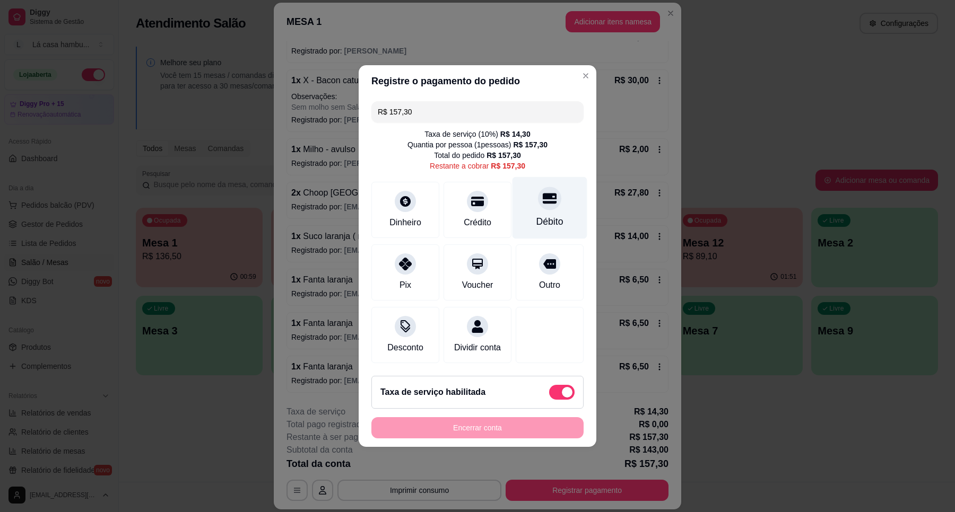
click at [542, 206] on div "Débito" at bounding box center [549, 208] width 75 height 62
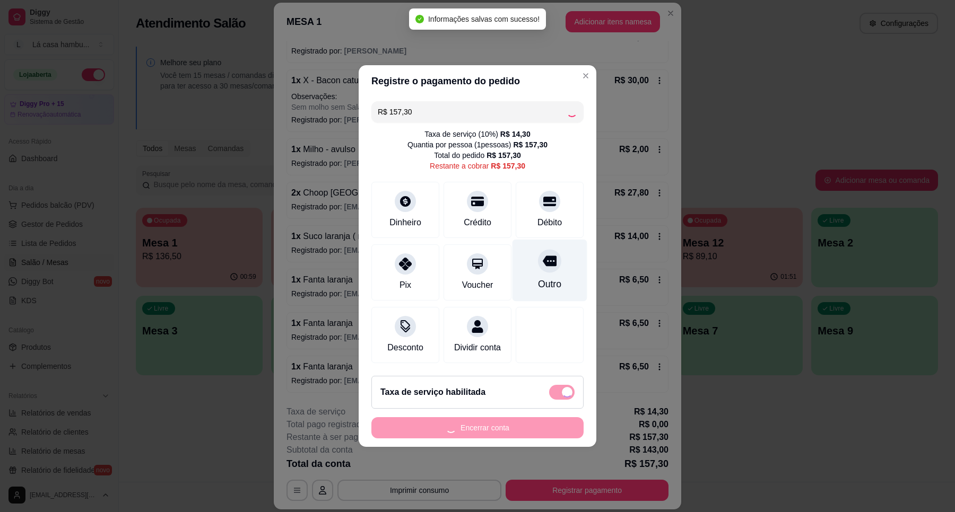
type input "R$ 0,00"
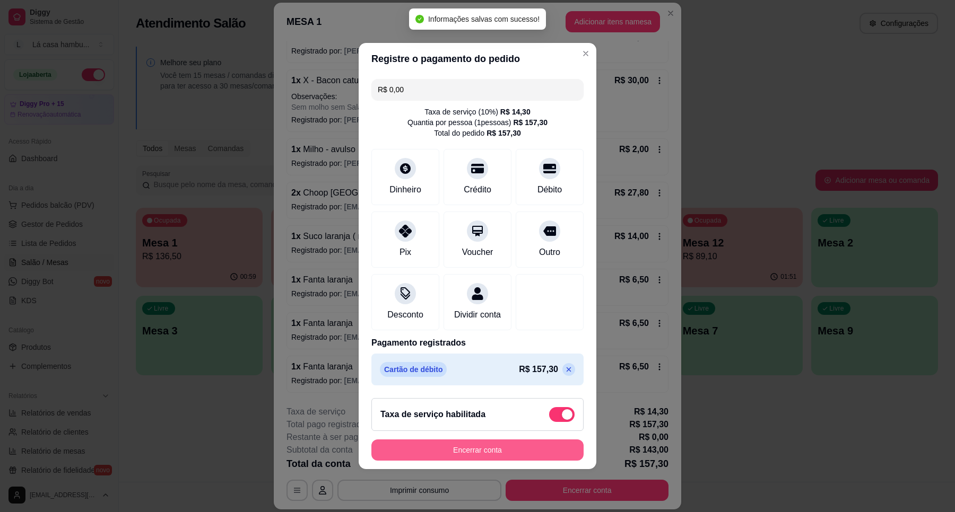
click at [484, 455] on button "Encerrar conta" at bounding box center [477, 450] width 212 height 21
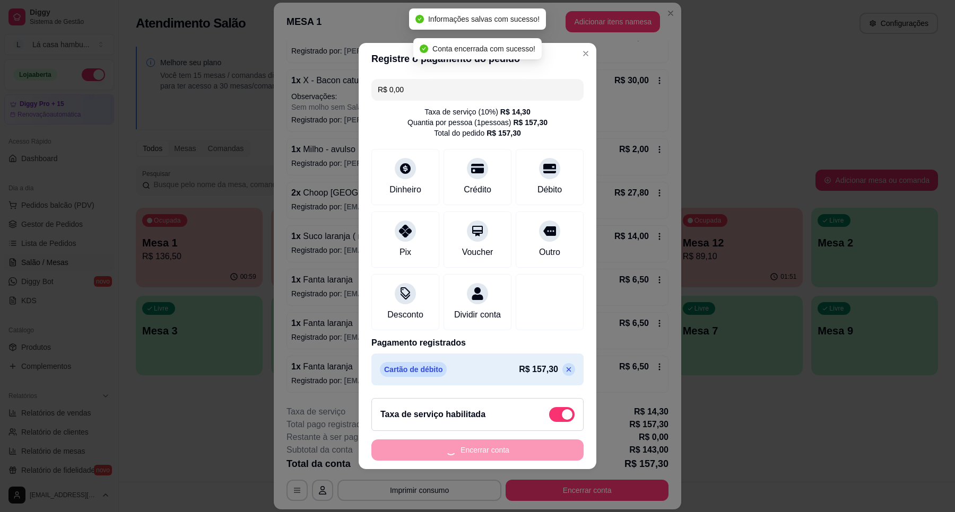
scroll to position [0, 0]
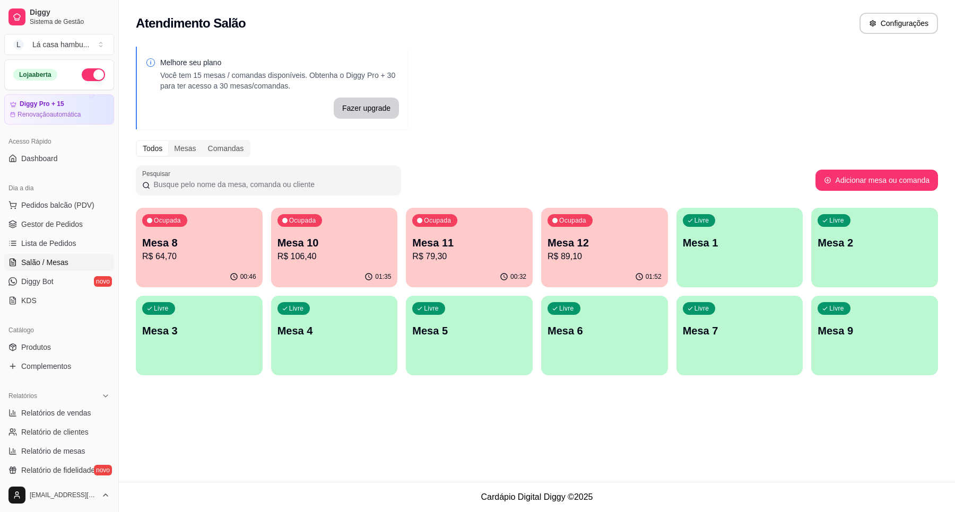
click at [632, 258] on p "R$ 89,10" at bounding box center [604, 256] width 114 height 13
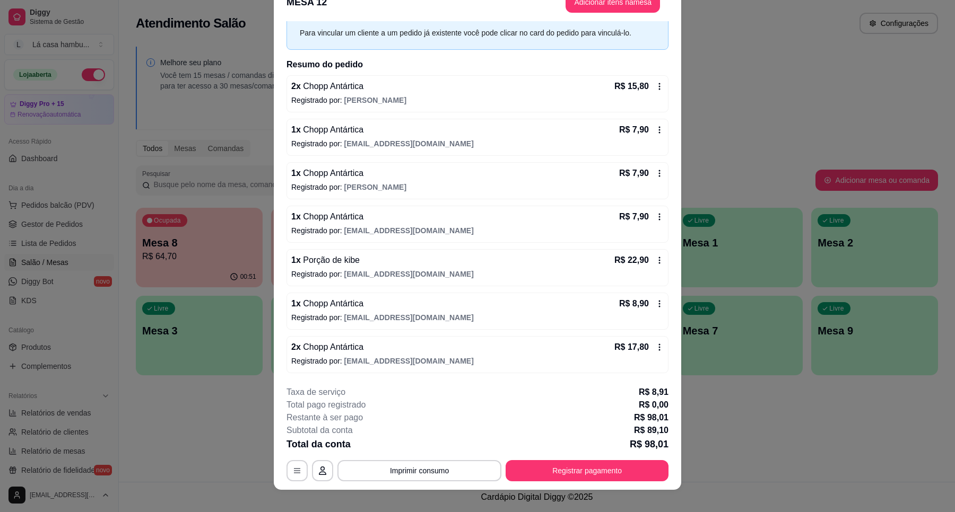
scroll to position [31, 0]
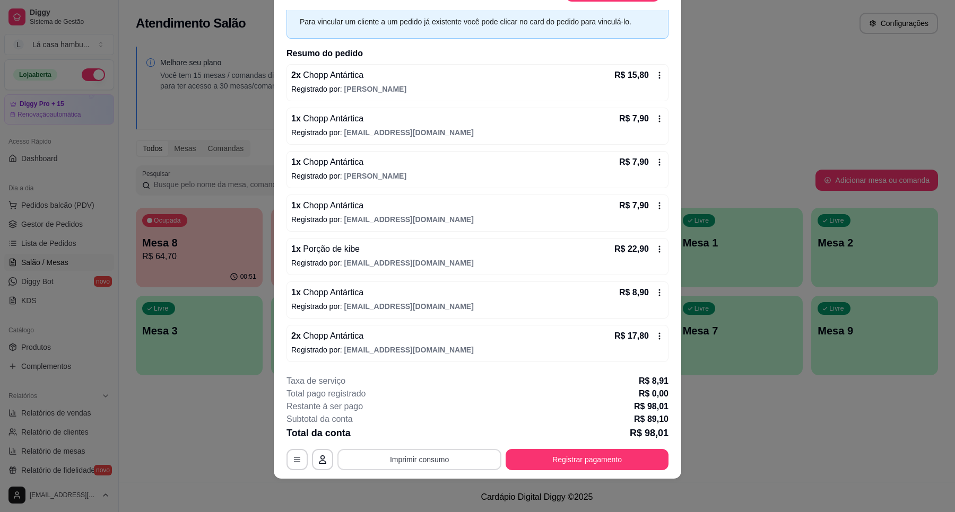
click at [423, 463] on button "Imprimir consumo" at bounding box center [419, 459] width 164 height 21
click at [430, 436] on button "IMPRESSORA" at bounding box center [417, 435] width 77 height 17
click at [553, 449] on button "Registrar pagamento" at bounding box center [586, 459] width 163 height 21
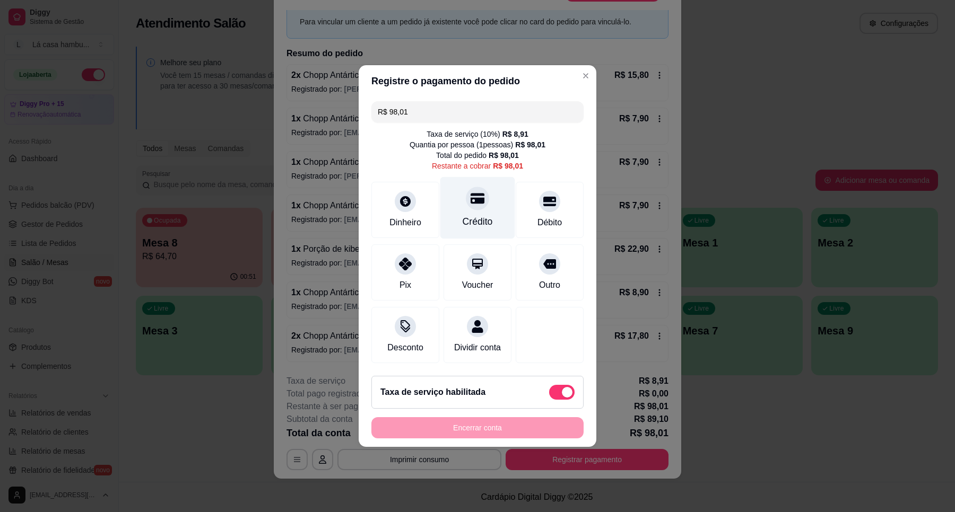
click at [470, 196] on icon at bounding box center [477, 199] width 14 height 11
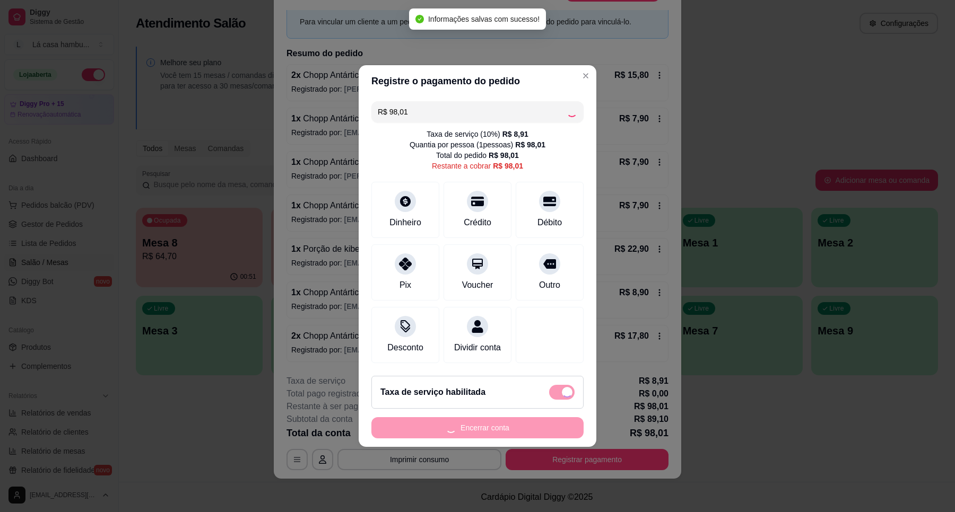
type input "R$ 0,00"
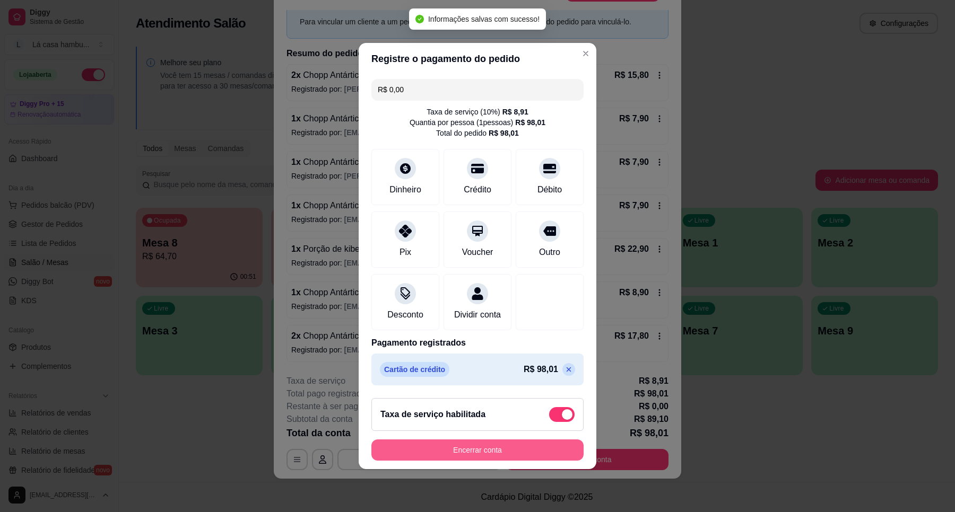
click at [491, 451] on button "Encerrar conta" at bounding box center [477, 450] width 212 height 21
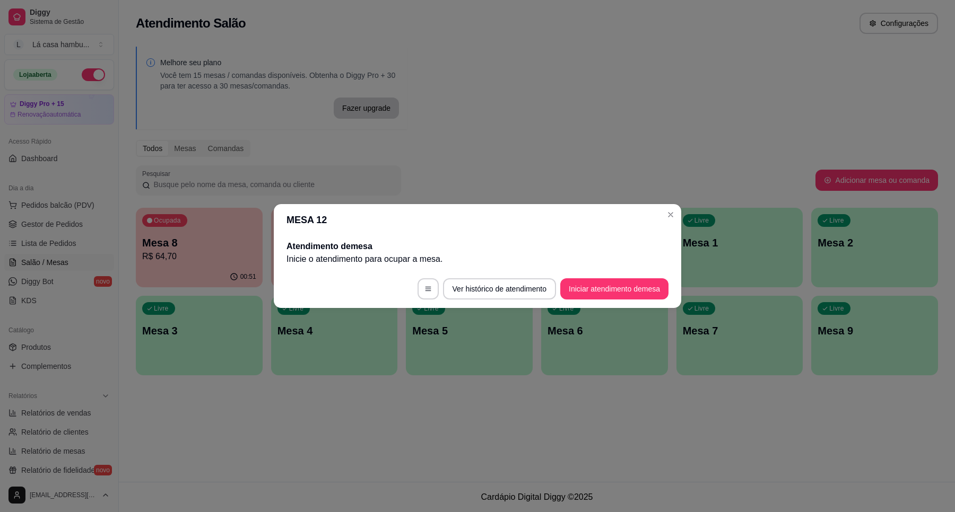
scroll to position [0, 0]
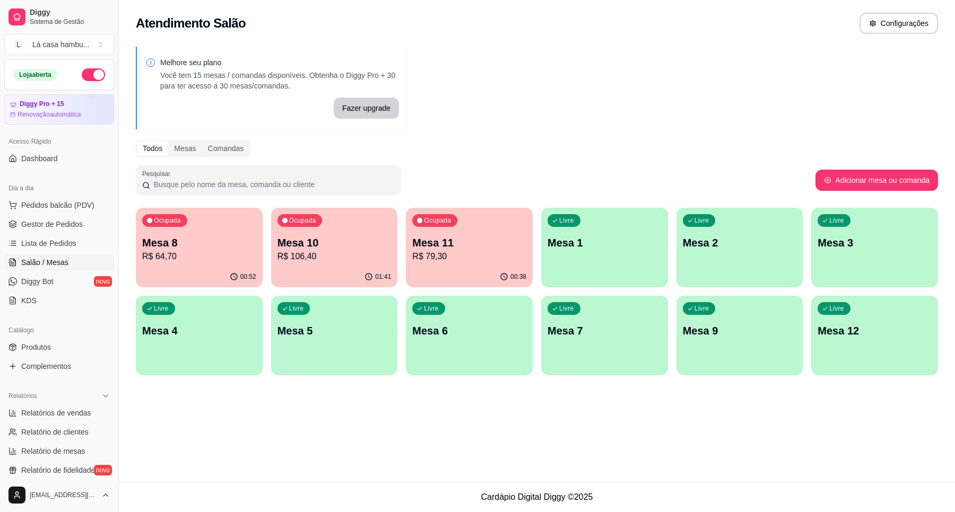
click at [204, 240] on p "Mesa 8" at bounding box center [199, 243] width 114 height 15
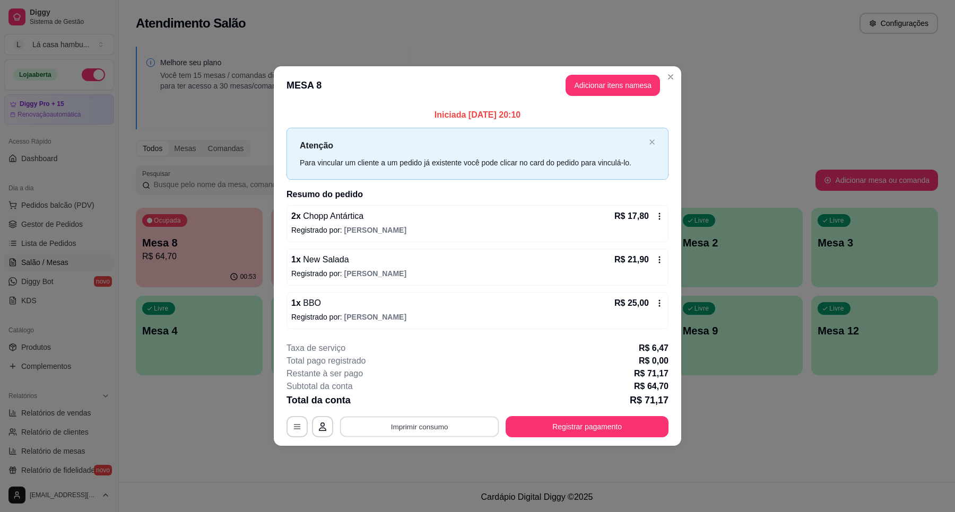
click at [467, 418] on button "Imprimir consumo" at bounding box center [419, 426] width 159 height 21
click at [443, 399] on button "IMPRESSORA" at bounding box center [422, 402] width 77 height 17
click at [580, 423] on button "Registrar pagamento" at bounding box center [586, 426] width 163 height 21
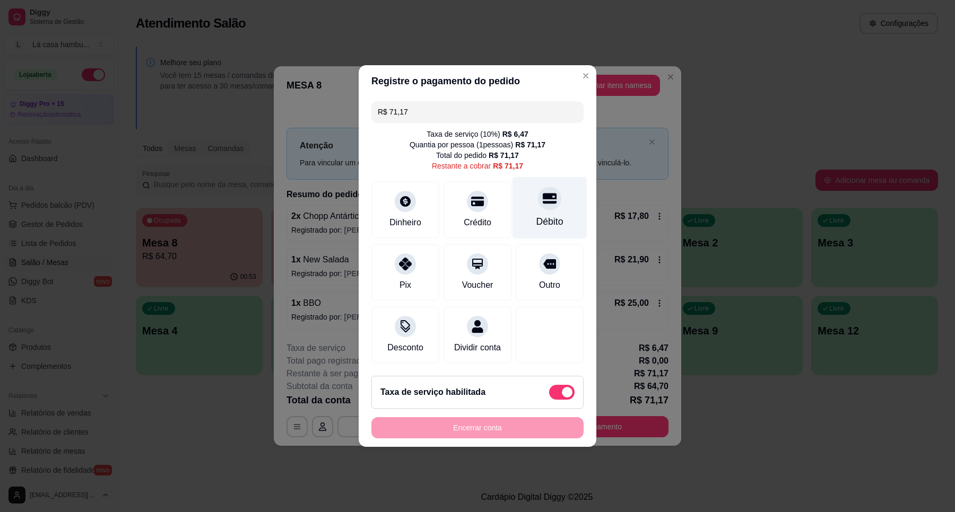
click at [536, 215] on div "Débito" at bounding box center [549, 222] width 27 height 14
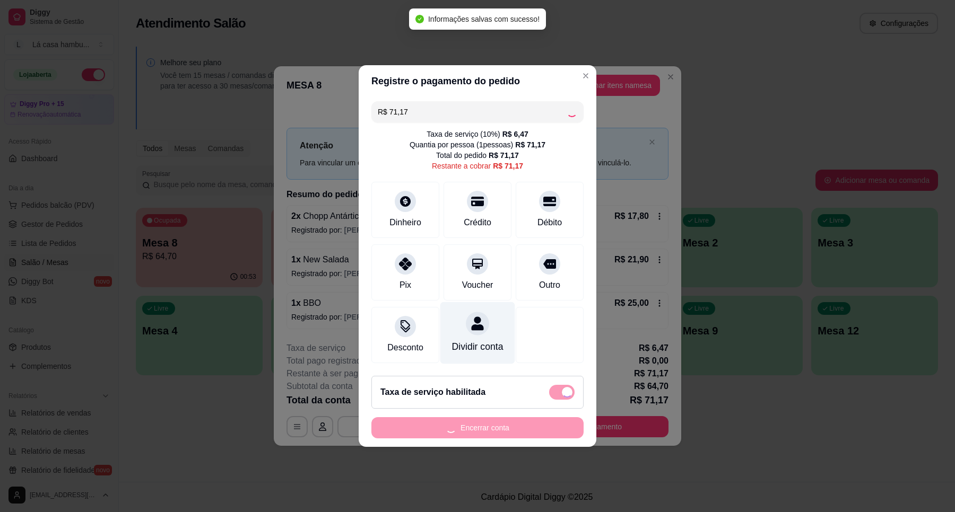
type input "R$ 0,00"
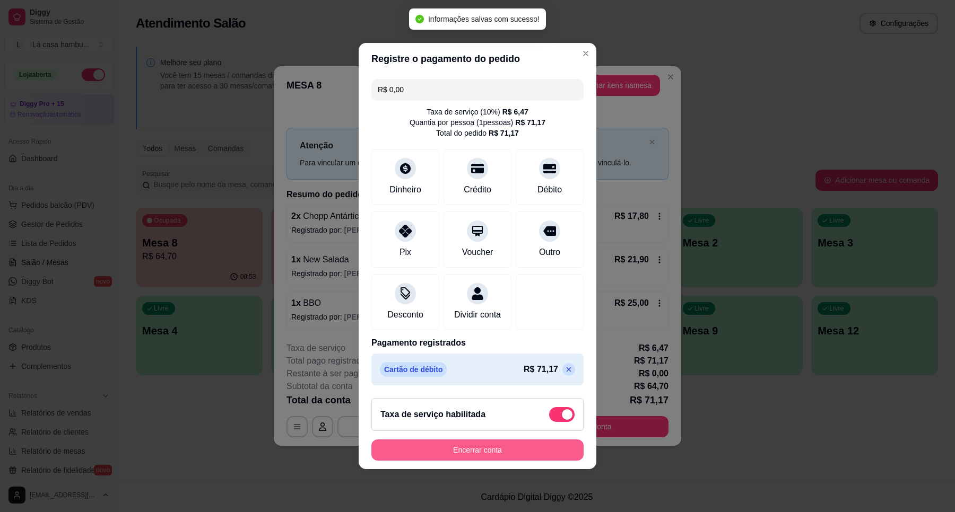
click at [497, 455] on button "Encerrar conta" at bounding box center [477, 450] width 212 height 21
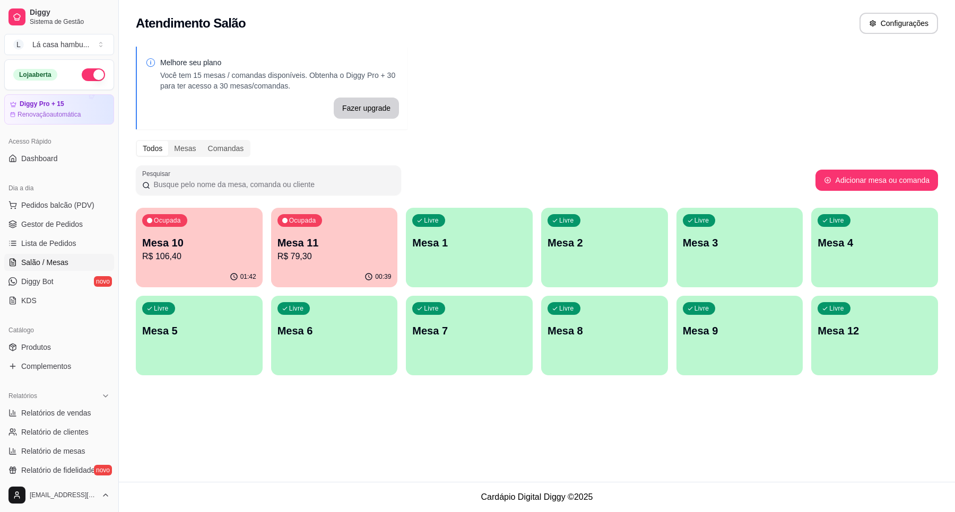
click at [606, 258] on div "Livre Mesa 2" at bounding box center [604, 241] width 127 height 67
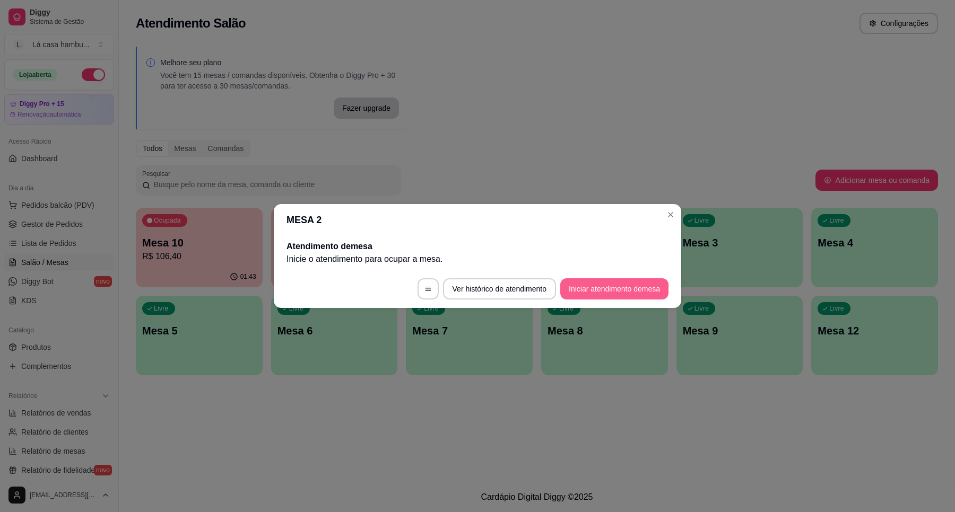
click at [616, 293] on button "Iniciar atendimento de mesa" at bounding box center [614, 288] width 108 height 21
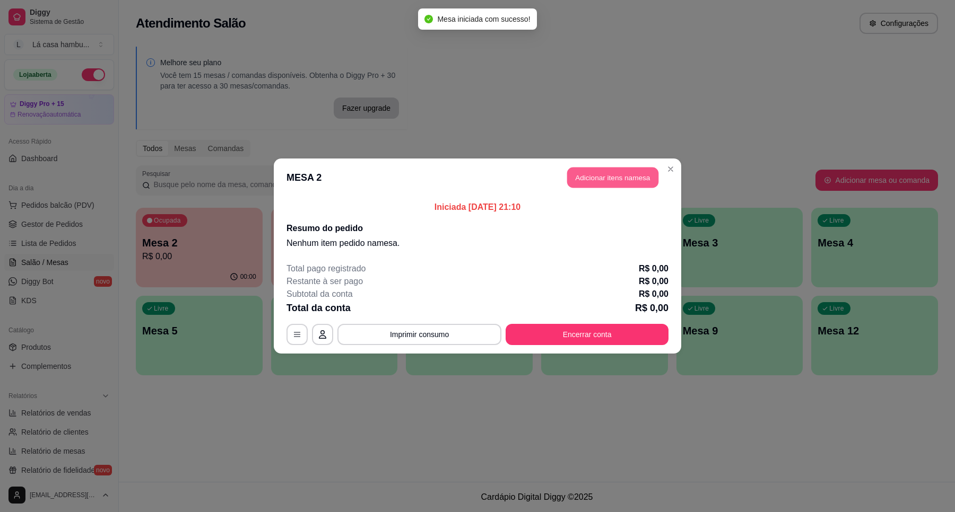
click at [617, 177] on button "Adicionar itens na mesa" at bounding box center [612, 178] width 91 height 21
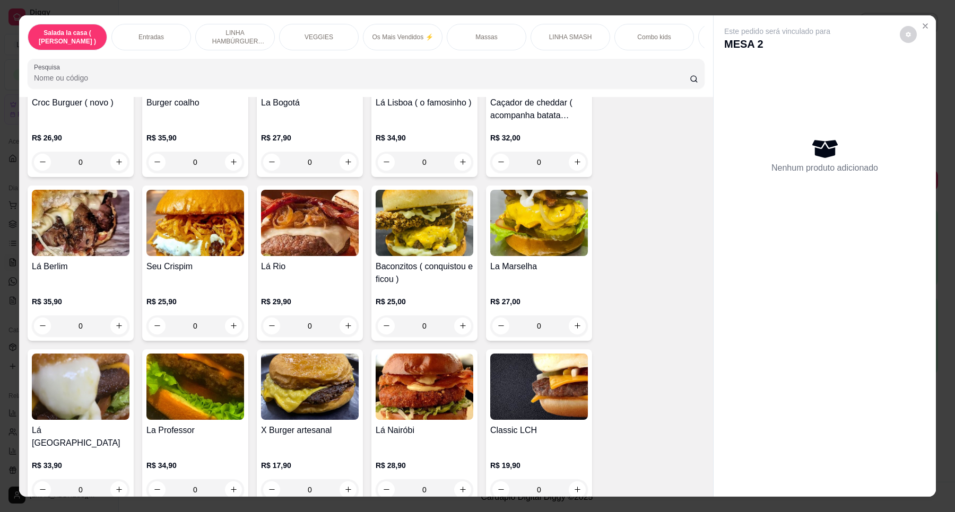
scroll to position [1724, 0]
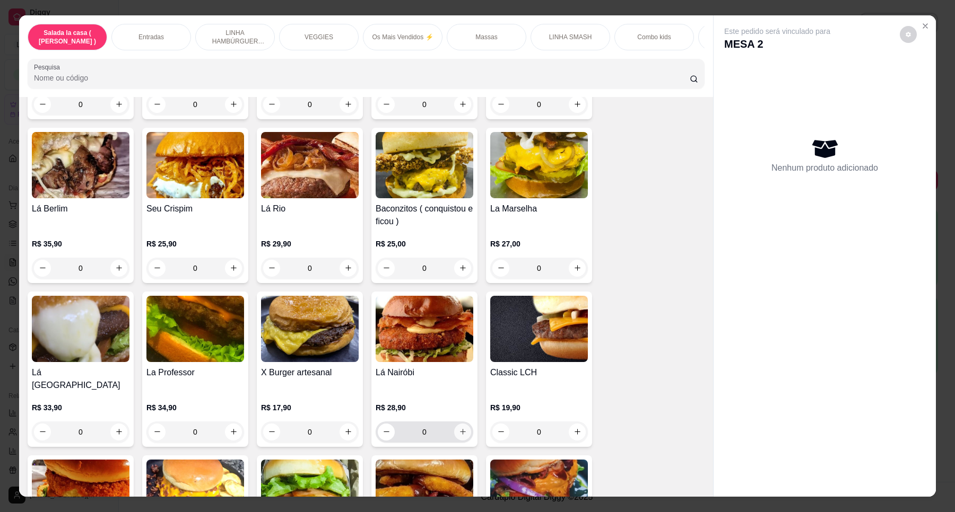
click at [460, 428] on icon "increase-product-quantity" at bounding box center [463, 432] width 8 height 8
type input "1"
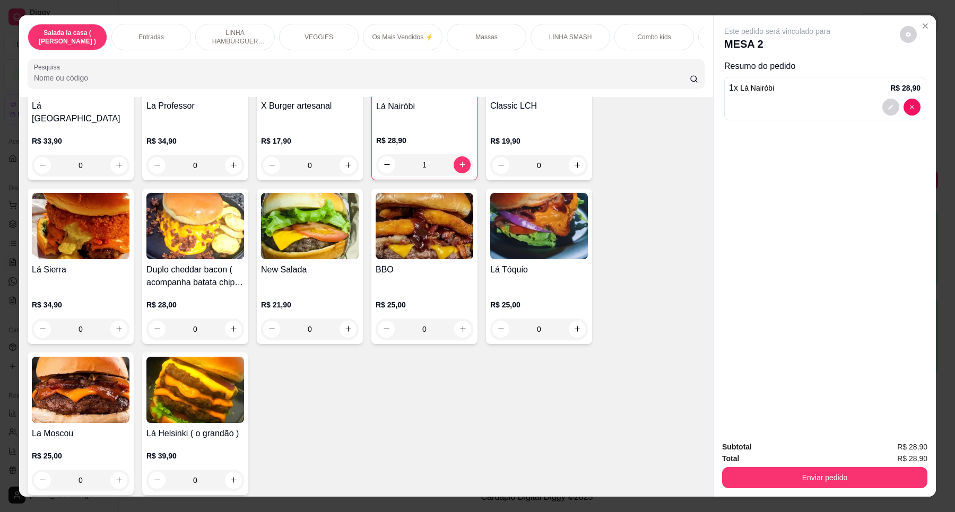
scroll to position [1989, 0]
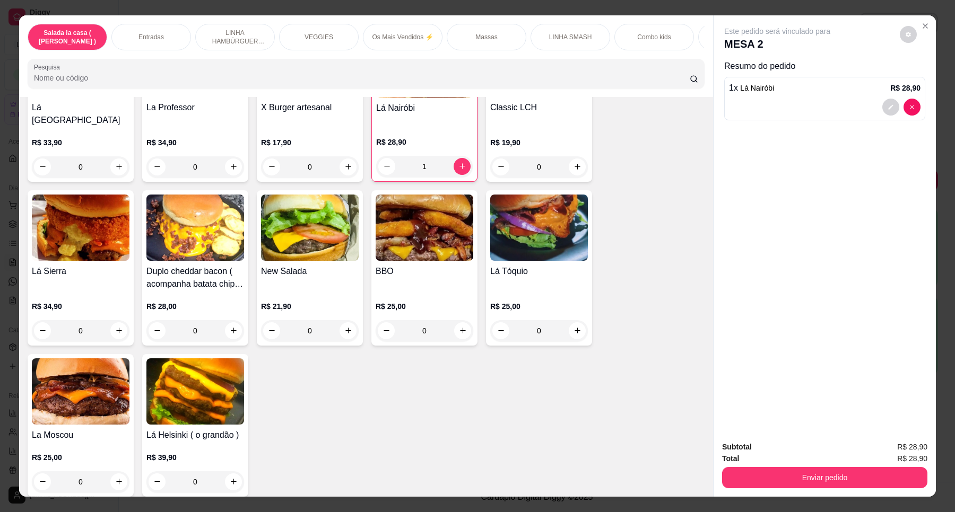
click at [118, 320] on div "0" at bounding box center [81, 330] width 98 height 21
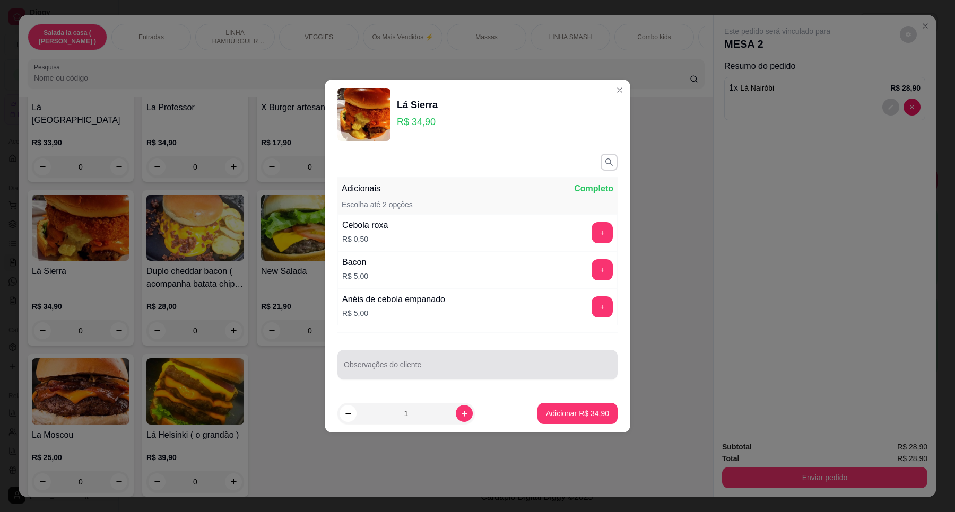
click at [383, 369] on input "Observações do cliente" at bounding box center [477, 369] width 267 height 11
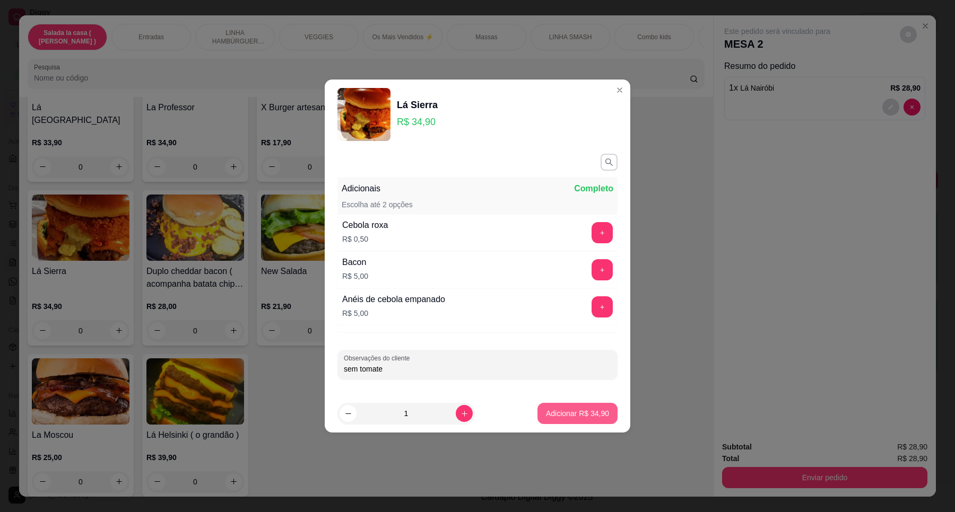
type input "sem tomate"
click at [589, 406] on button "Adicionar R$ 34,90" at bounding box center [577, 414] width 78 height 21
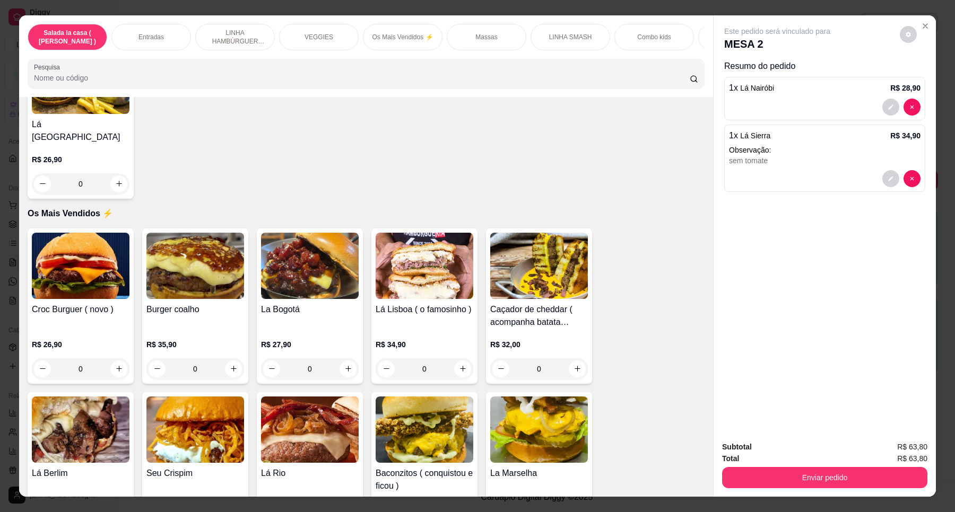
scroll to position [1459, 0]
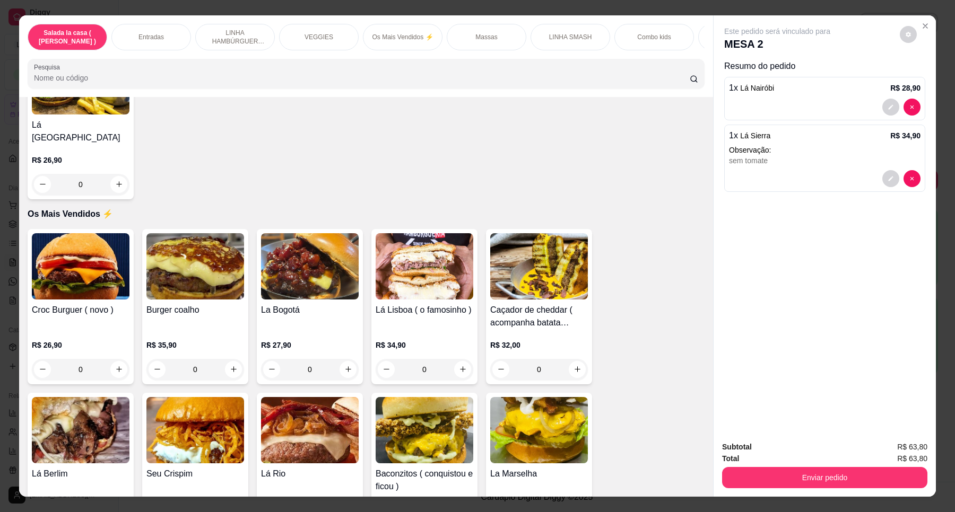
click at [115, 366] on div "0" at bounding box center [81, 369] width 98 height 21
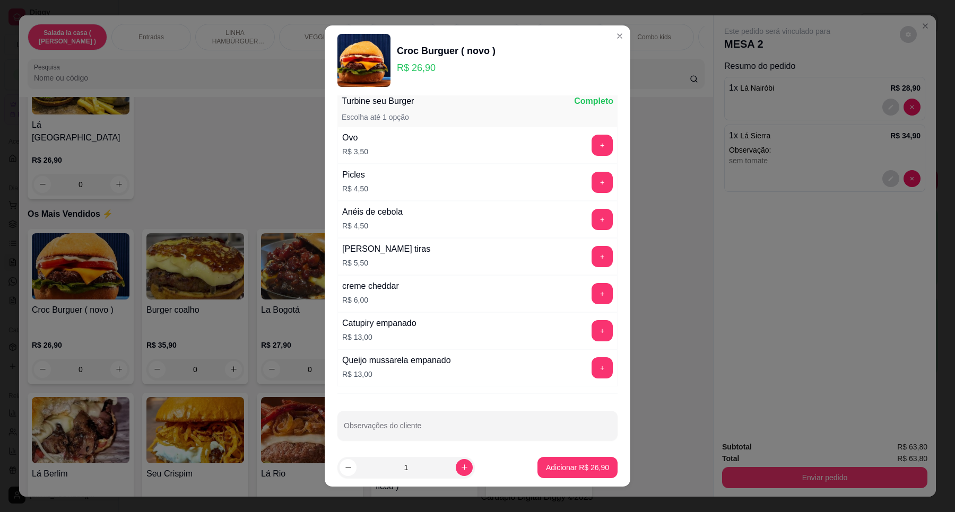
scroll to position [42, 0]
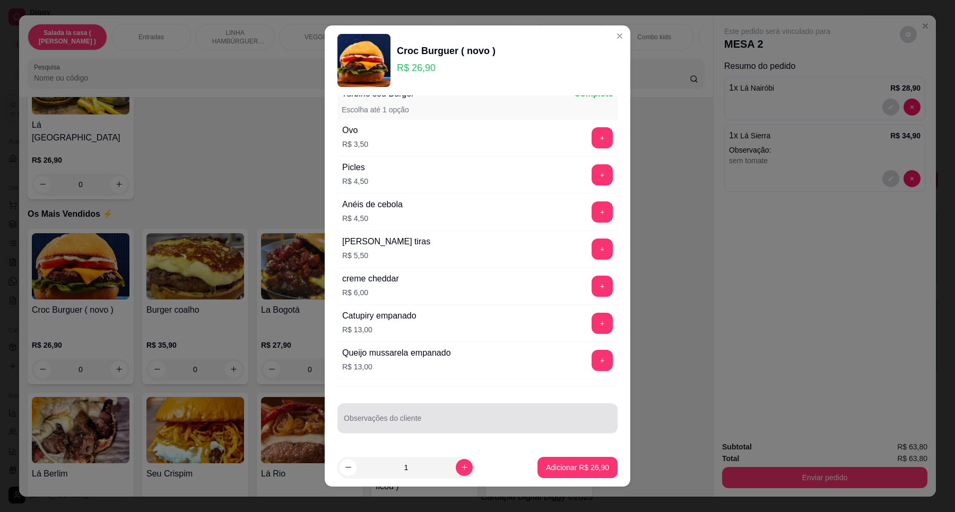
click at [401, 417] on div "Observações do cliente" at bounding box center [477, 419] width 280 height 30
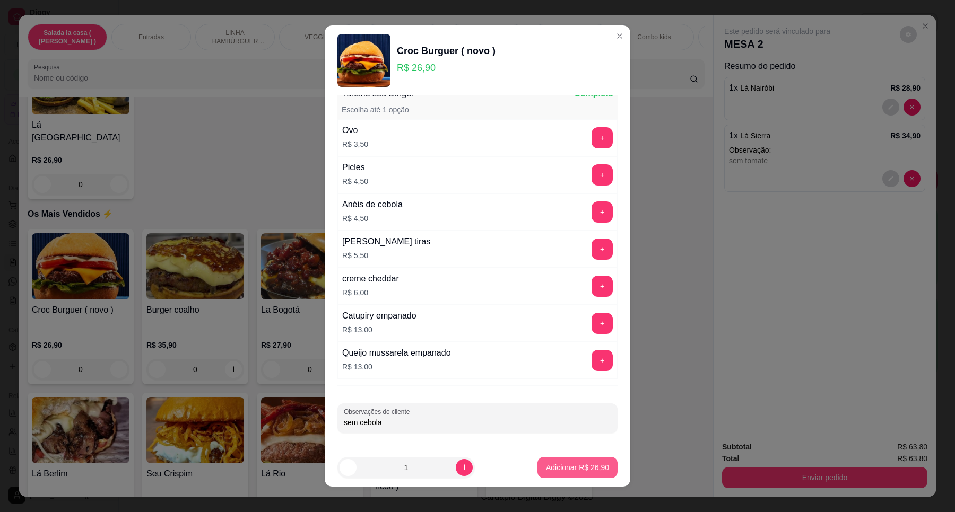
type input "sem cebola"
click at [574, 470] on p "Adicionar R$ 26,90" at bounding box center [577, 468] width 63 height 11
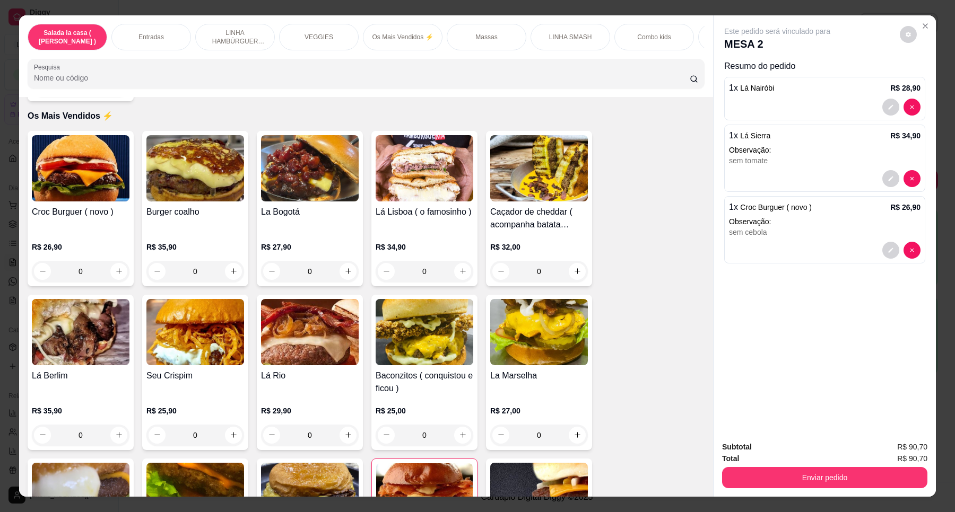
scroll to position [1591, 0]
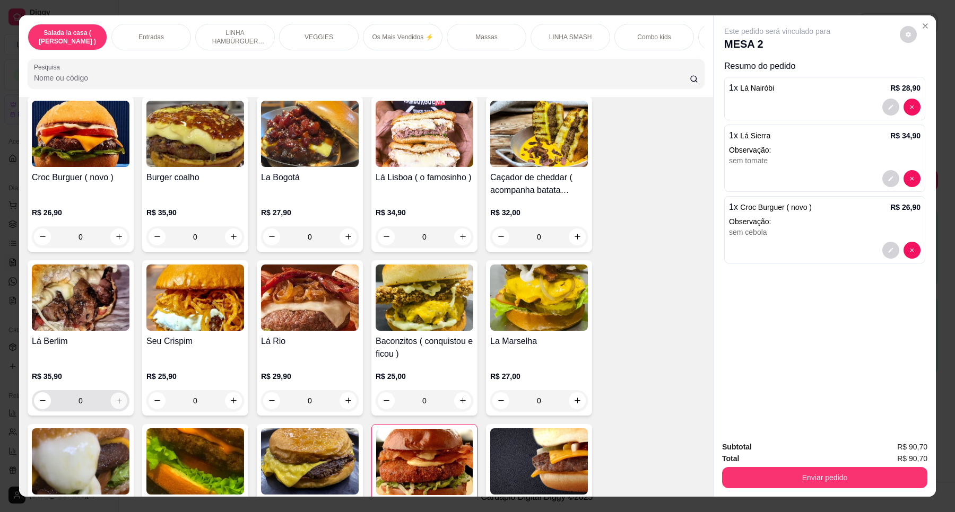
click at [119, 397] on button "increase-product-quantity" at bounding box center [118, 401] width 16 height 16
type input "1"
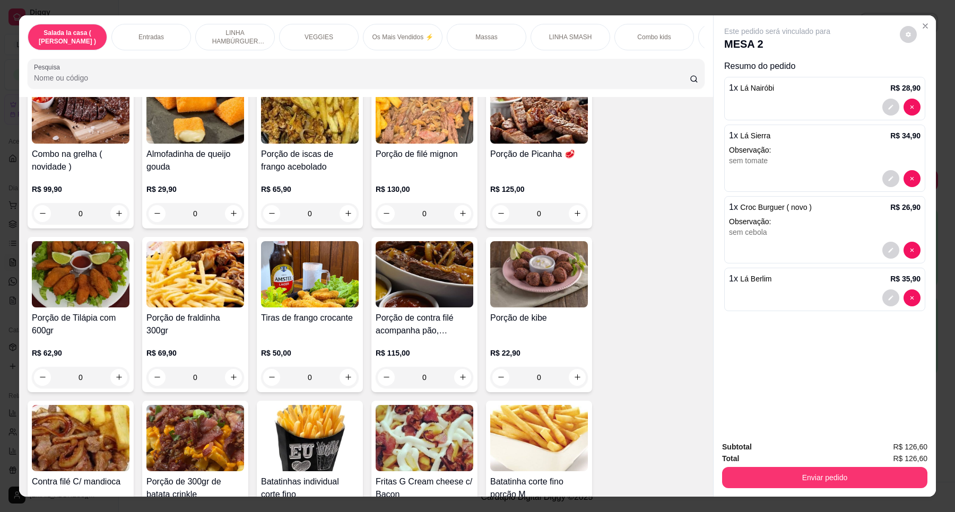
scroll to position [398, 0]
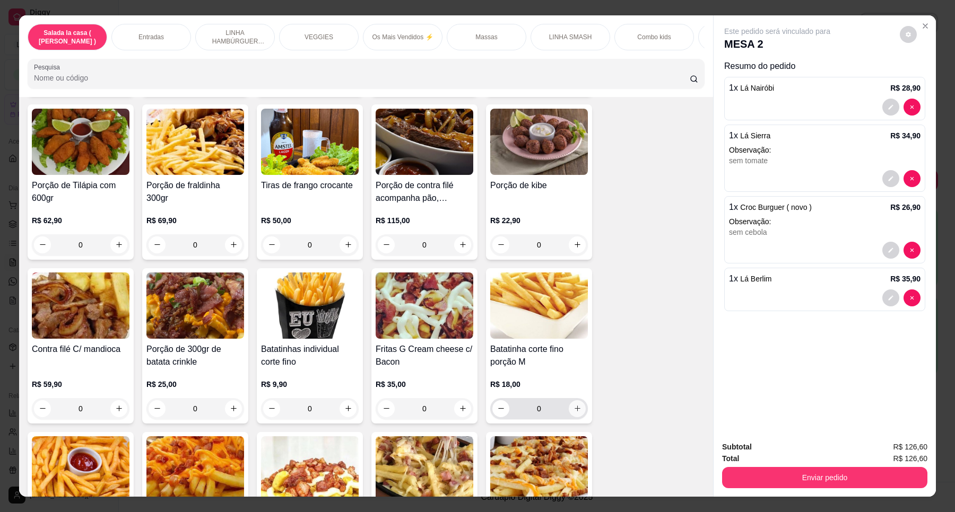
click at [573, 413] on icon "increase-product-quantity" at bounding box center [577, 409] width 8 height 8
type input "1"
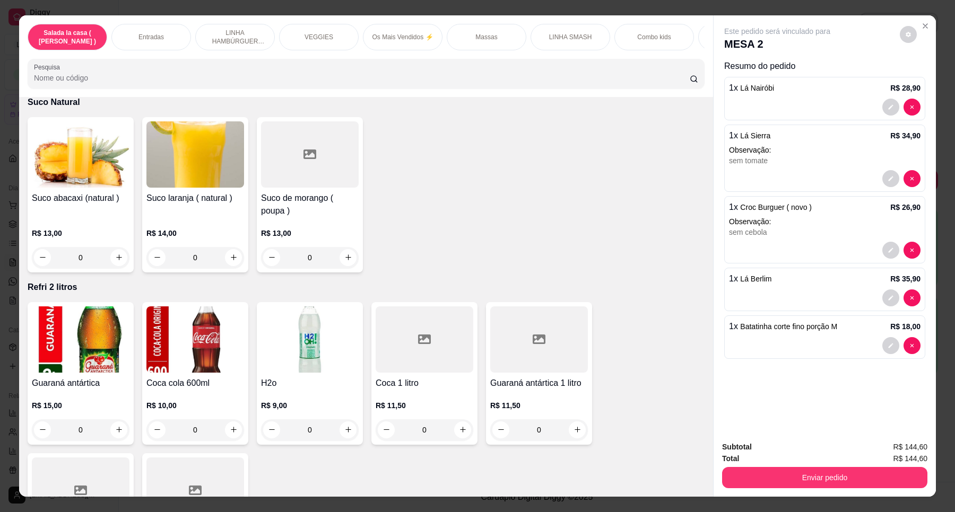
scroll to position [3912, 0]
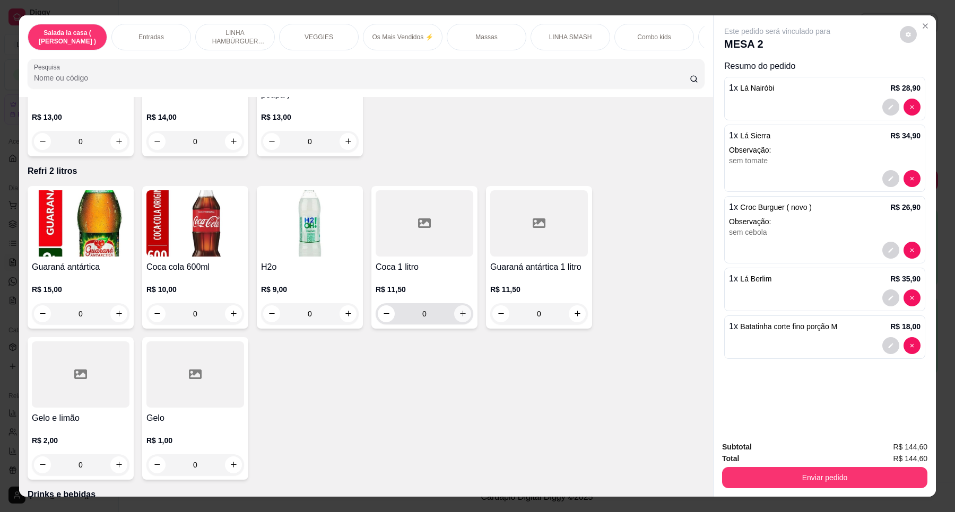
click at [460, 310] on icon "increase-product-quantity" at bounding box center [463, 314] width 8 height 8
type input "1"
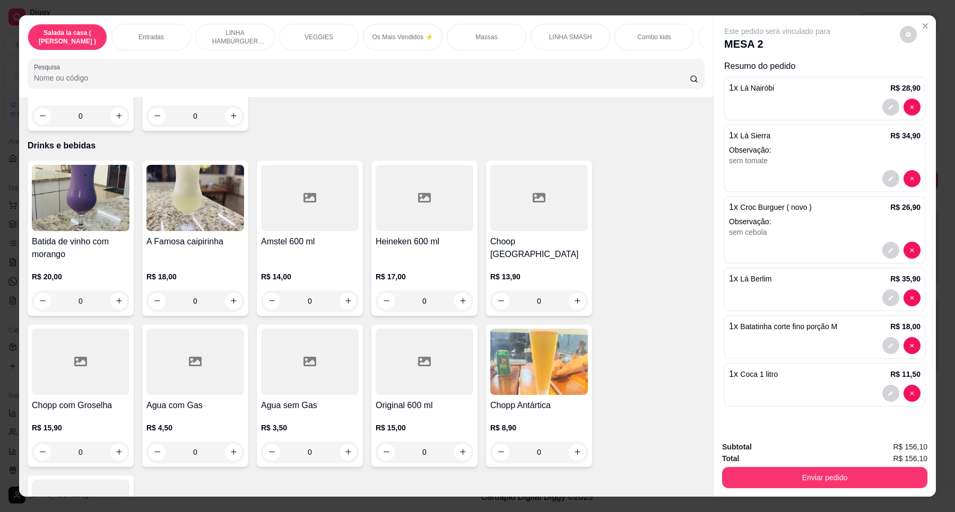
scroll to position [4310, 0]
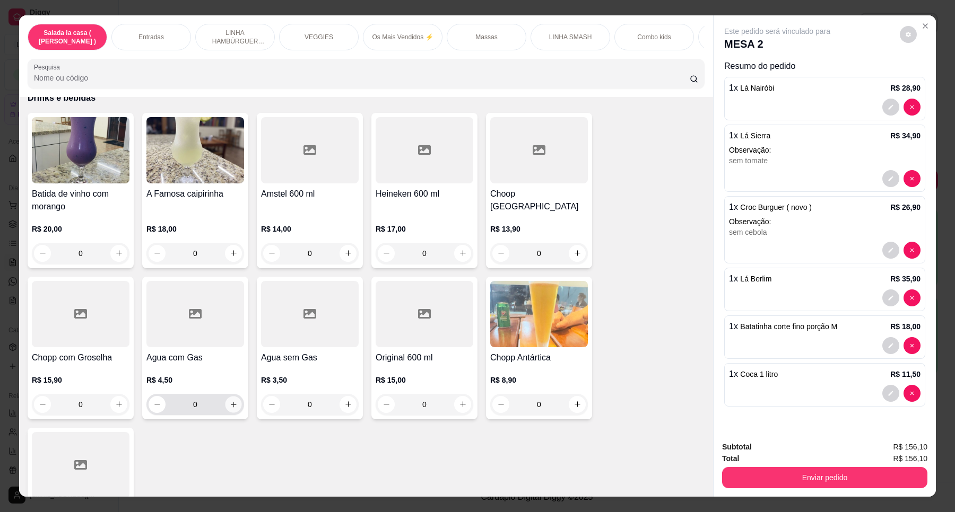
click at [233, 396] on button "increase-product-quantity" at bounding box center [233, 404] width 16 height 16
type input "1"
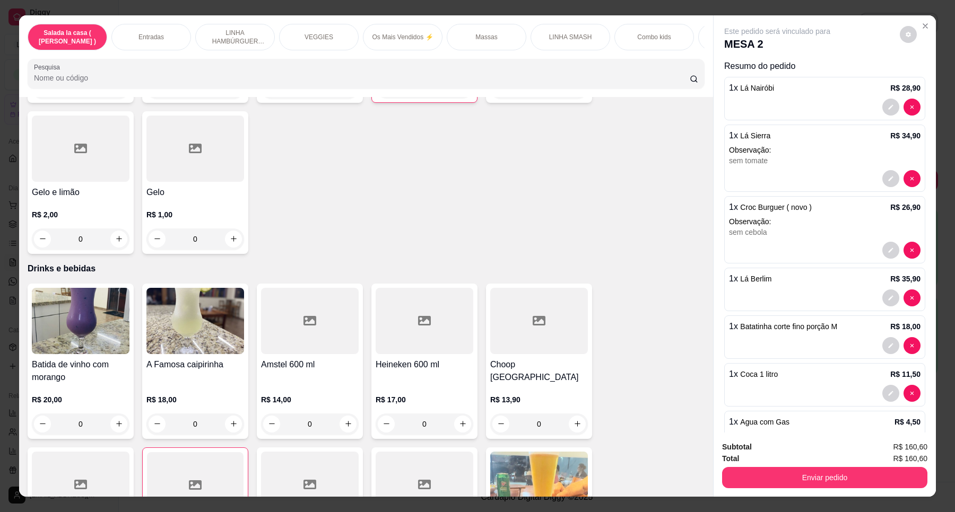
scroll to position [4044, 0]
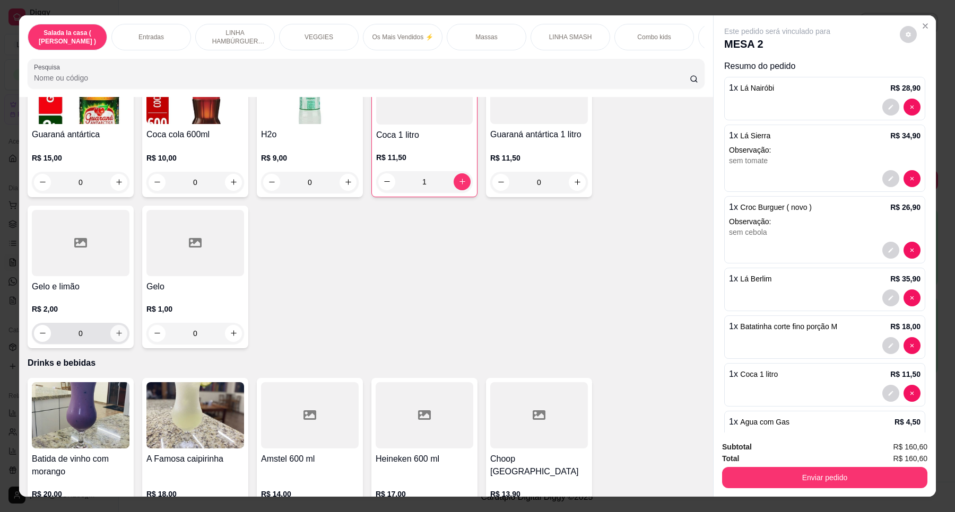
click at [115, 329] on icon "increase-product-quantity" at bounding box center [119, 333] width 8 height 8
type input "1"
click at [233, 326] on button "increase-product-quantity" at bounding box center [233, 334] width 17 height 17
type input "1"
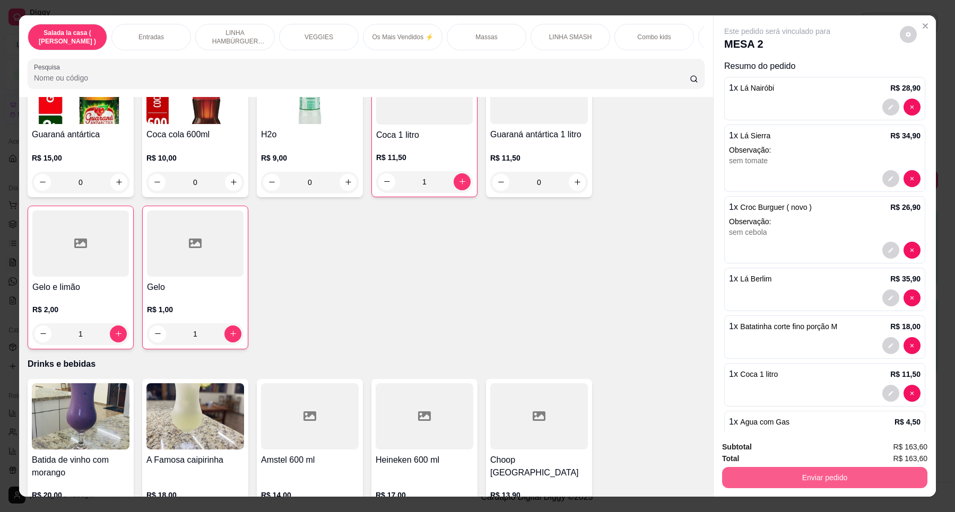
click at [819, 481] on button "Enviar pedido" at bounding box center [824, 477] width 205 height 21
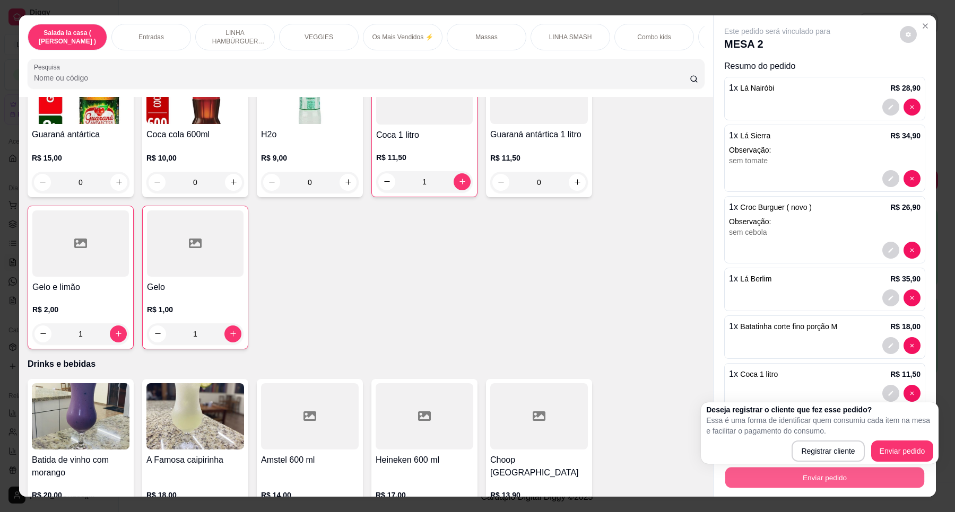
click at [836, 478] on button "Enviar pedido" at bounding box center [824, 478] width 199 height 21
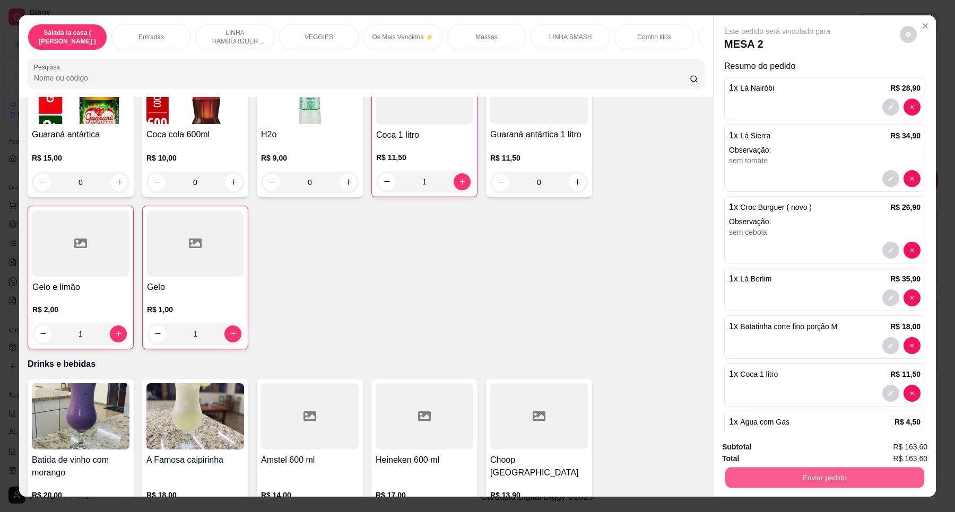
click at [836, 478] on button "Enviar pedido" at bounding box center [824, 478] width 199 height 21
click at [916, 454] on button "Enviar pedido" at bounding box center [899, 452] width 60 height 20
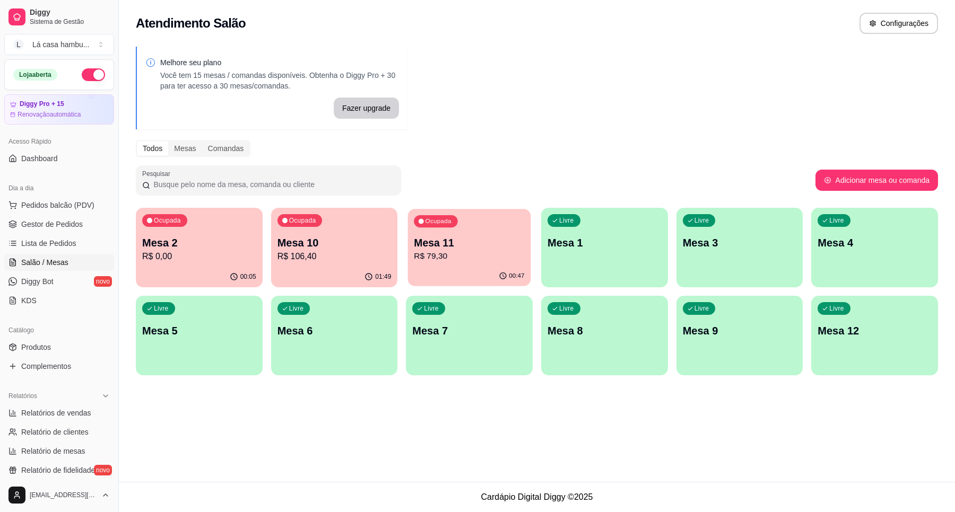
click at [486, 236] on p "Mesa 11" at bounding box center [469, 243] width 110 height 14
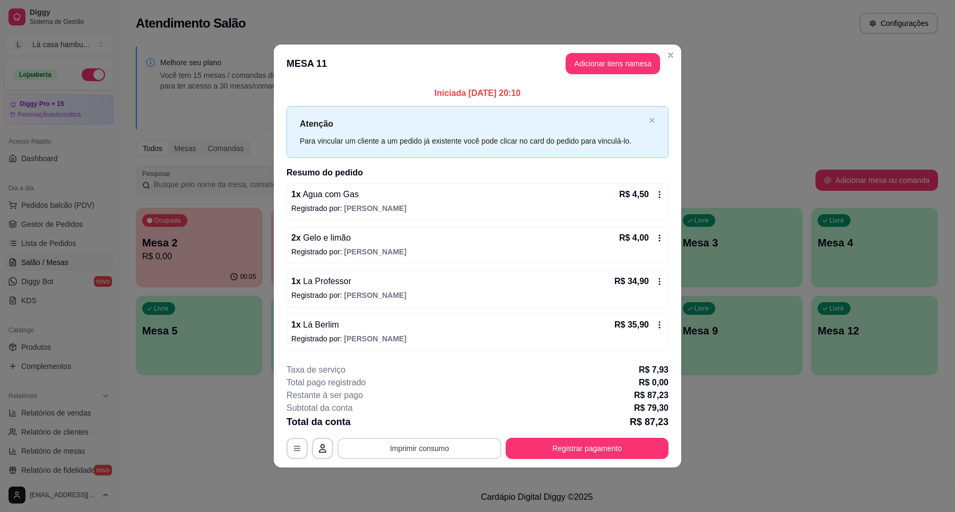
click at [438, 452] on button "Imprimir consumo" at bounding box center [419, 448] width 164 height 21
click at [429, 428] on button "IMPRESSORA" at bounding box center [422, 424] width 77 height 17
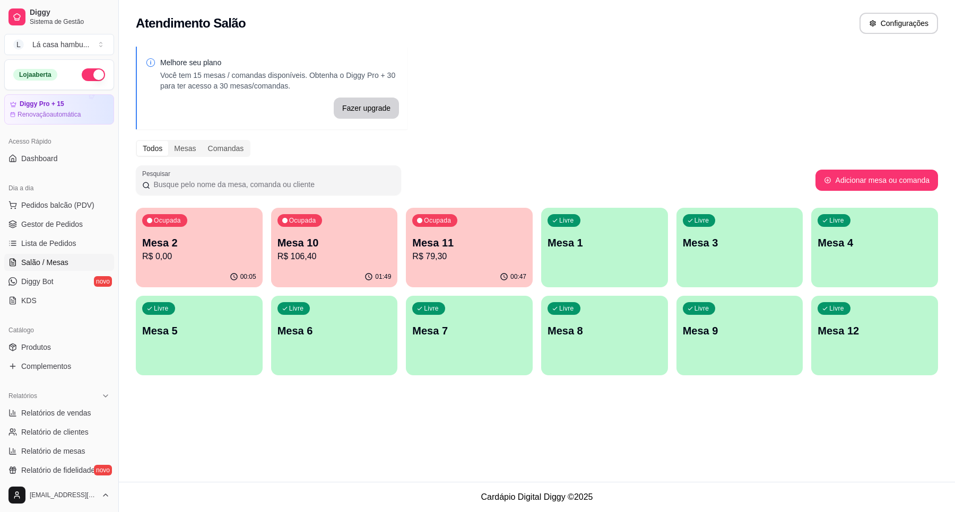
click at [727, 250] on p "Mesa 3" at bounding box center [740, 243] width 114 height 15
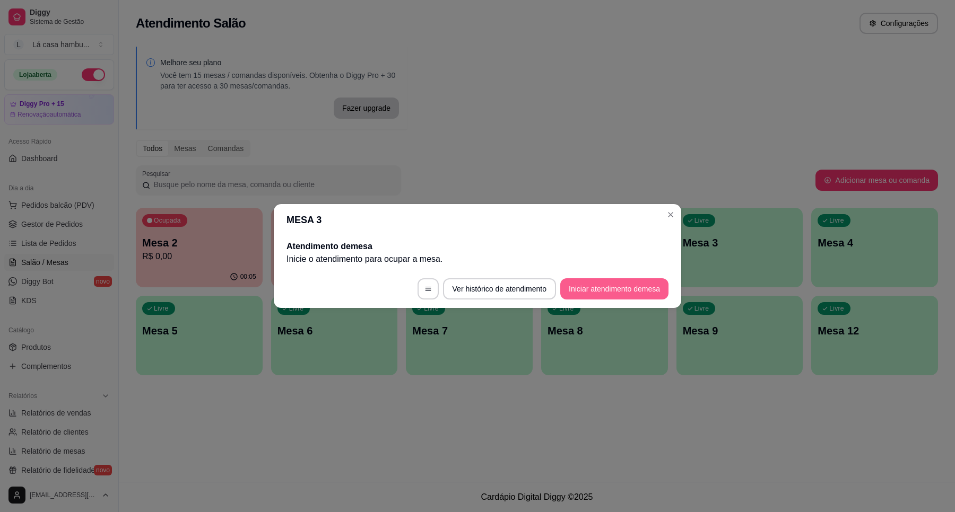
click at [626, 287] on button "Iniciar atendimento de mesa" at bounding box center [614, 288] width 108 height 21
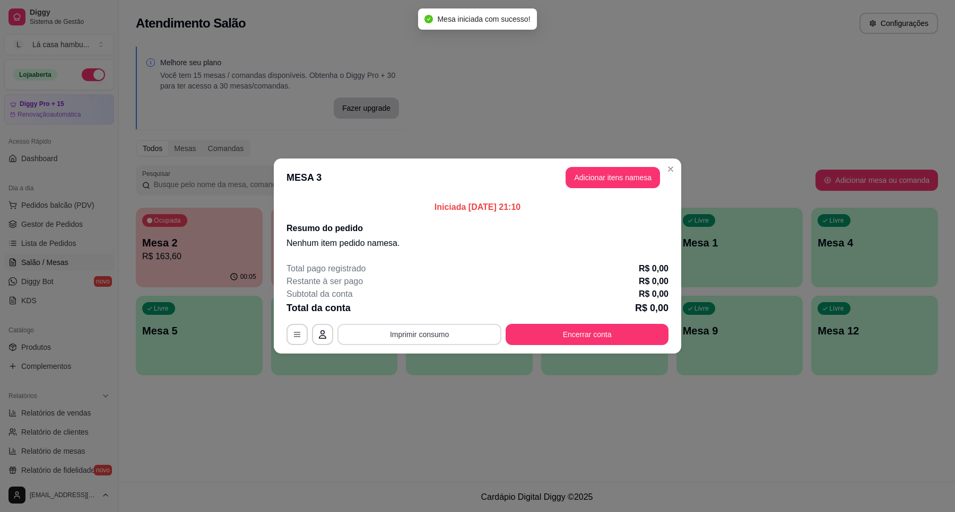
click at [439, 337] on button "Imprimir consumo" at bounding box center [419, 334] width 164 height 21
click at [600, 329] on button "Encerrar conta" at bounding box center [586, 334] width 163 height 21
click at [621, 178] on button "Adicionar itens na mesa" at bounding box center [612, 177] width 94 height 21
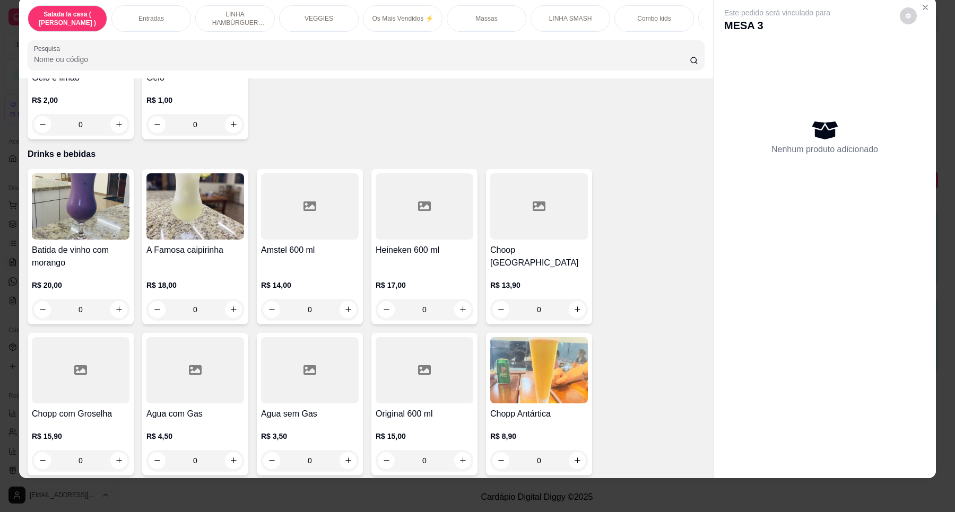
scroll to position [4241, 0]
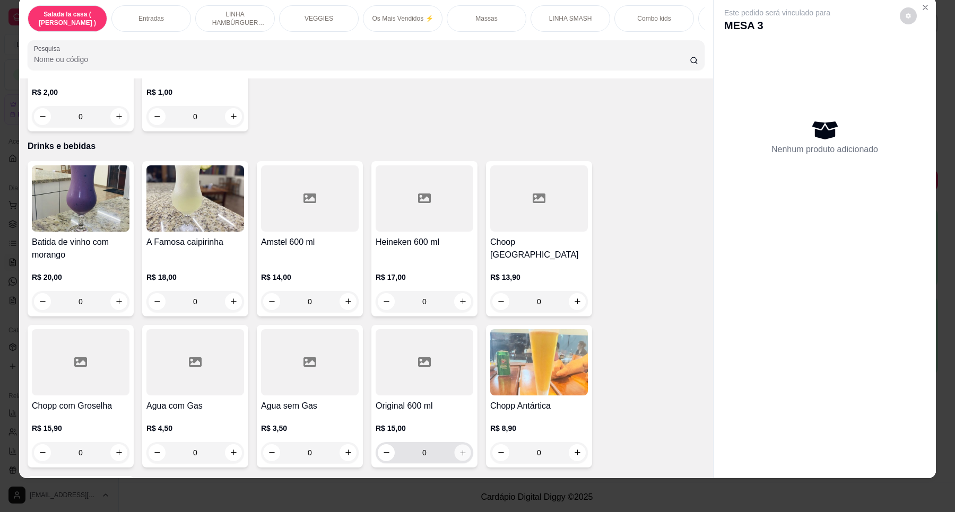
click at [459, 449] on icon "increase-product-quantity" at bounding box center [463, 453] width 8 height 8
type input "1"
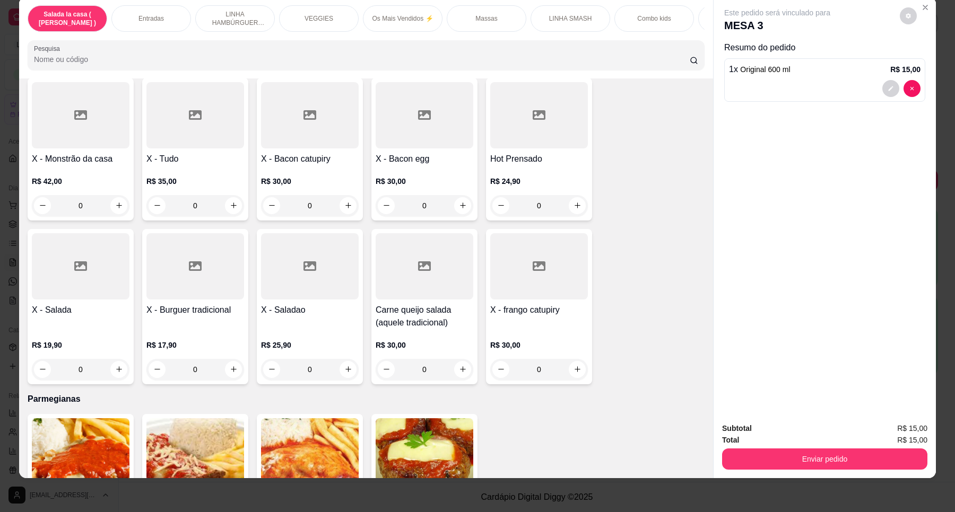
scroll to position [3114, 0]
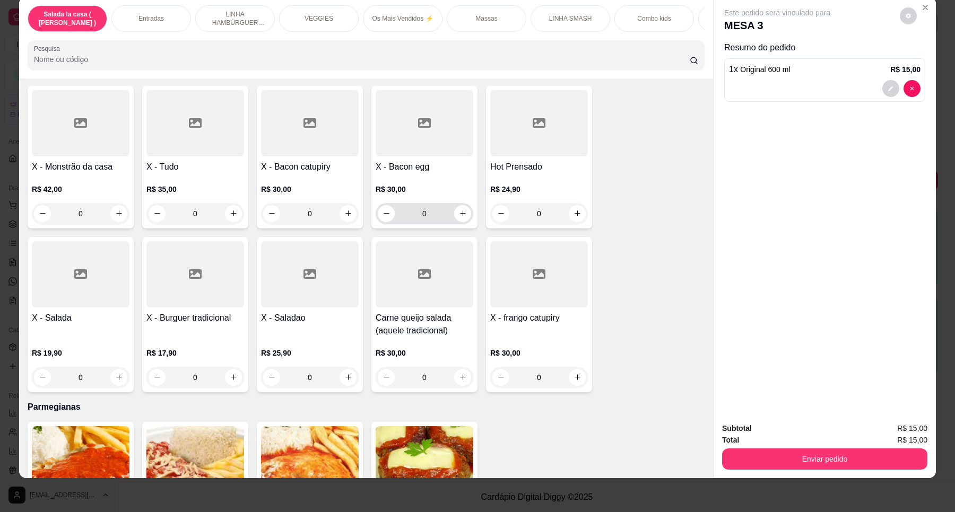
click at [465, 203] on div "0" at bounding box center [424, 213] width 93 height 21
click at [460, 210] on icon "increase-product-quantity" at bounding box center [463, 214] width 8 height 8
type input "1"
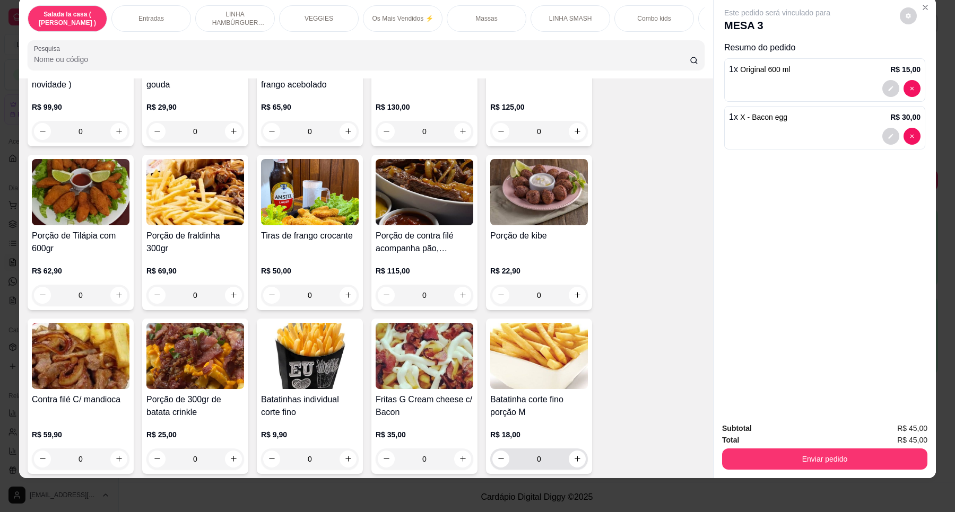
scroll to position [395, 0]
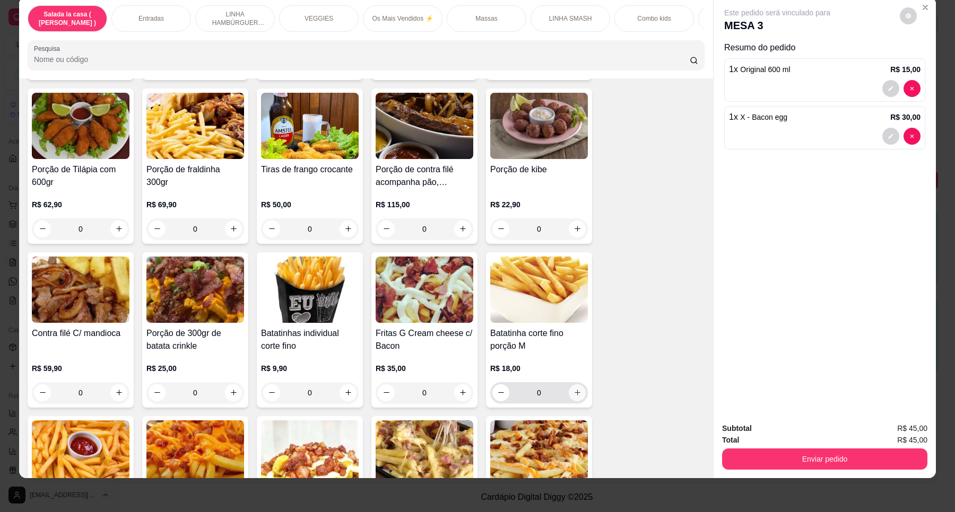
click at [573, 397] on icon "increase-product-quantity" at bounding box center [577, 393] width 8 height 8
type input "1"
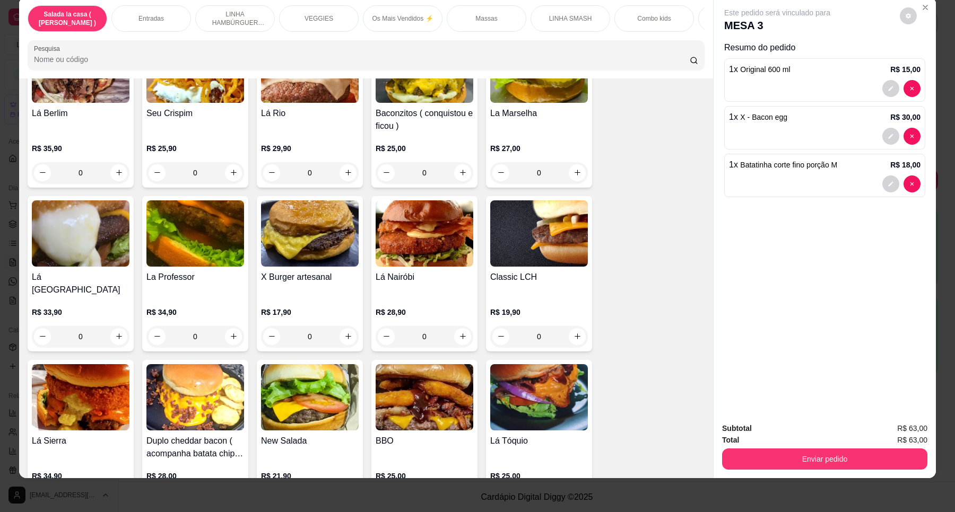
scroll to position [1854, 0]
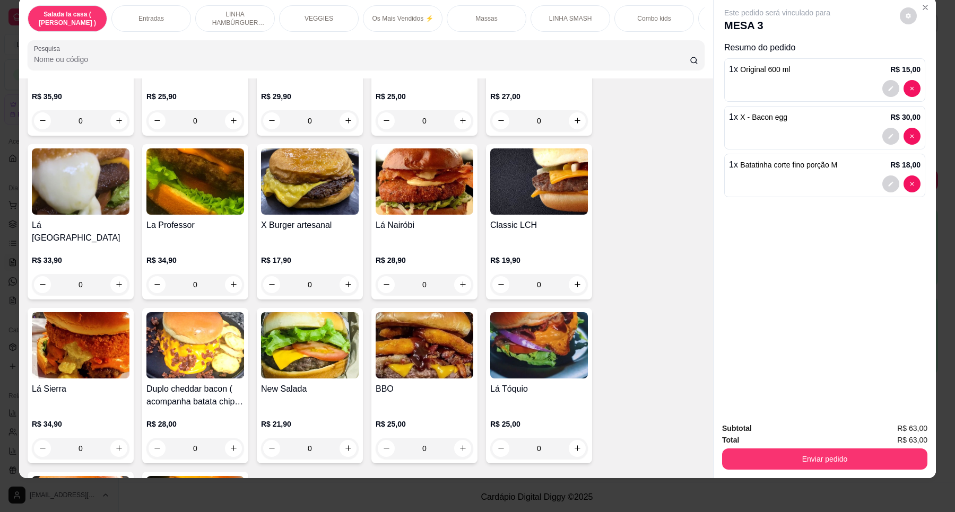
click at [231, 438] on div "0" at bounding box center [195, 448] width 98 height 21
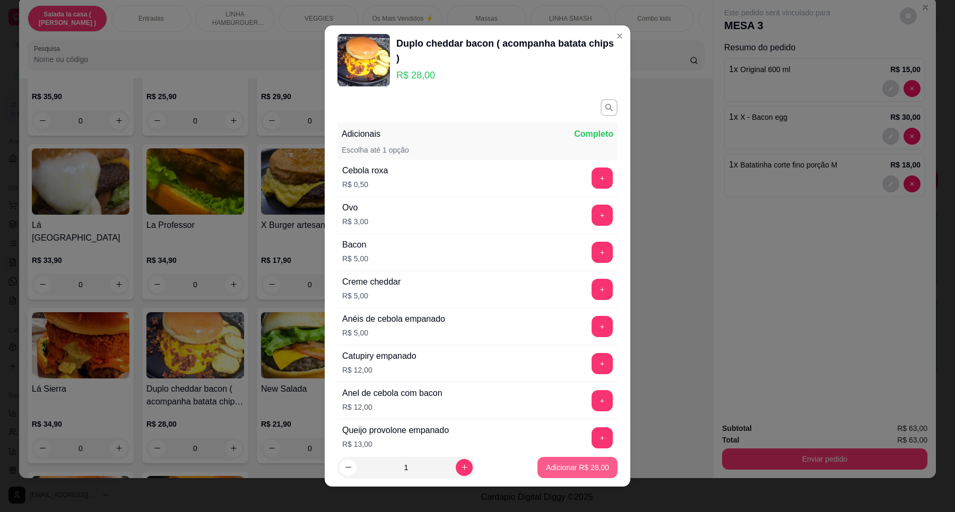
click at [568, 473] on p "Adicionar R$ 28,00" at bounding box center [577, 468] width 63 height 11
type input "1"
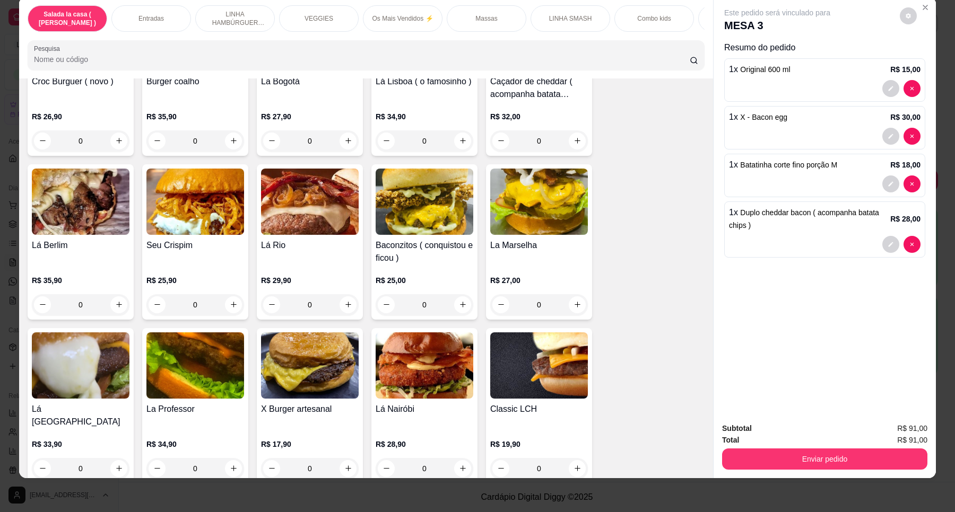
scroll to position [1655, 0]
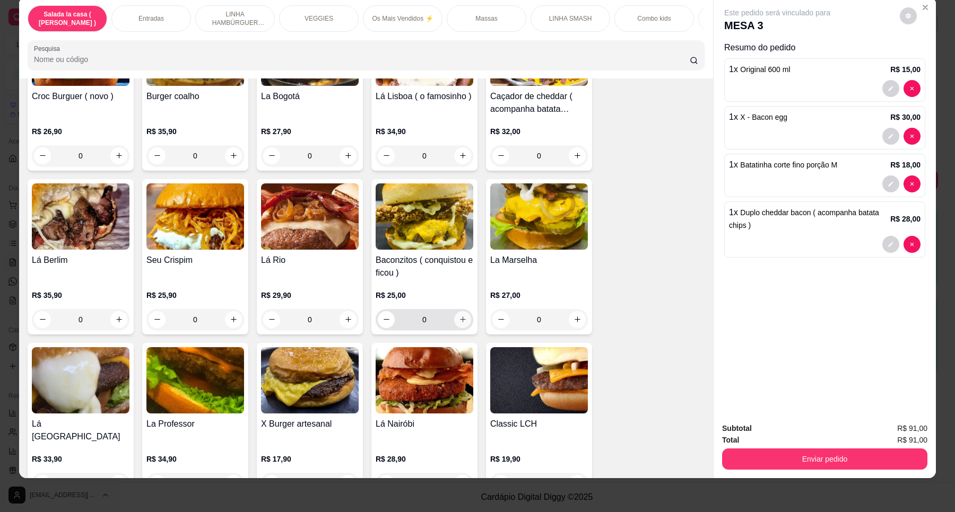
click at [455, 322] on button "increase-product-quantity" at bounding box center [462, 319] width 17 height 17
type input "1"
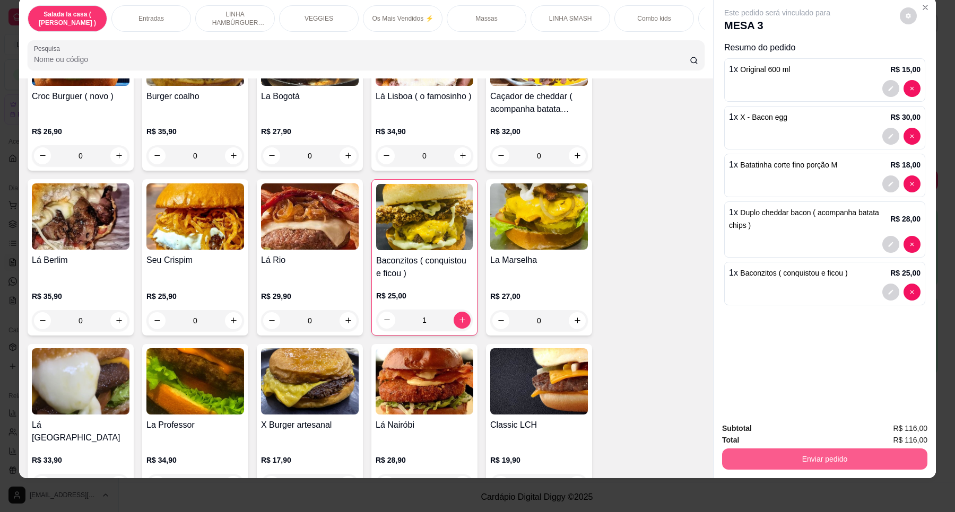
click at [855, 464] on button "Enviar pedido" at bounding box center [824, 459] width 205 height 21
click at [914, 433] on button "Enviar pedido" at bounding box center [899, 433] width 60 height 20
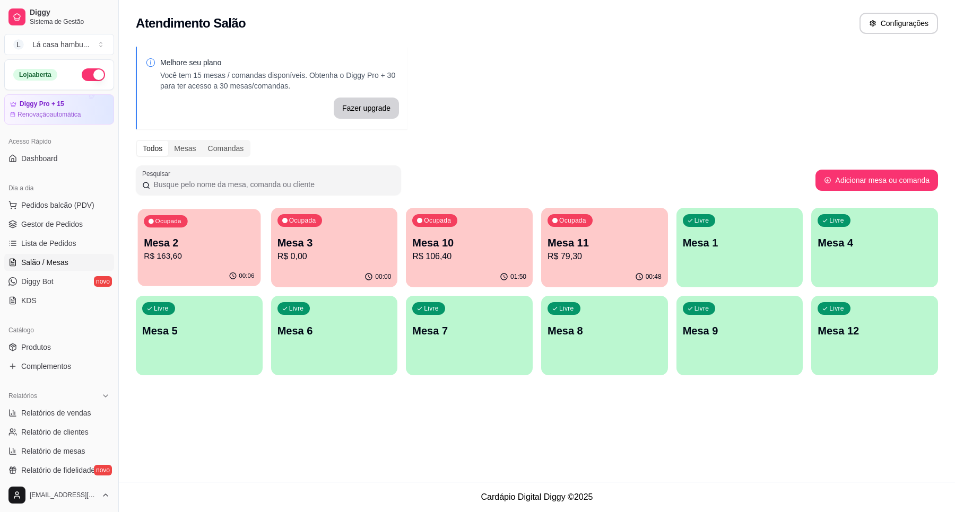
click at [170, 258] on p "R$ 163,60" at bounding box center [199, 256] width 110 height 12
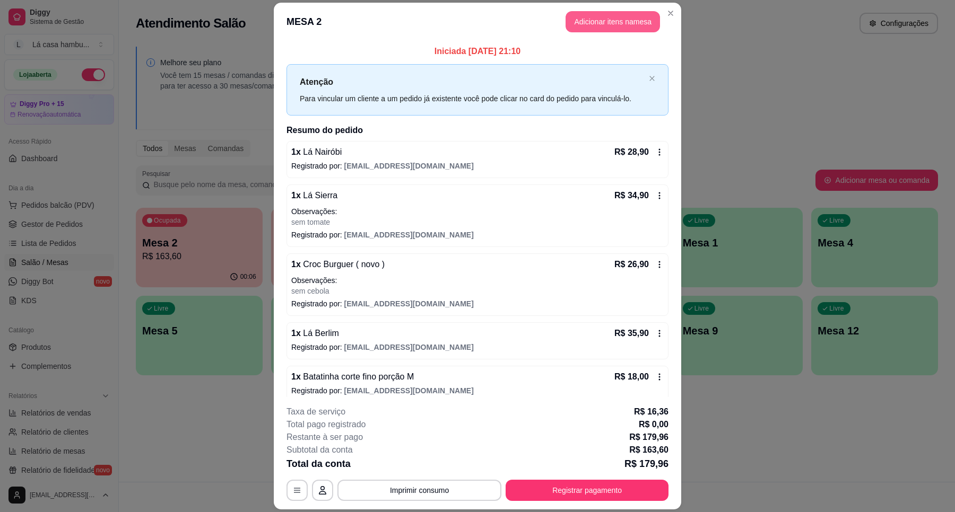
click at [627, 17] on button "Adicionar itens na mesa" at bounding box center [612, 21] width 94 height 21
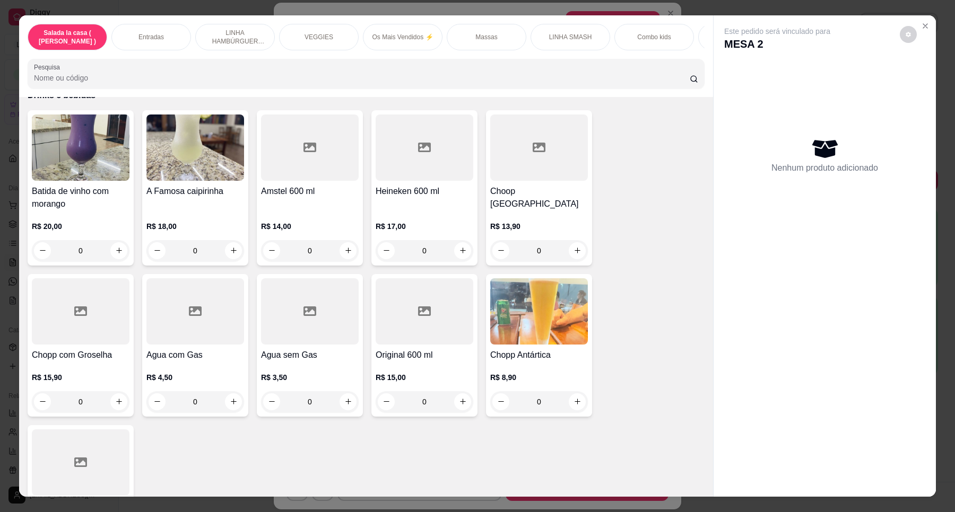
scroll to position [4373, 0]
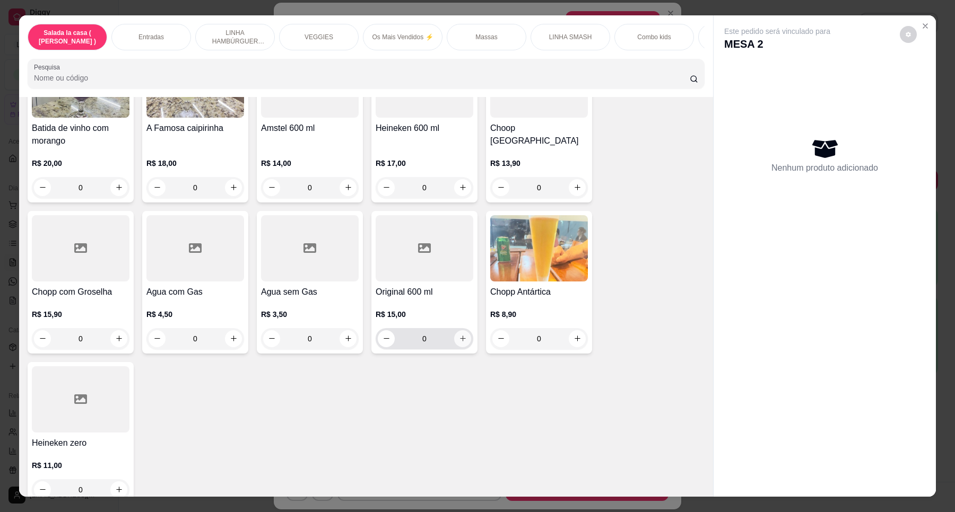
click at [463, 330] on button "increase-product-quantity" at bounding box center [462, 338] width 17 height 17
type input "1"
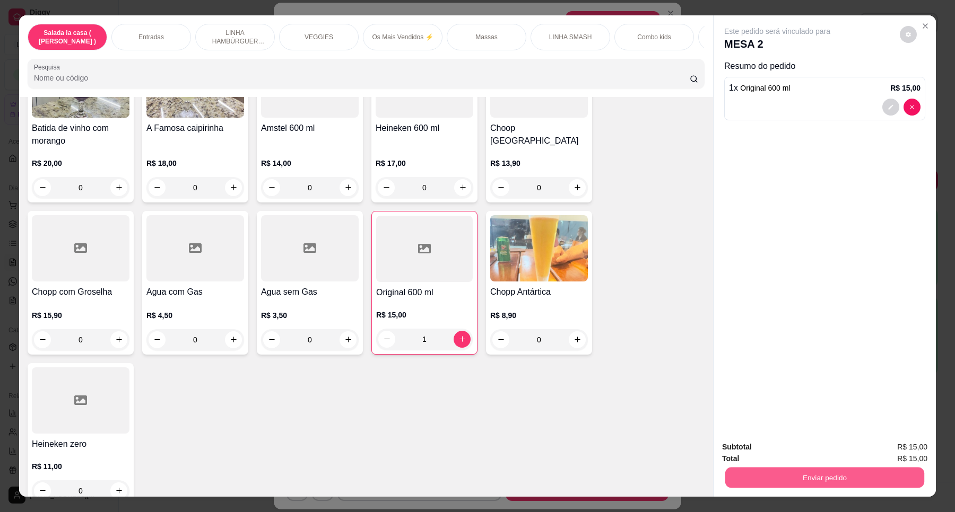
click at [865, 479] on button "Enviar pedido" at bounding box center [824, 478] width 199 height 21
click at [889, 452] on button "Enviar pedido" at bounding box center [898, 452] width 58 height 20
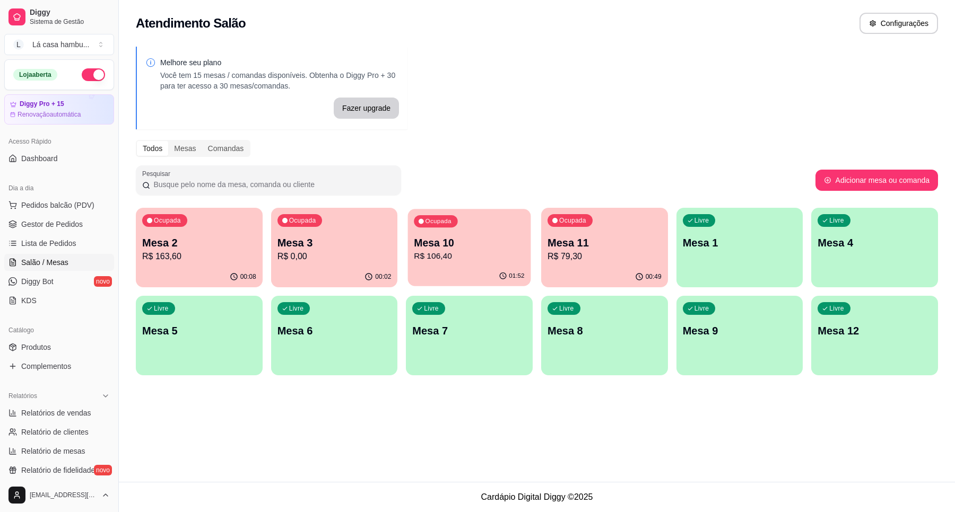
click at [484, 250] on p "R$ 106,40" at bounding box center [469, 256] width 110 height 12
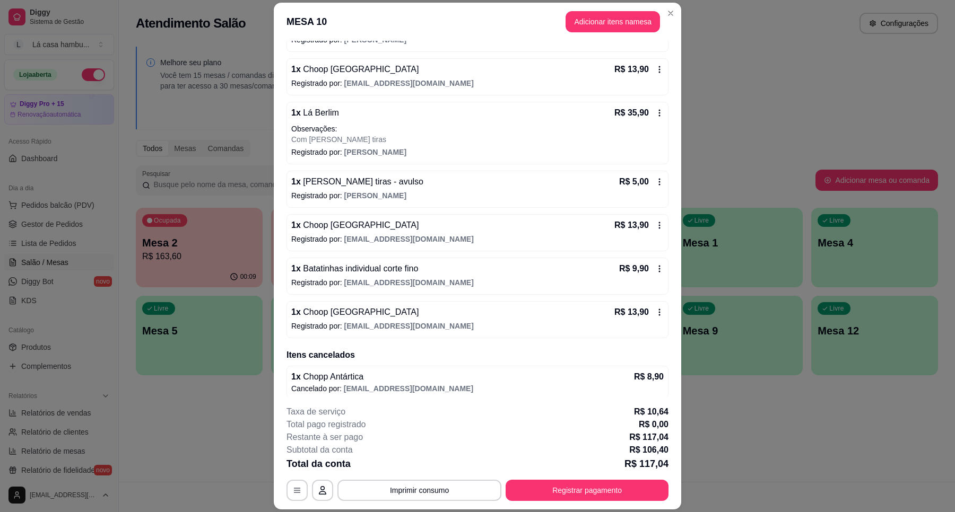
scroll to position [133, 0]
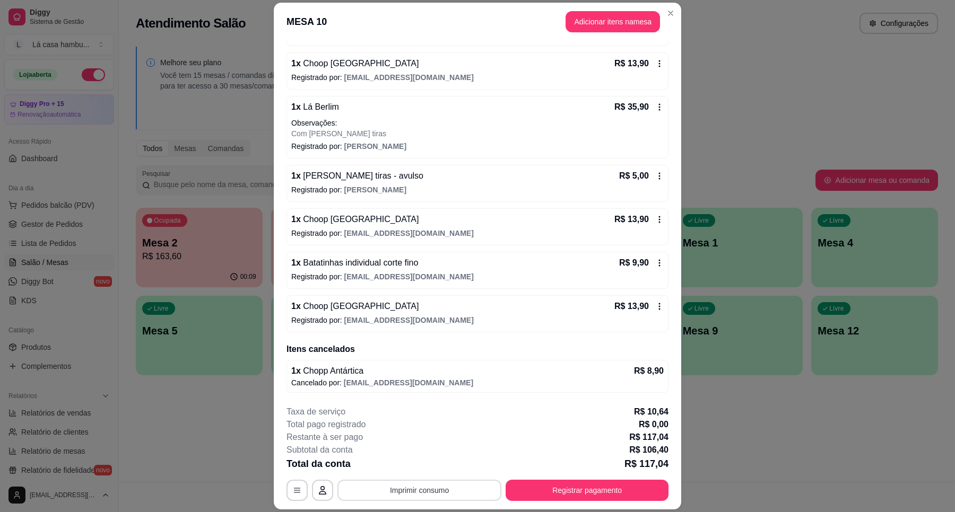
click at [414, 491] on button "Imprimir consumo" at bounding box center [419, 490] width 164 height 21
click at [423, 461] on button "IMPRESSORA" at bounding box center [417, 466] width 77 height 17
click at [417, 486] on button "Imprimir consumo" at bounding box center [419, 490] width 164 height 21
click at [579, 493] on button "Registrar pagamento" at bounding box center [586, 490] width 163 height 21
click at [581, 483] on button "Registrar pagamento" at bounding box center [586, 490] width 163 height 21
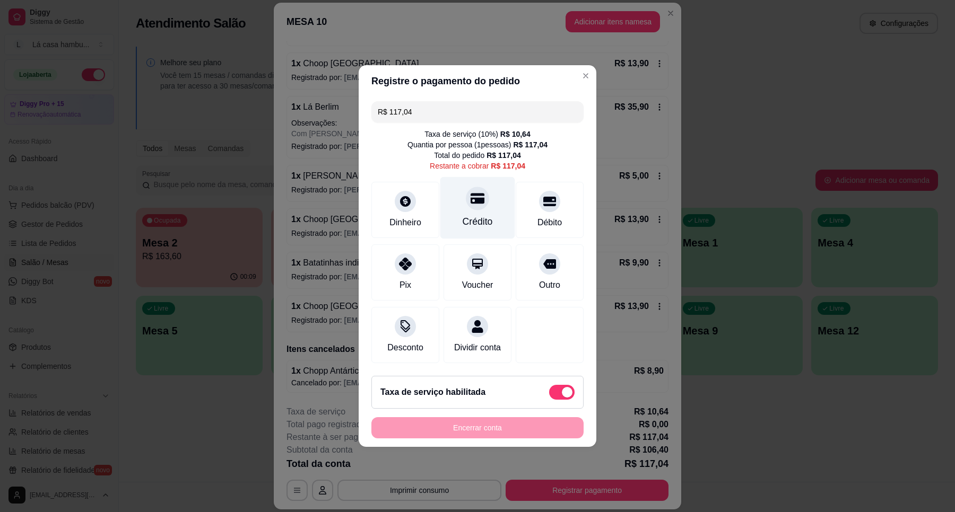
click at [473, 203] on div "Crédito" at bounding box center [477, 208] width 75 height 62
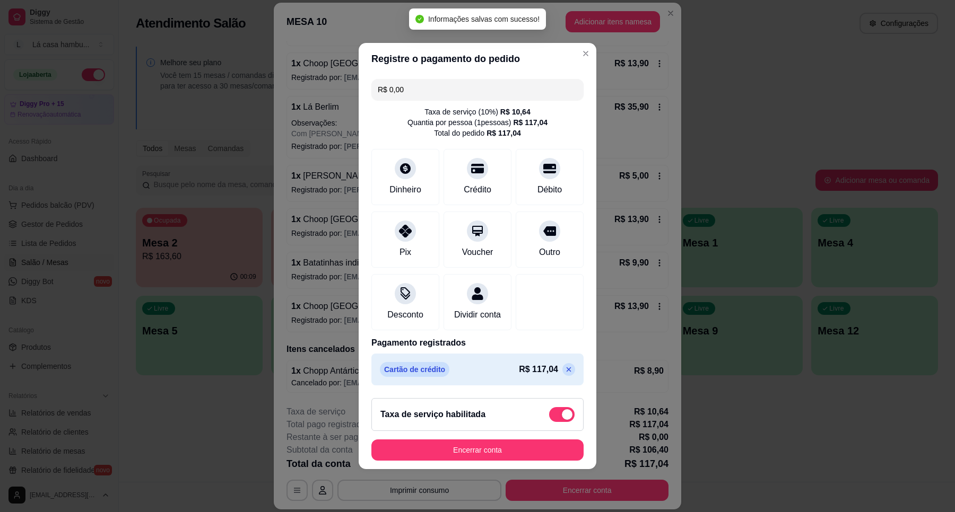
type input "R$ 0,00"
click at [502, 456] on button "Encerrar conta" at bounding box center [477, 450] width 206 height 21
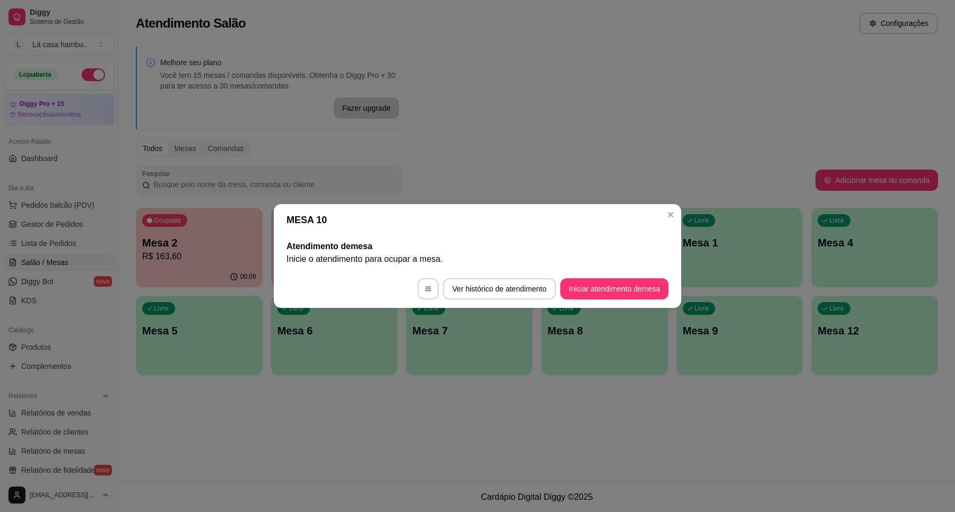
scroll to position [0, 0]
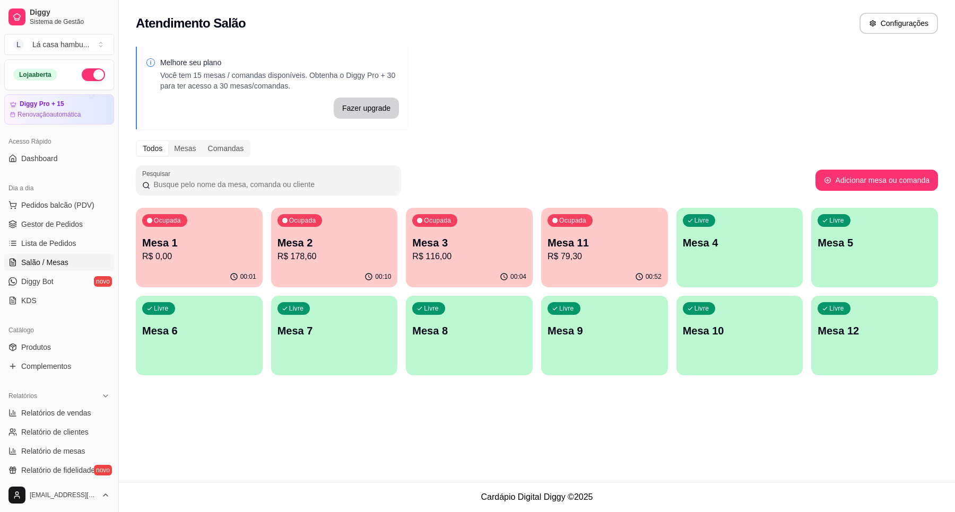
click at [461, 242] on p "Mesa 3" at bounding box center [469, 243] width 114 height 15
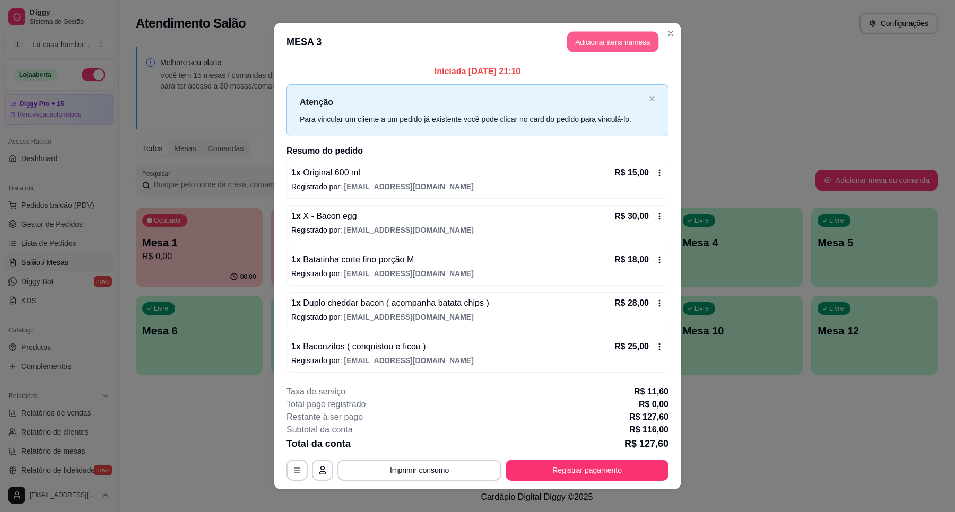
click at [608, 41] on button "Adicionar itens na mesa" at bounding box center [612, 42] width 91 height 21
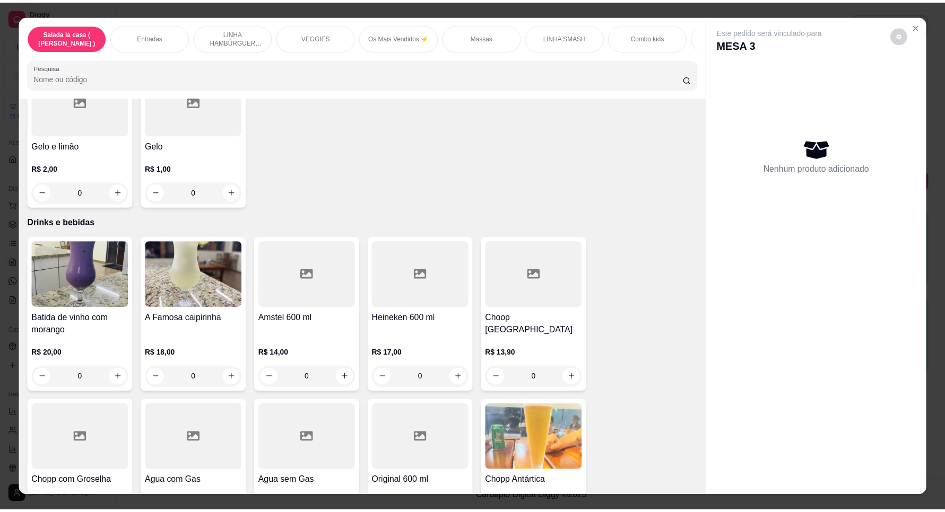
scroll to position [4373, 0]
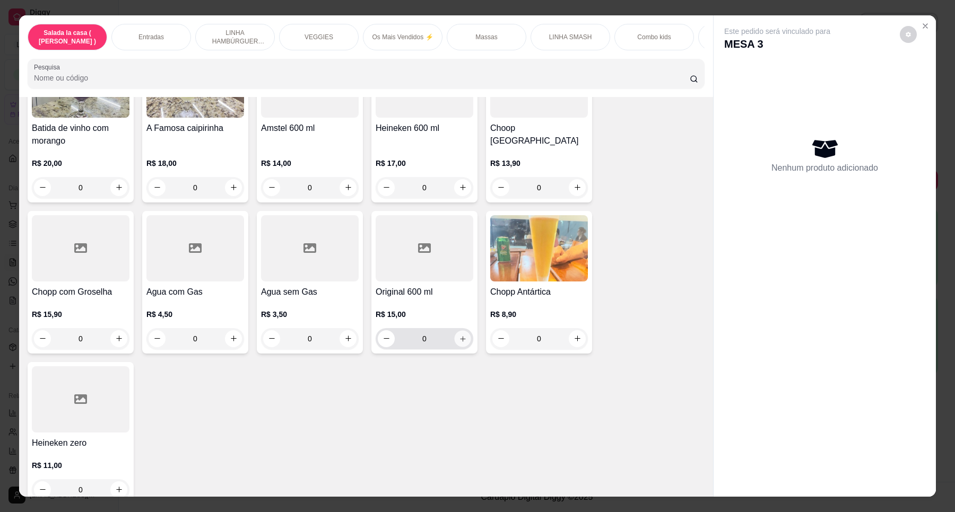
click at [463, 330] on button "increase-product-quantity" at bounding box center [462, 338] width 16 height 16
type input "1"
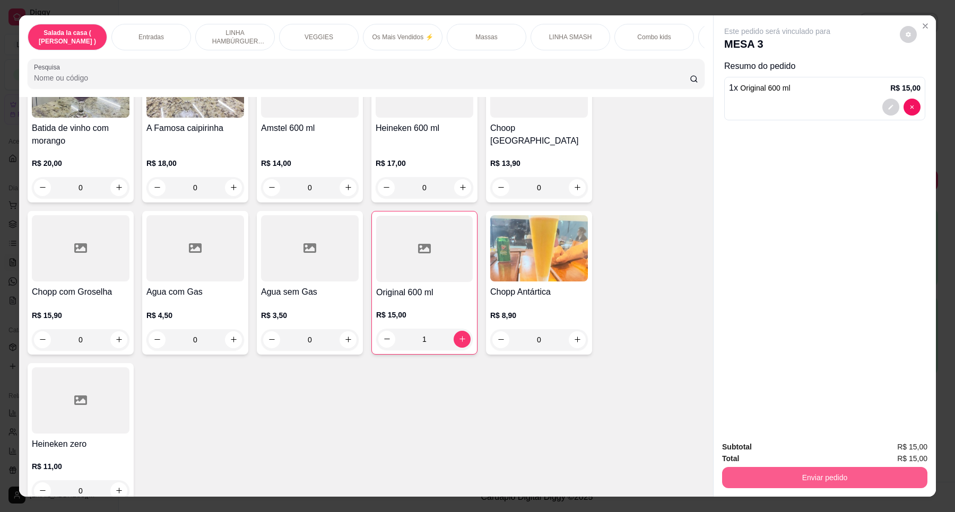
click at [786, 475] on button "Enviar pedido" at bounding box center [824, 477] width 205 height 21
click at [884, 447] on button "Enviar pedido" at bounding box center [899, 452] width 60 height 20
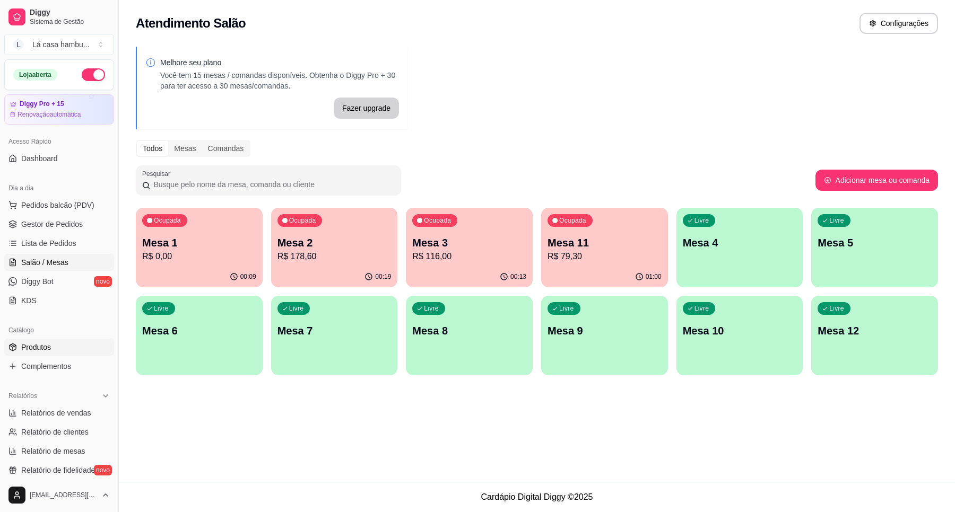
click at [59, 350] on link "Produtos" at bounding box center [59, 347] width 110 height 17
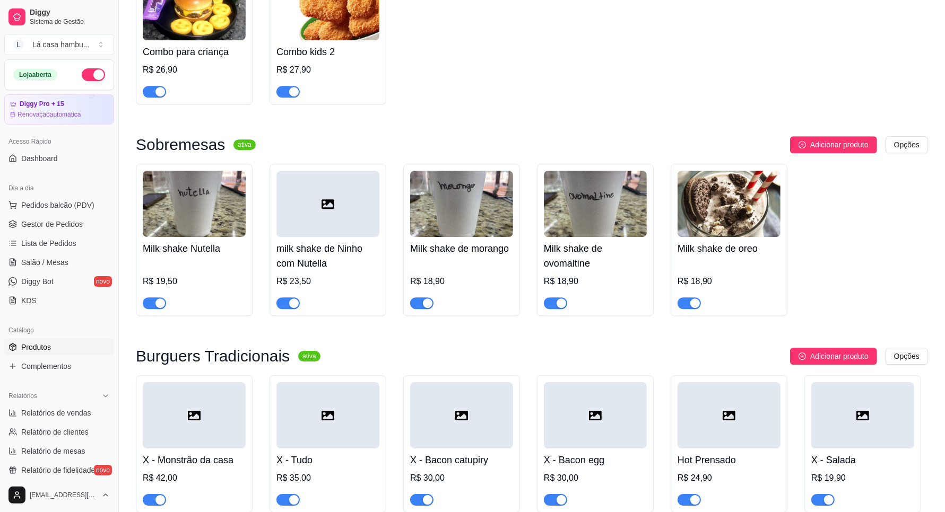
scroll to position [2967, 0]
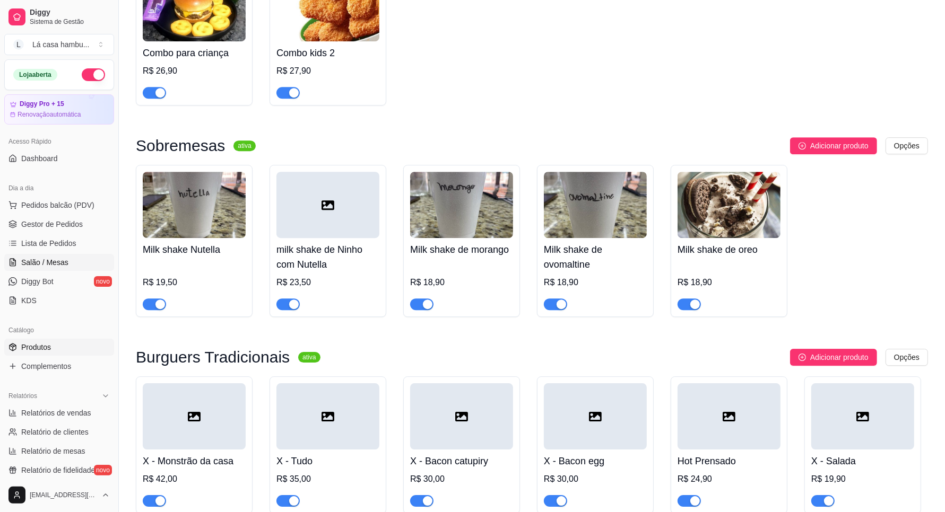
click at [35, 261] on span "Salão / Mesas" at bounding box center [44, 262] width 47 height 11
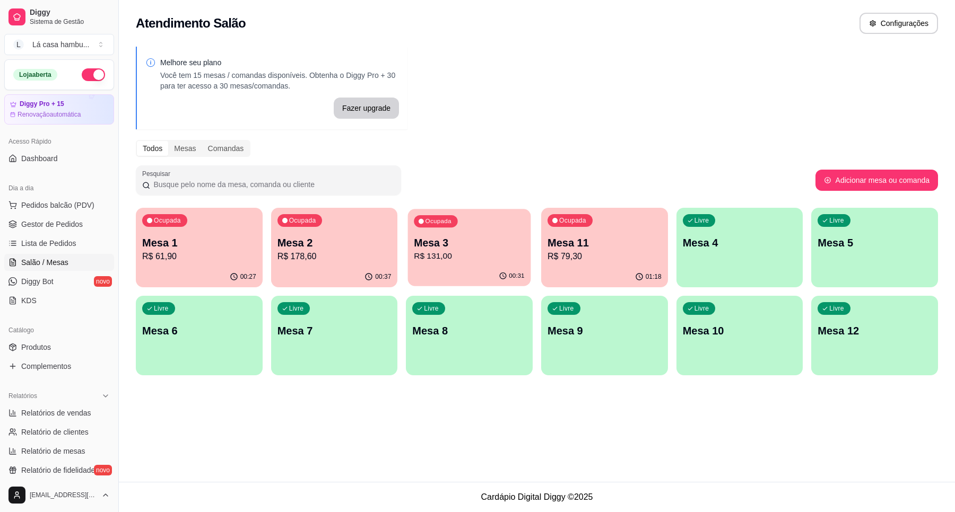
click at [463, 259] on p "R$ 131,00" at bounding box center [469, 256] width 110 height 12
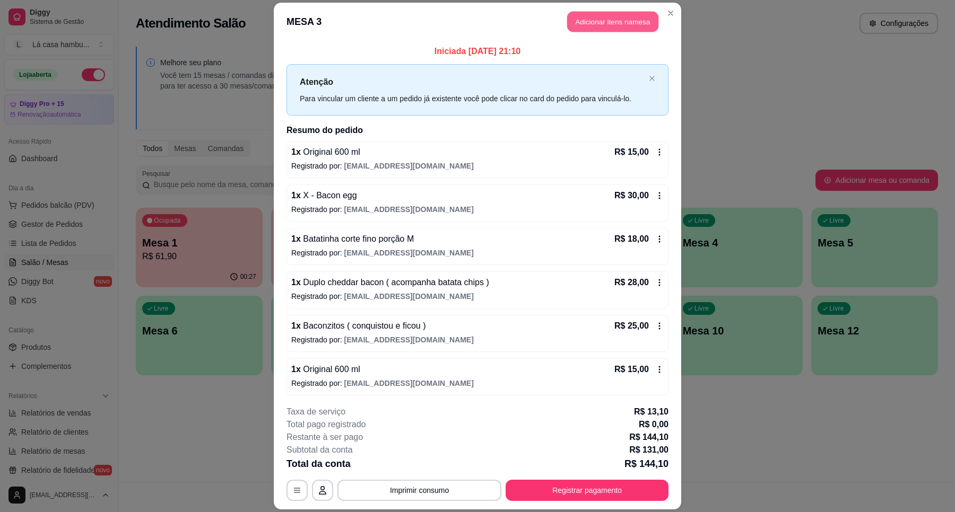
click at [612, 24] on button "Adicionar itens na mesa" at bounding box center [612, 21] width 91 height 21
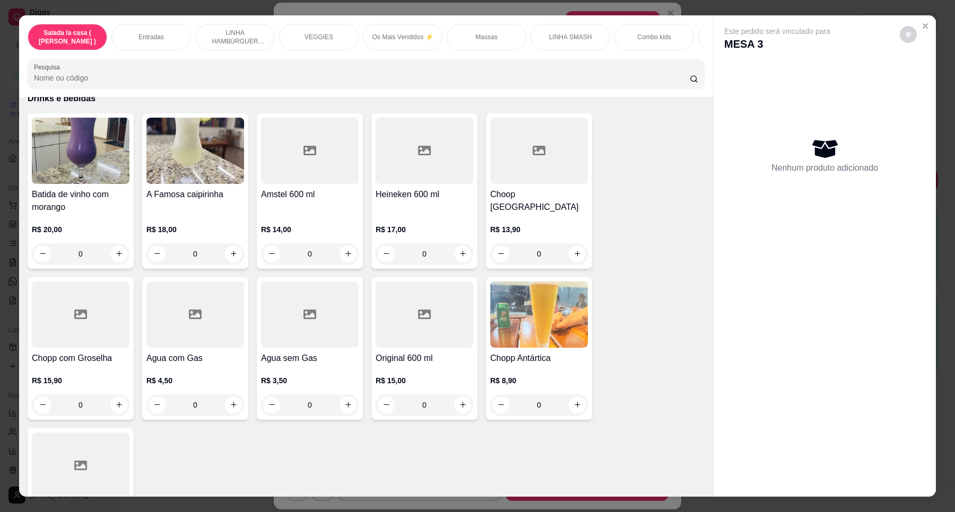
scroll to position [4310, 0]
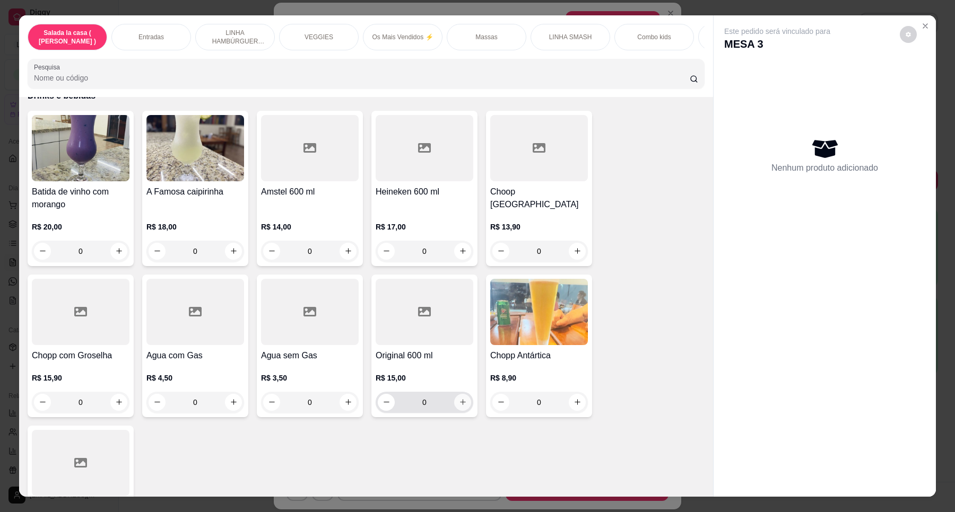
click at [459, 398] on icon "increase-product-quantity" at bounding box center [463, 402] width 8 height 8
type input "1"
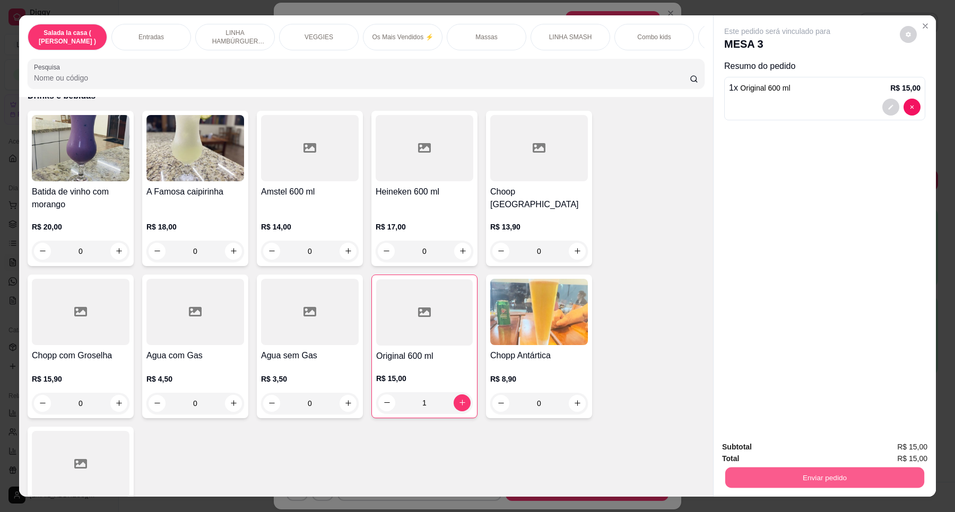
click at [815, 478] on button "Enviar pedido" at bounding box center [824, 478] width 199 height 21
click at [904, 451] on button "Enviar pedido" at bounding box center [899, 452] width 60 height 20
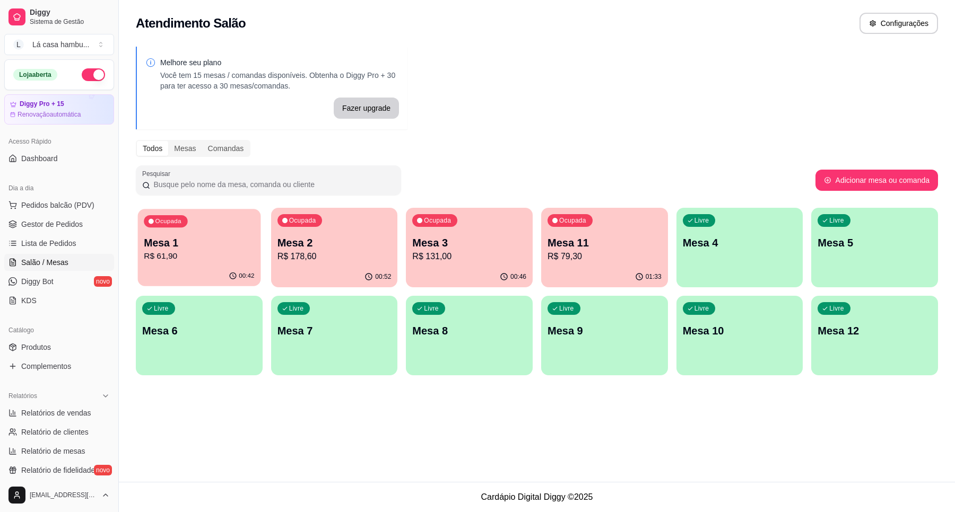
click at [199, 250] on p "R$ 61,90" at bounding box center [199, 256] width 110 height 12
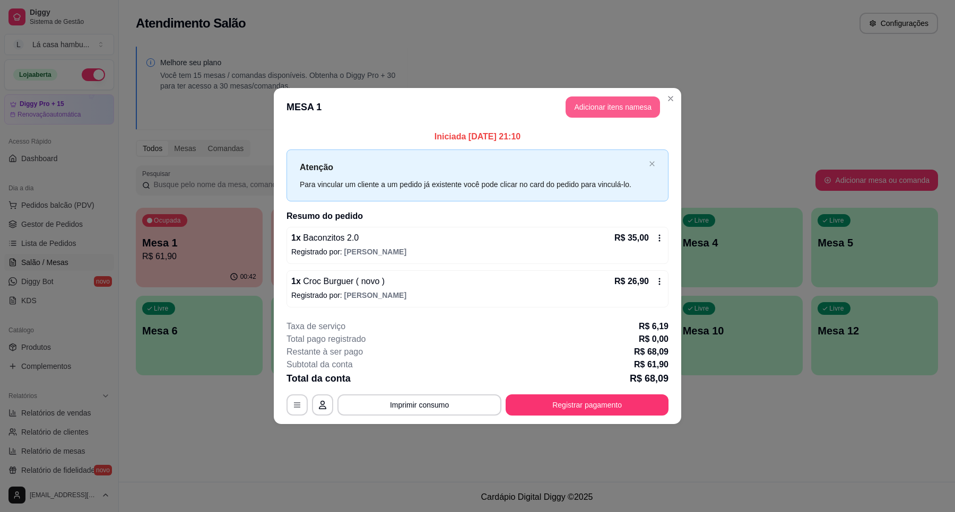
click at [635, 107] on button "Adicionar itens na mesa" at bounding box center [612, 107] width 94 height 21
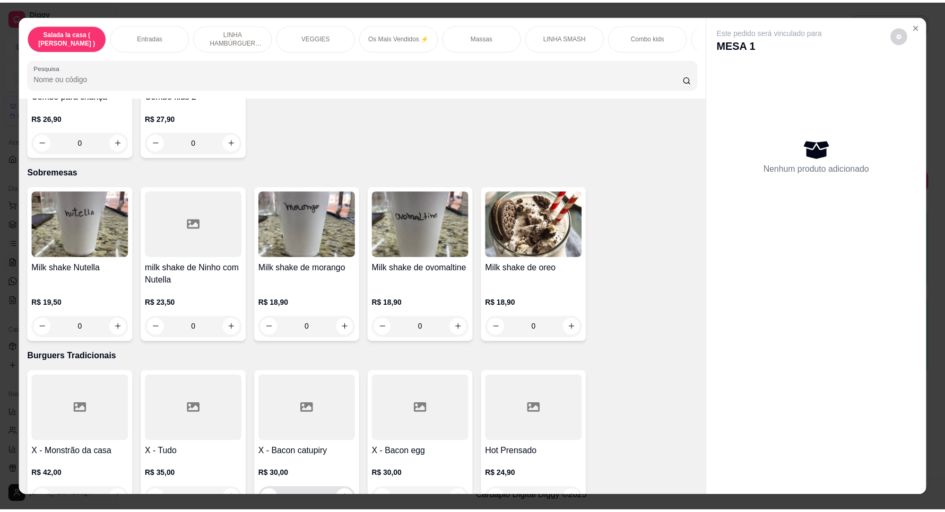
scroll to position [2785, 0]
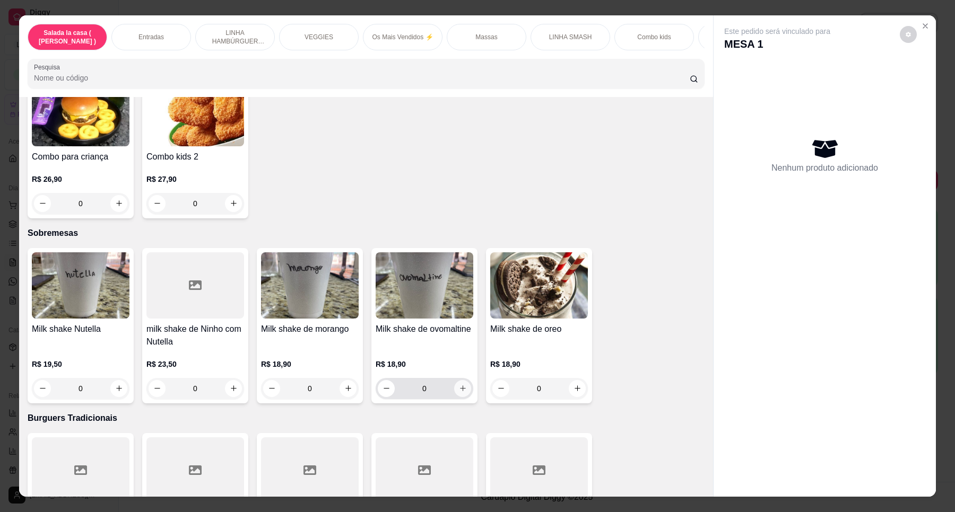
click at [460, 385] on icon "increase-product-quantity" at bounding box center [463, 389] width 8 height 8
type input "1"
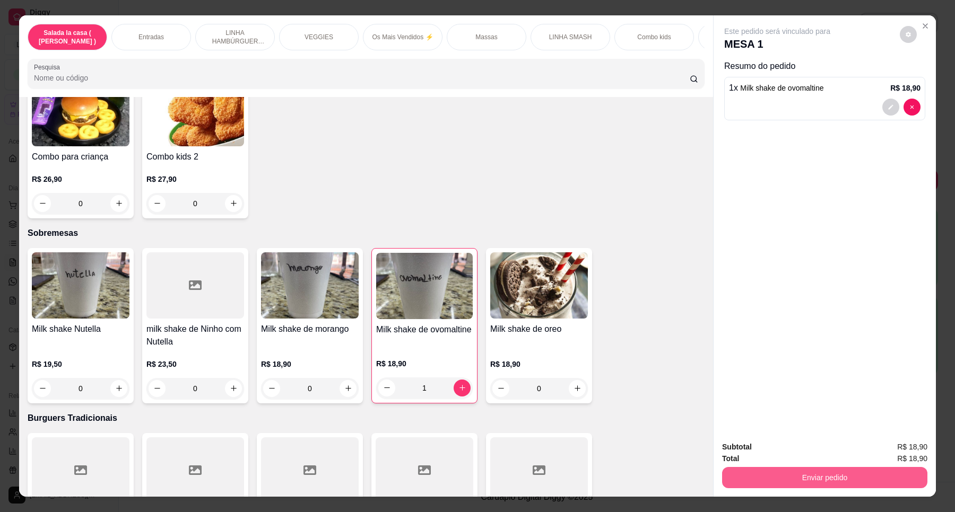
click at [773, 475] on button "Enviar pedido" at bounding box center [824, 477] width 205 height 21
click at [918, 457] on button "Enviar pedido" at bounding box center [899, 452] width 60 height 20
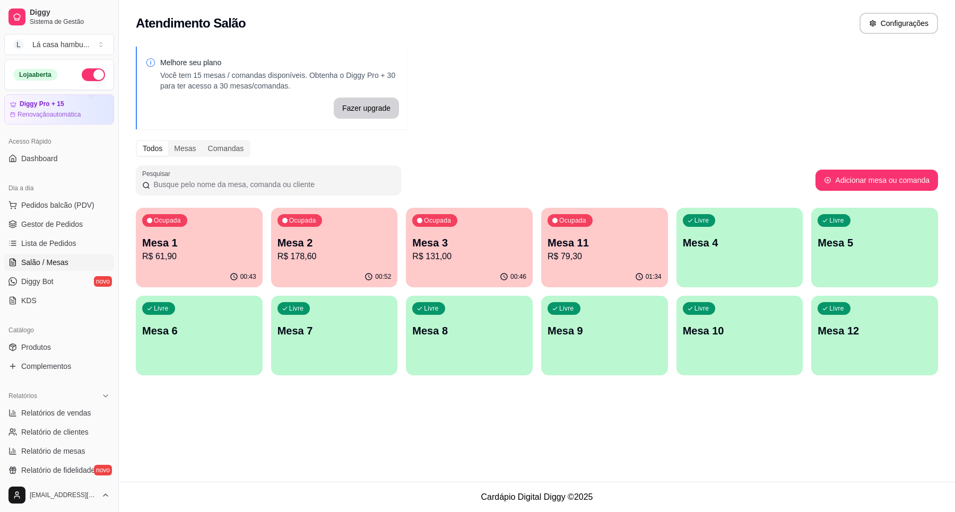
click at [379, 260] on p "R$ 178,60" at bounding box center [334, 256] width 114 height 13
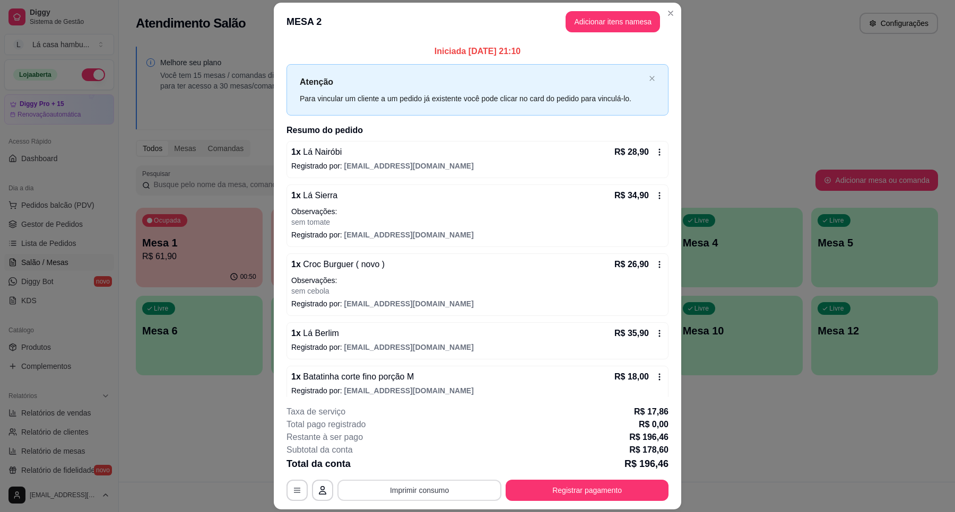
click at [456, 491] on button "Imprimir consumo" at bounding box center [419, 490] width 164 height 21
click at [439, 474] on button "IMPRESSORA" at bounding box center [417, 466] width 77 height 17
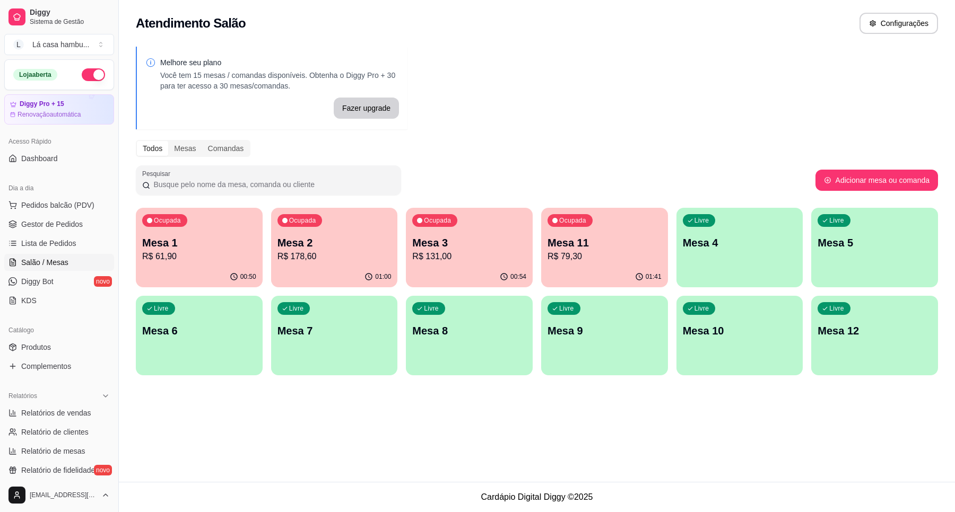
click at [473, 234] on div "Ocupada Mesa 3 R$ 131,00" at bounding box center [469, 237] width 127 height 59
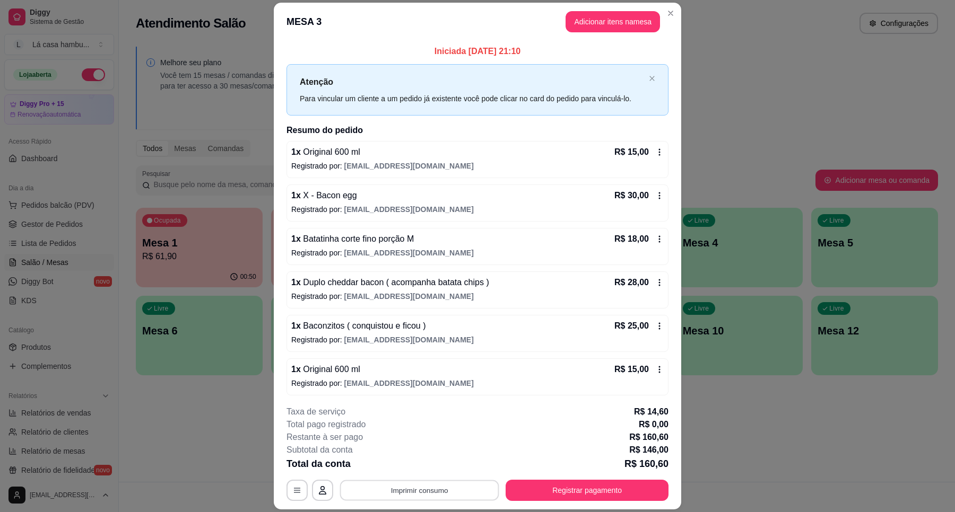
click at [431, 491] on button "Imprimir consumo" at bounding box center [419, 491] width 159 height 21
click at [434, 468] on button "IMPRESSORA" at bounding box center [417, 466] width 77 height 17
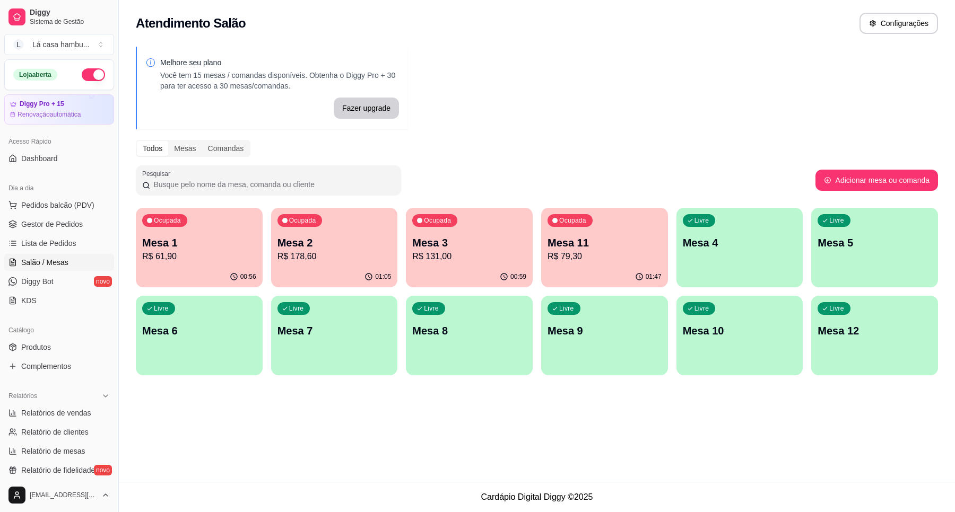
click at [30, 264] on span "Salão / Mesas" at bounding box center [44, 262] width 47 height 11
click at [48, 266] on span "Salão / Mesas" at bounding box center [44, 262] width 47 height 11
click at [44, 245] on span "Lista de Pedidos" at bounding box center [48, 243] width 55 height 11
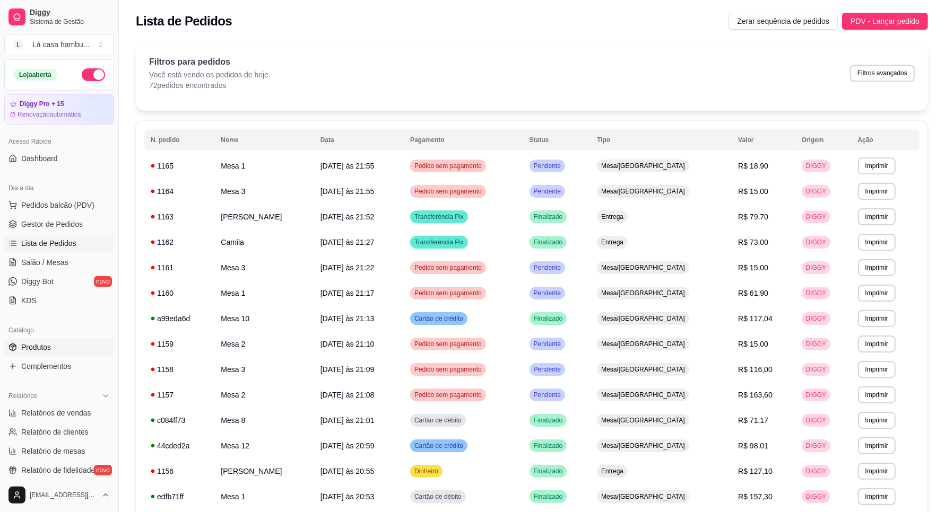
click at [37, 347] on span "Produtos" at bounding box center [36, 347] width 30 height 11
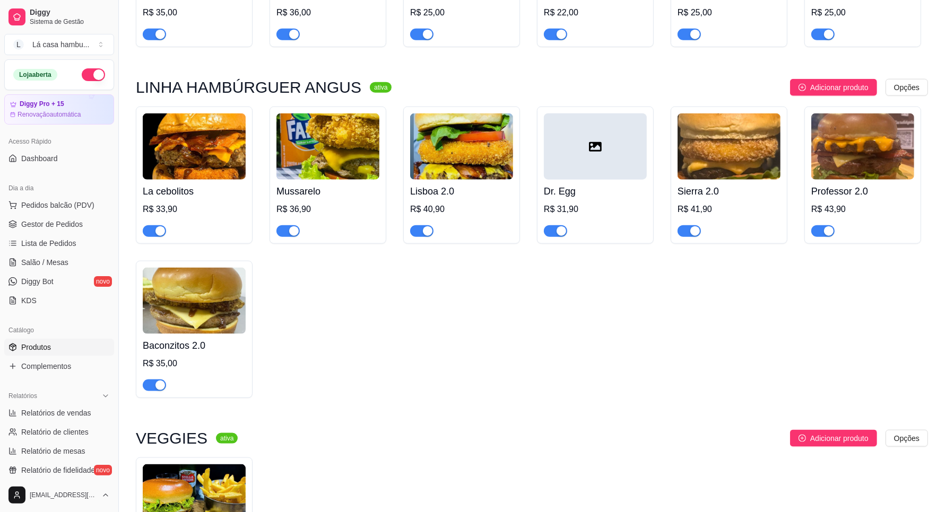
scroll to position [1127, 0]
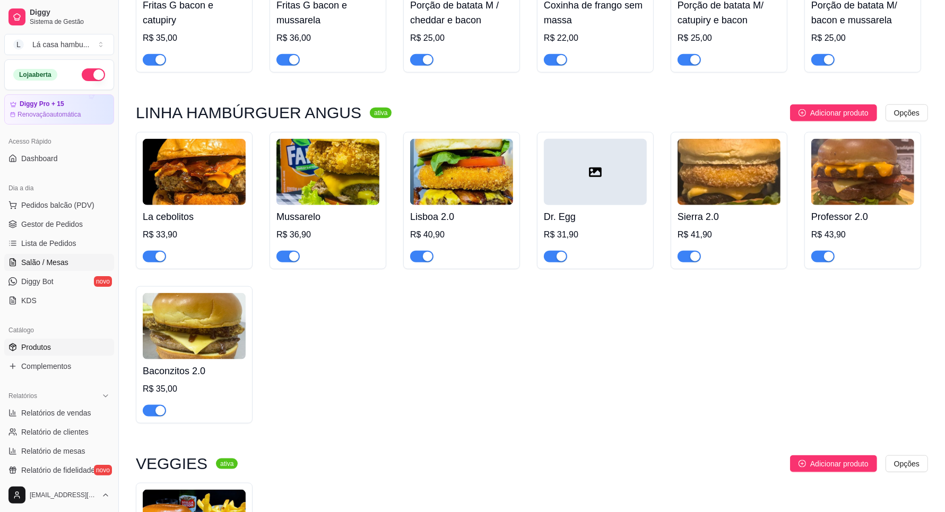
click at [50, 260] on span "Salão / Mesas" at bounding box center [44, 262] width 47 height 11
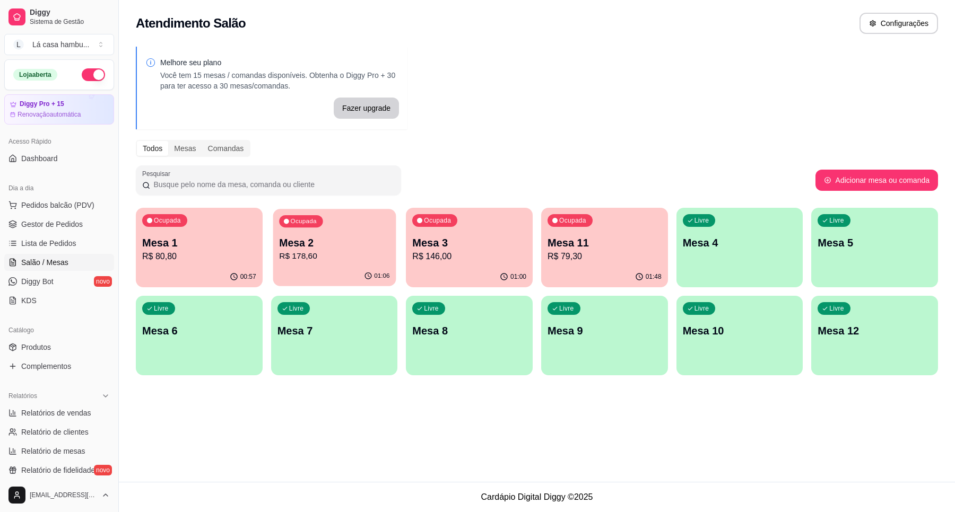
click at [353, 260] on p "R$ 178,60" at bounding box center [334, 256] width 110 height 12
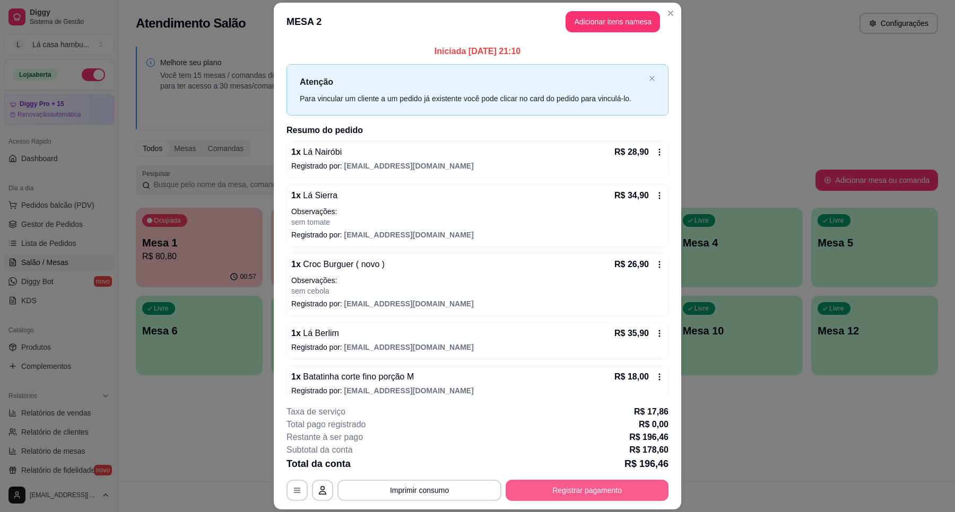
click at [621, 491] on button "Registrar pagamento" at bounding box center [586, 490] width 163 height 21
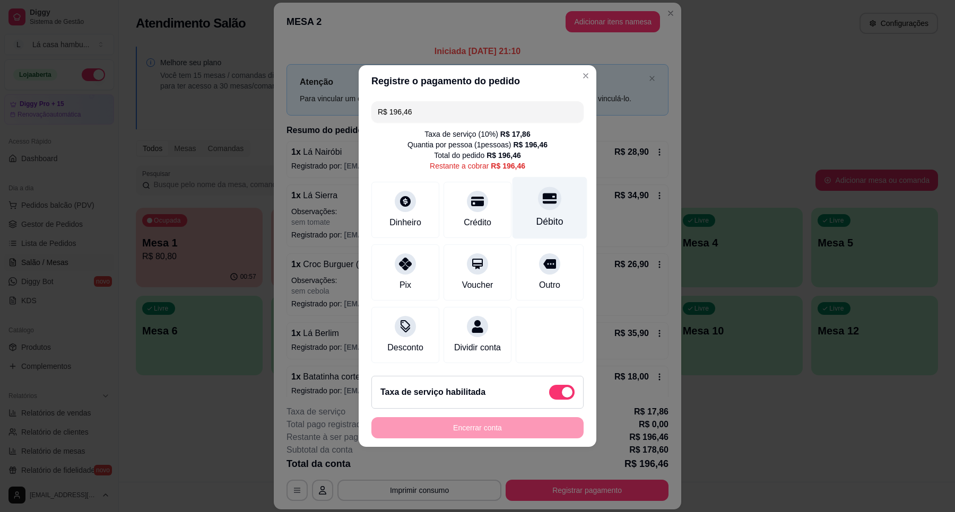
click at [547, 219] on div "Débito" at bounding box center [549, 222] width 27 height 14
type input "R$ 0,00"
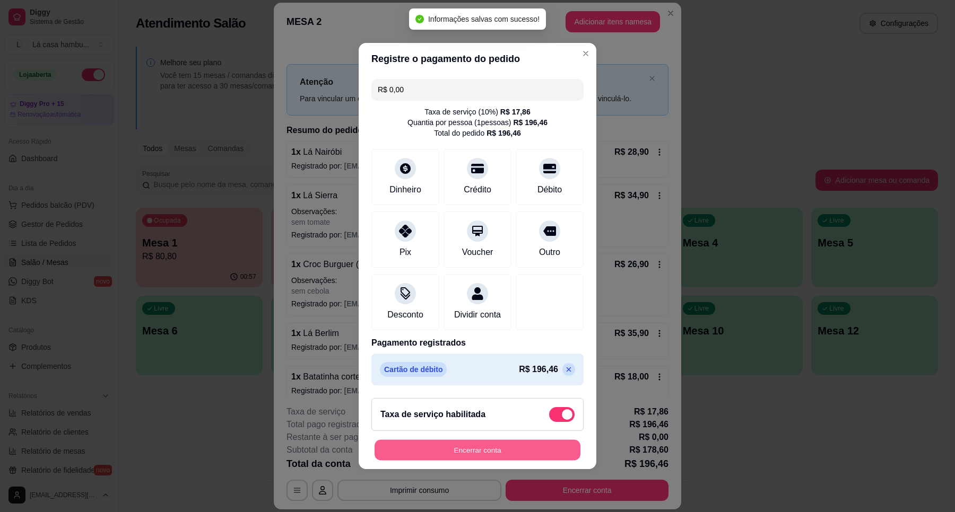
click at [466, 451] on button "Encerrar conta" at bounding box center [477, 450] width 206 height 21
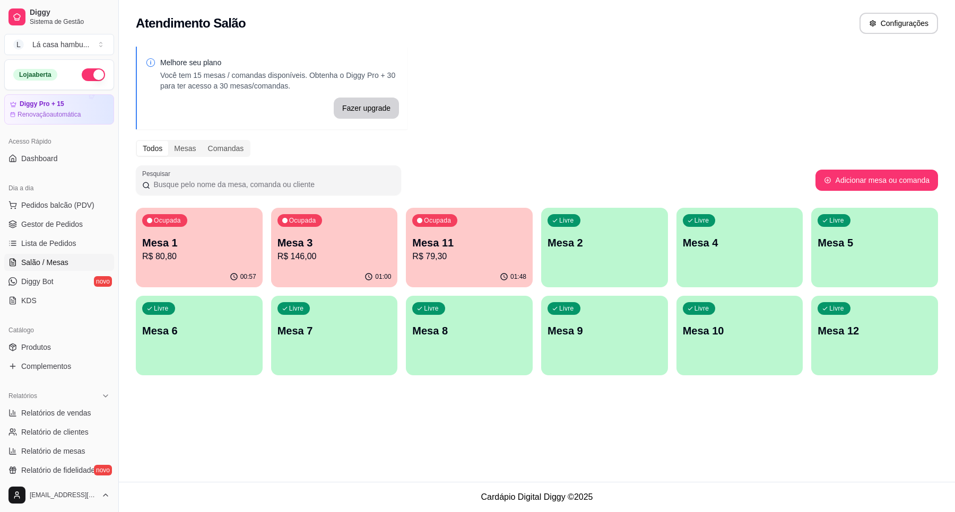
click at [342, 266] on div "Ocupada Mesa 3 R$ 146,00" at bounding box center [334, 237] width 127 height 59
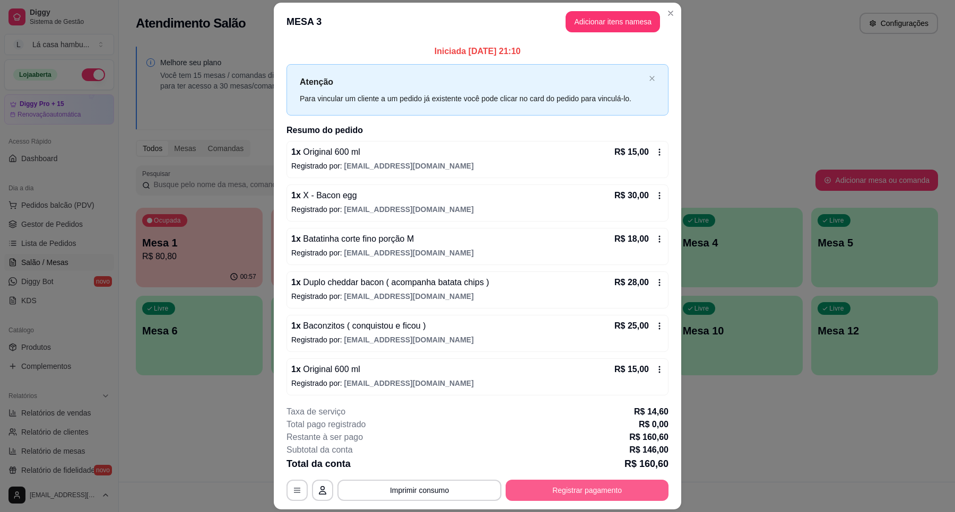
click at [597, 489] on button "Registrar pagamento" at bounding box center [586, 490] width 163 height 21
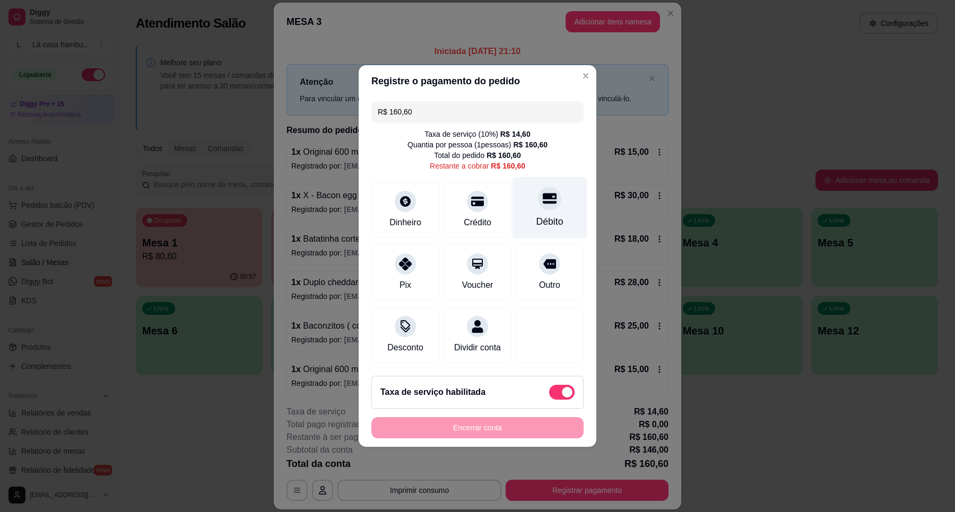
click at [536, 217] on div "Débito" at bounding box center [549, 222] width 27 height 14
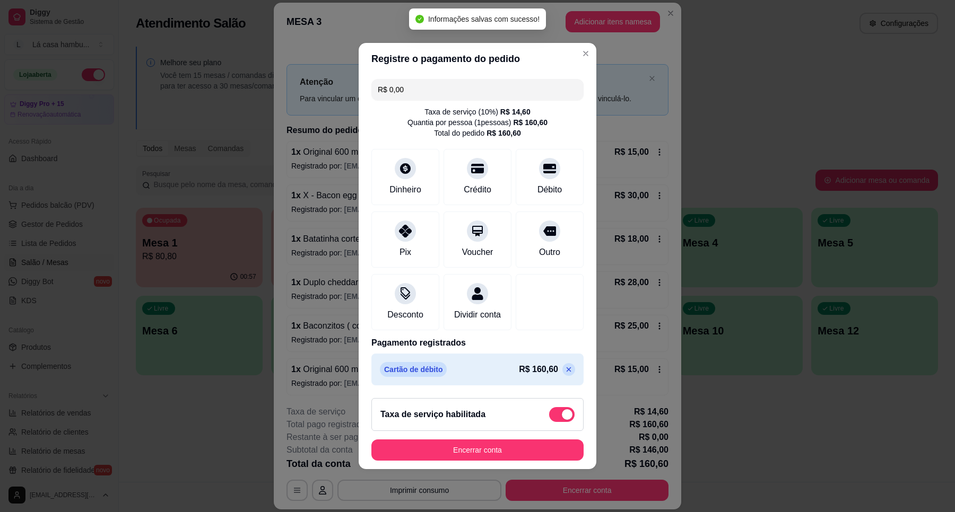
type input "R$ 0,00"
click at [459, 450] on button "Encerrar conta" at bounding box center [477, 450] width 212 height 21
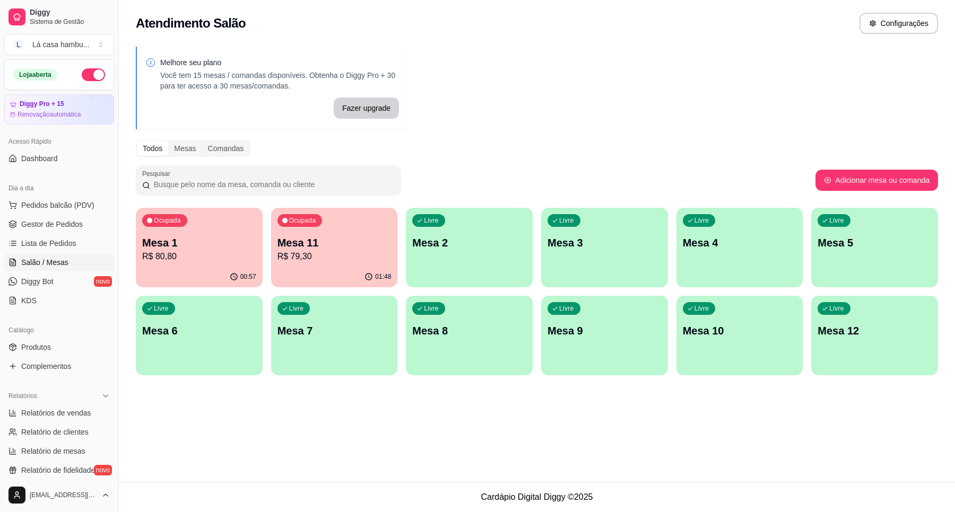
click at [349, 255] on p "R$ 79,30" at bounding box center [334, 256] width 114 height 13
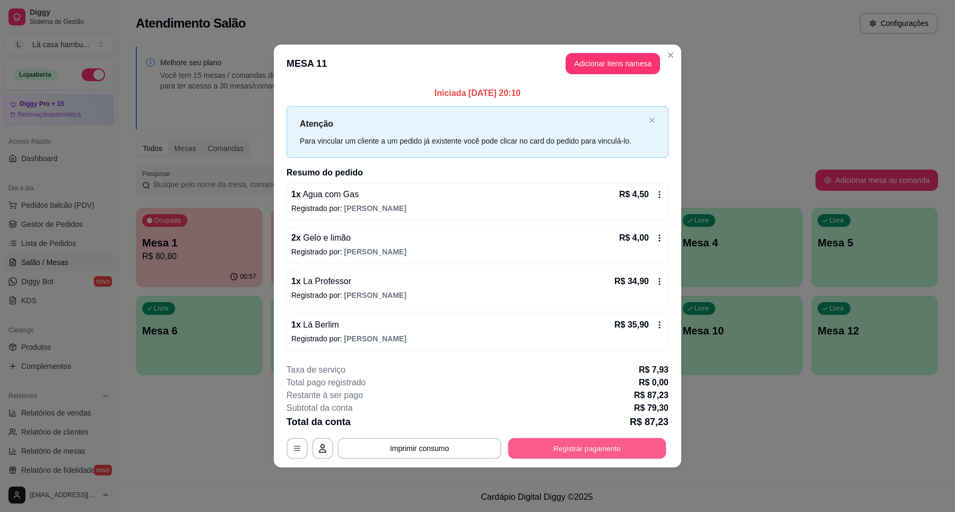
click at [592, 449] on button "Registrar pagamento" at bounding box center [587, 448] width 158 height 21
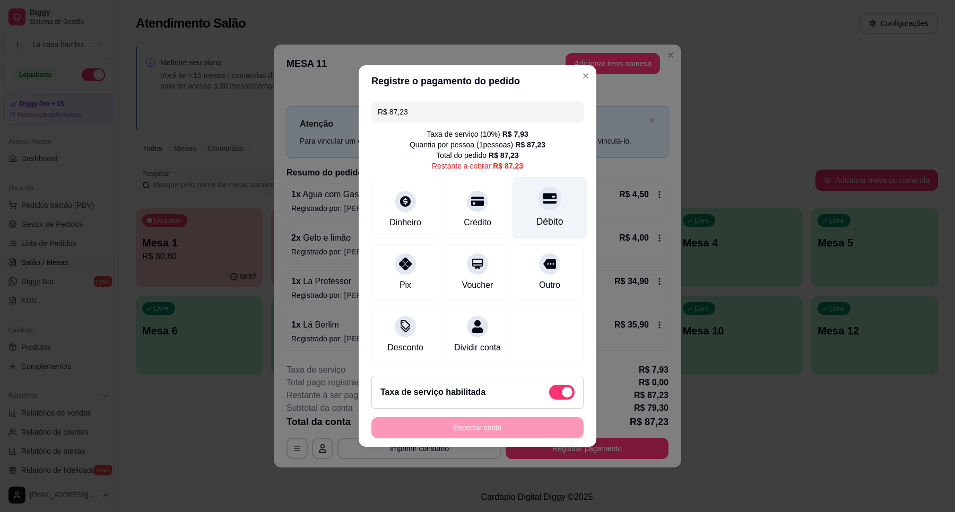
click at [538, 197] on div at bounding box center [549, 198] width 23 height 23
type input "R$ 0,00"
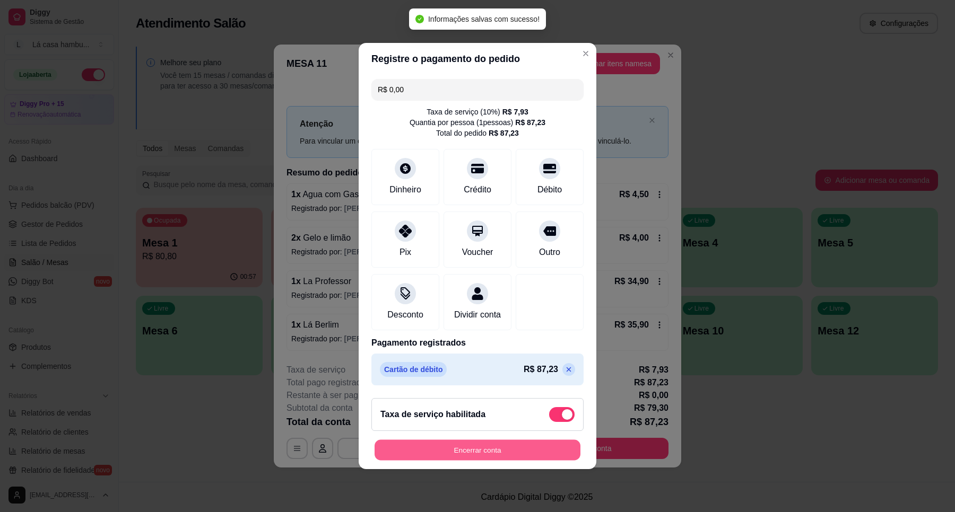
click at [494, 459] on button "Encerrar conta" at bounding box center [477, 450] width 206 height 21
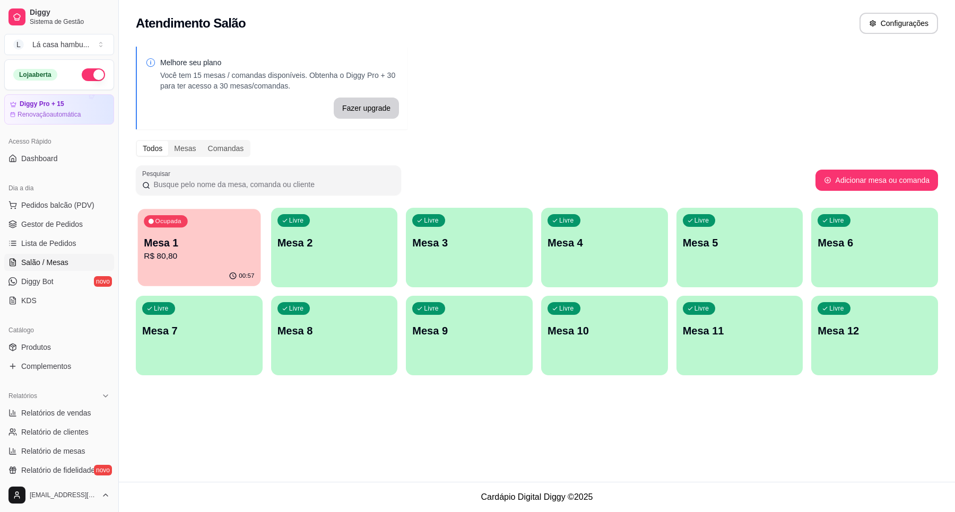
click at [195, 259] on p "R$ 80,80" at bounding box center [199, 256] width 110 height 12
click at [187, 239] on p "Mesa 1" at bounding box center [199, 243] width 110 height 14
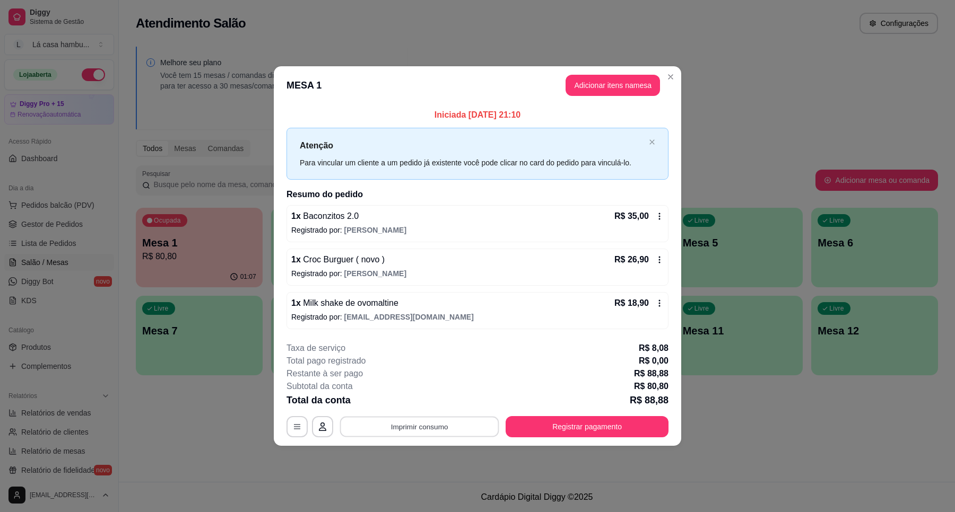
click at [444, 424] on button "Imprimir consumo" at bounding box center [419, 426] width 159 height 21
click at [435, 399] on button "IMPRESSORA" at bounding box center [422, 402] width 74 height 16
click at [582, 430] on button "Registrar pagamento" at bounding box center [586, 426] width 163 height 21
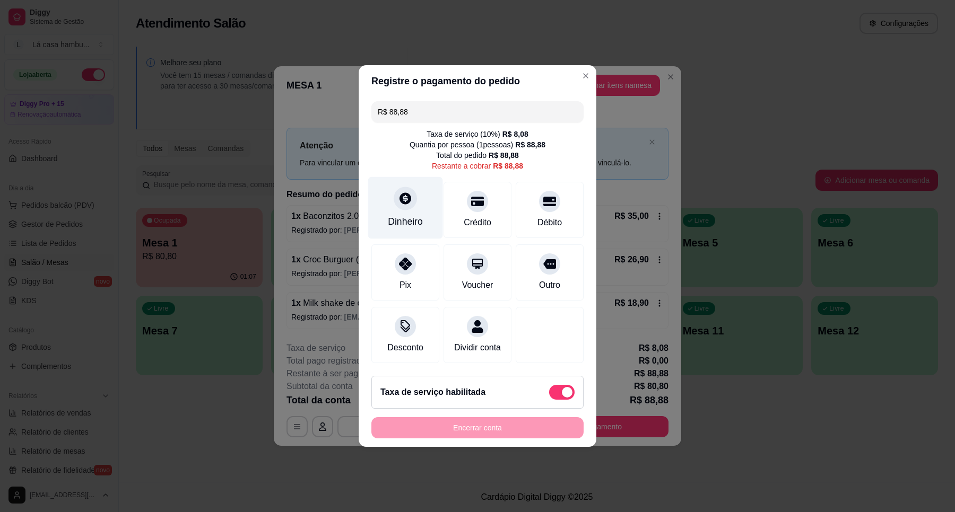
click at [405, 215] on div "Dinheiro" at bounding box center [405, 222] width 35 height 14
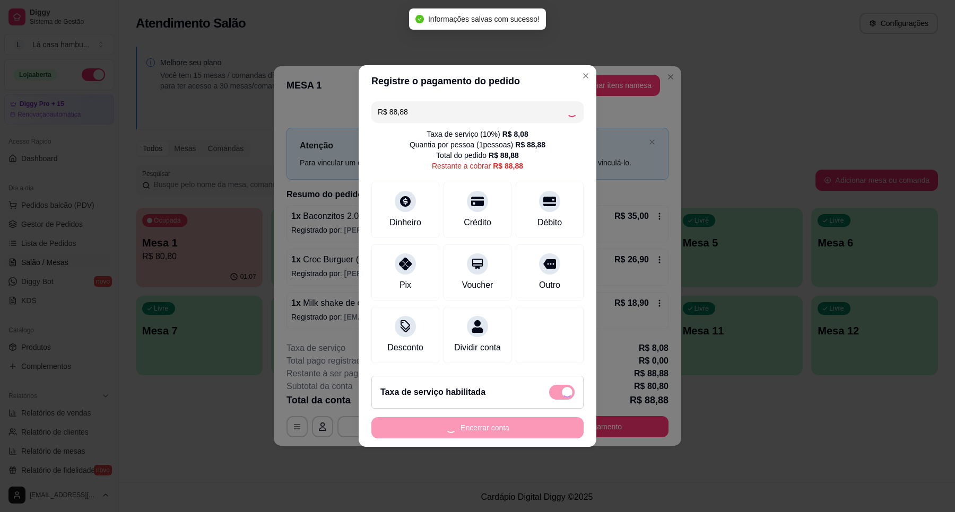
type input "R$ 0,00"
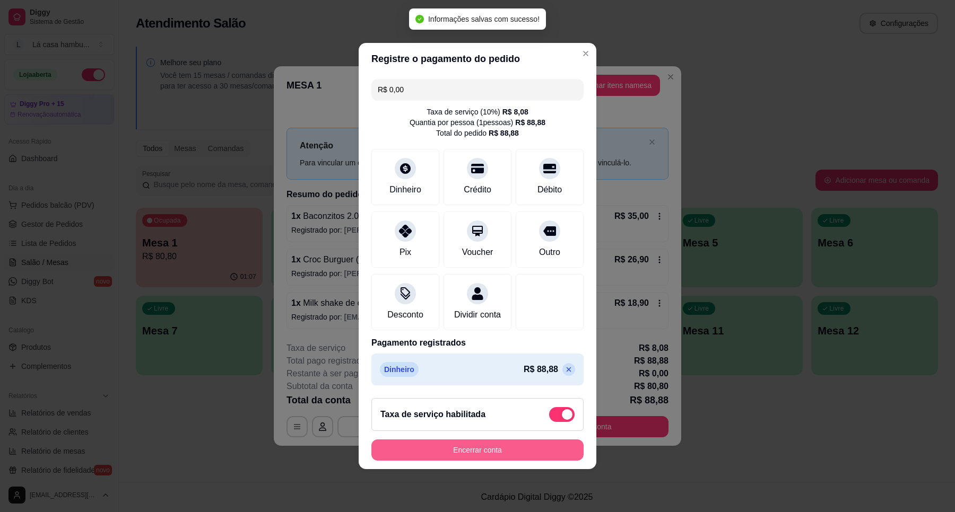
click at [503, 452] on button "Encerrar conta" at bounding box center [477, 450] width 212 height 21
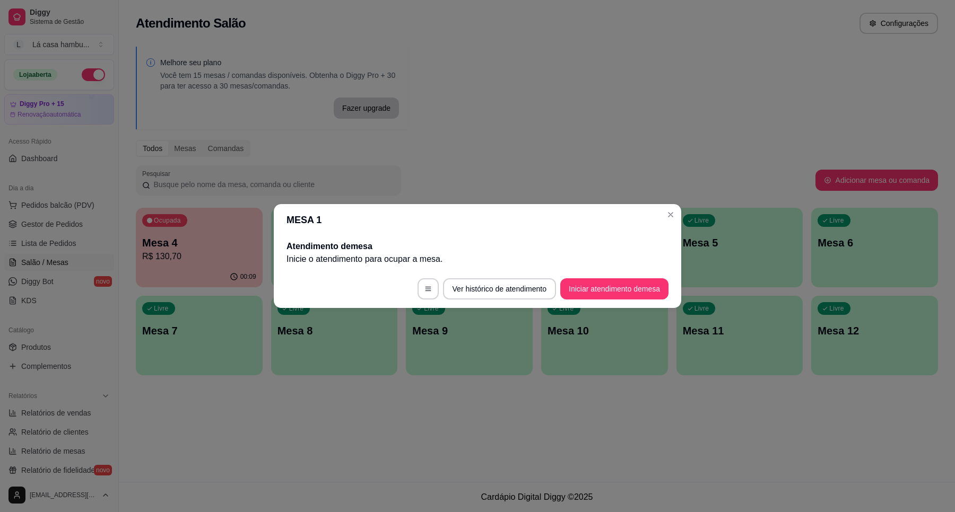
click at [680, 220] on header "MESA 1" at bounding box center [477, 220] width 407 height 32
